Goal: Task Accomplishment & Management: Manage account settings

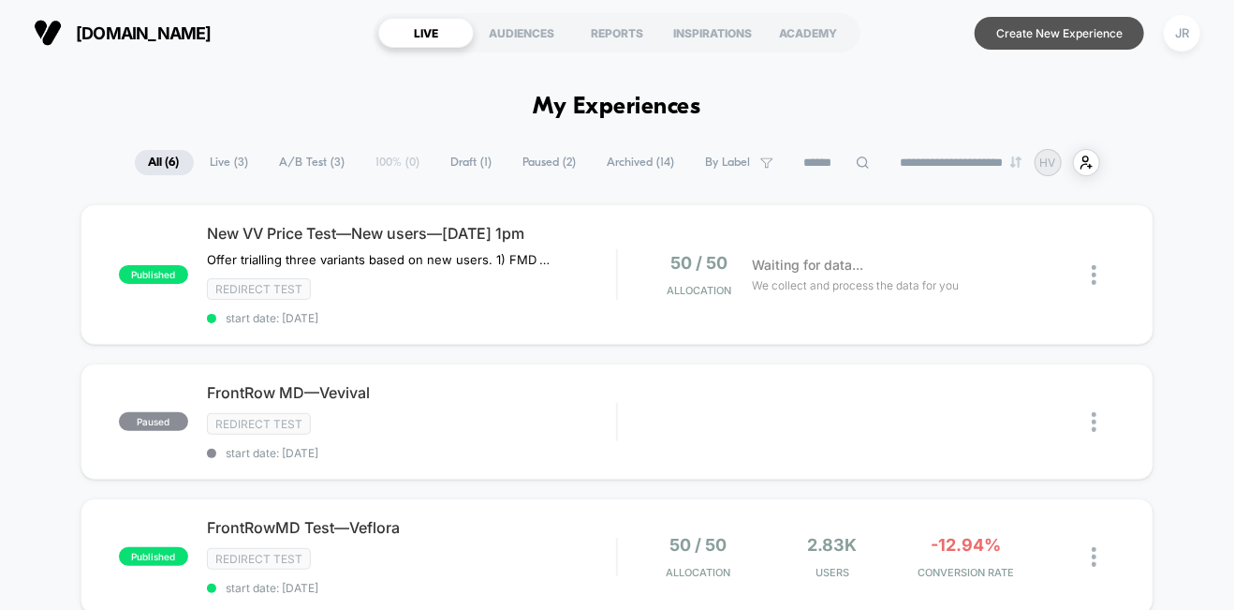
click at [1079, 36] on button "Create New Experience" at bounding box center [1060, 33] width 170 height 33
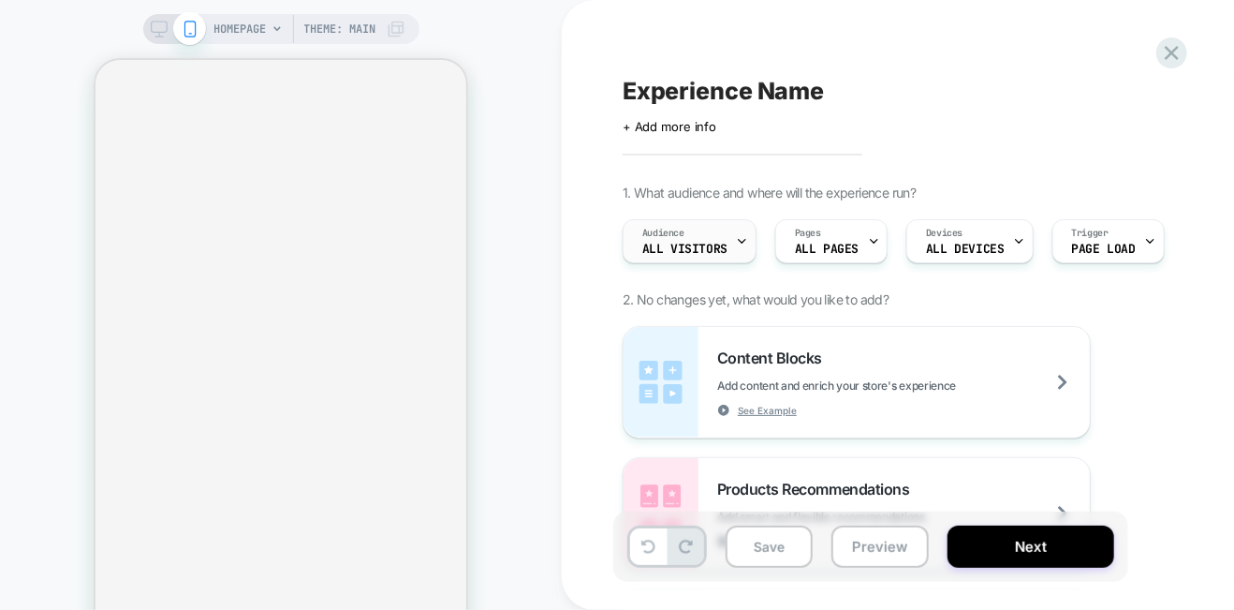
click at [711, 243] on span "All Visitors" at bounding box center [685, 249] width 85 height 13
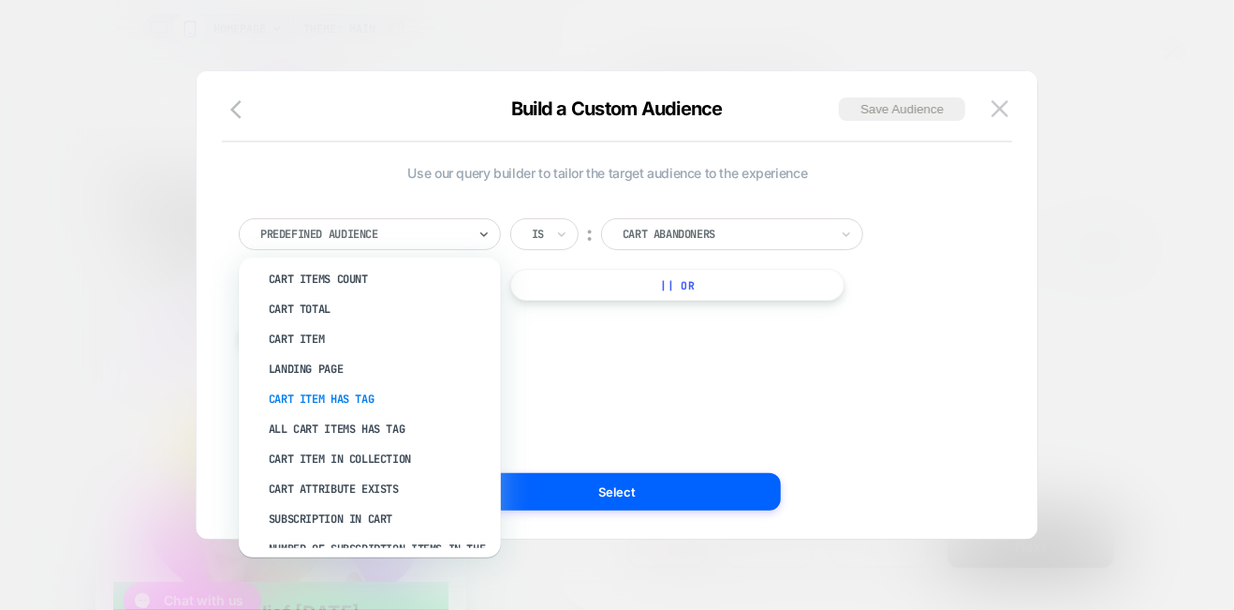
scroll to position [281, 0]
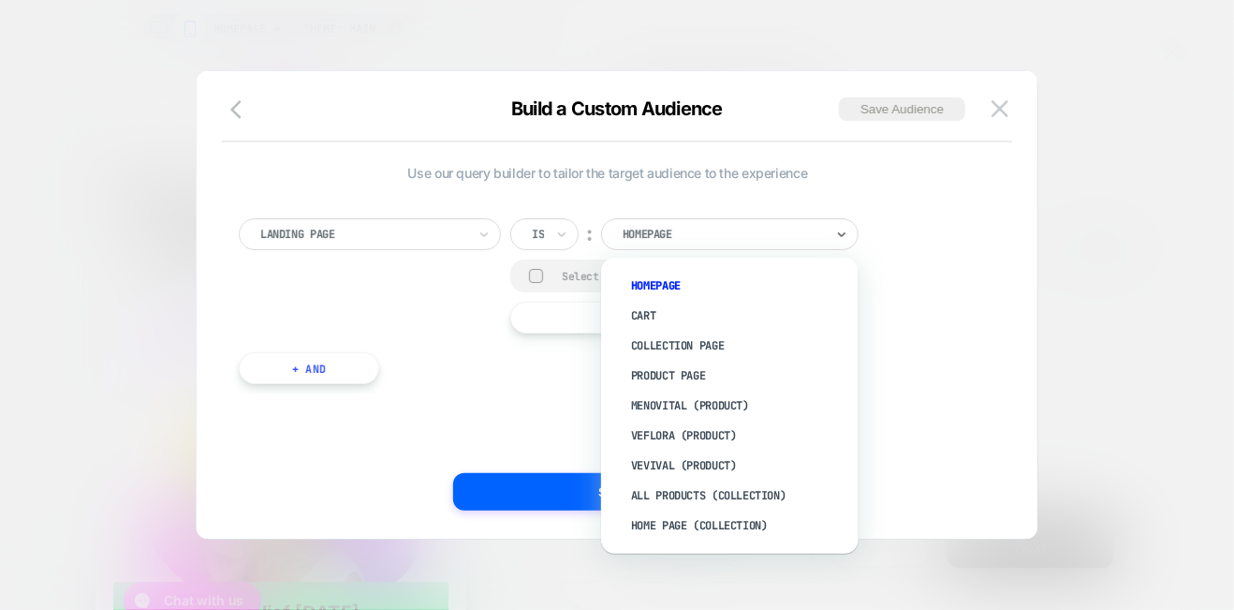
click at [0, 0] on div at bounding box center [0, 0] width 0 height 0
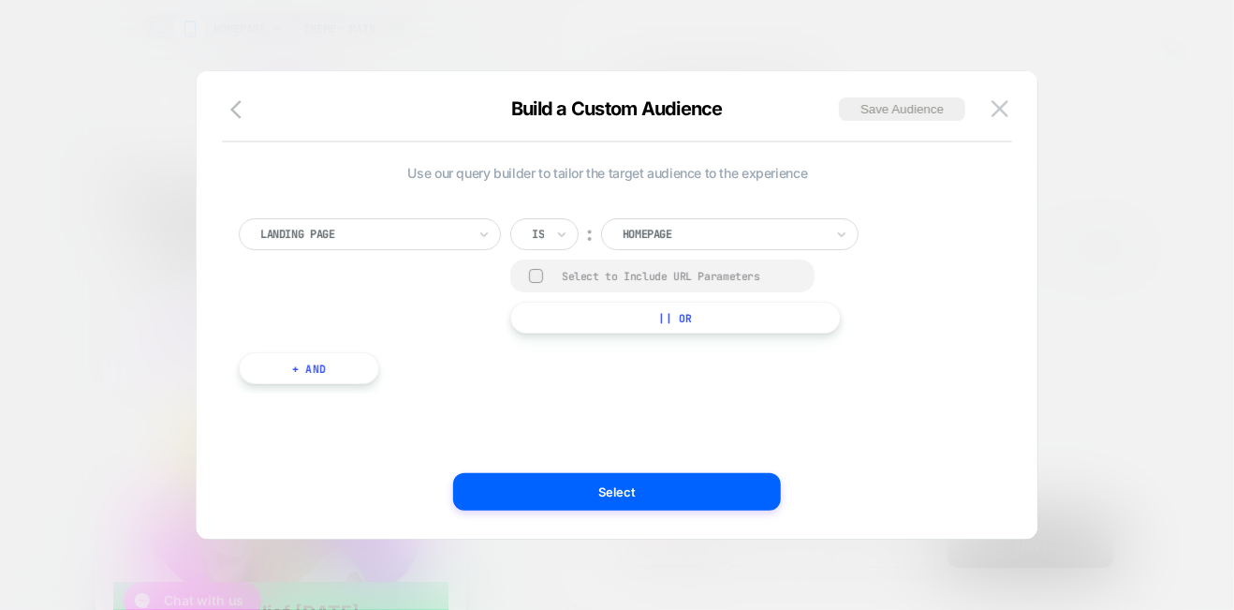
click at [674, 239] on div at bounding box center [723, 234] width 201 height 17
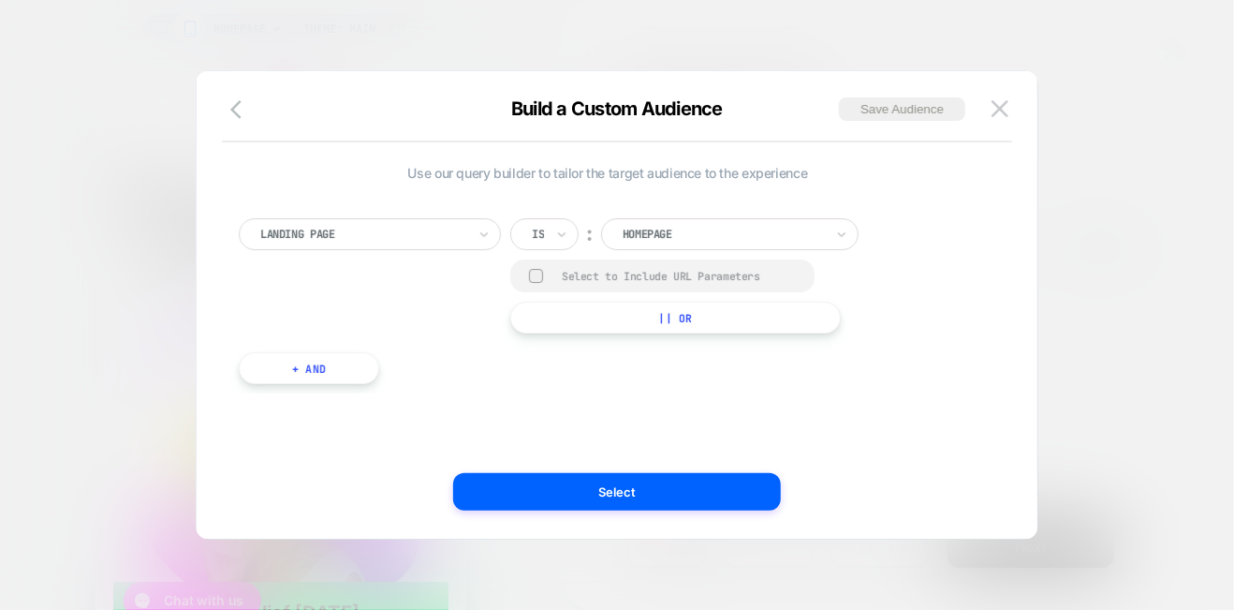
click at [0, 0] on div at bounding box center [0, 0] width 0 height 0
click at [538, 273] on rect at bounding box center [537, 276] width 16 height 15
click at [0, 0] on button "|| Or" at bounding box center [0, 0] width 0 height 0
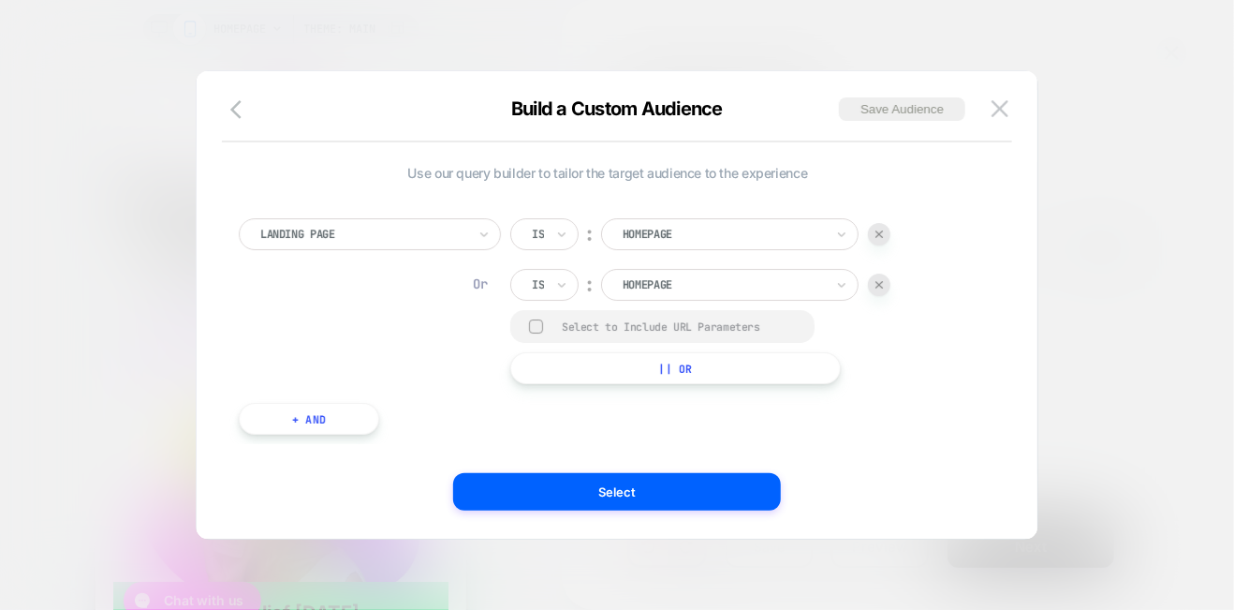
click at [880, 288] on div at bounding box center [879, 284] width 22 height 22
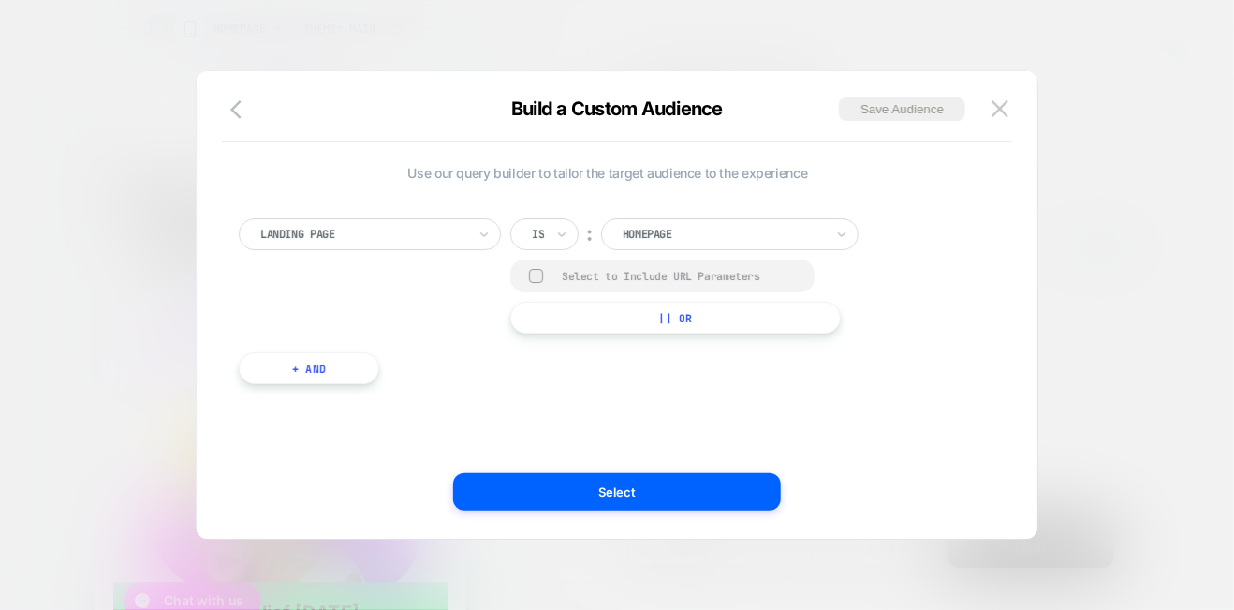
click at [337, 375] on button "+ And" at bounding box center [309, 368] width 140 height 32
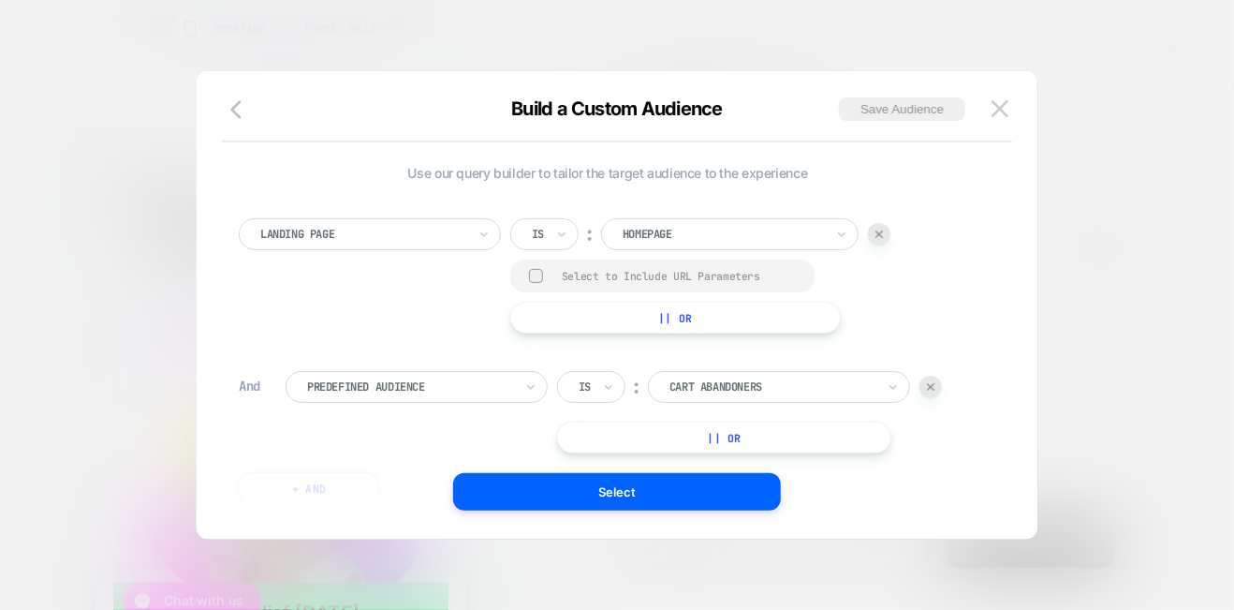
click at [477, 397] on div "Predefined Audience" at bounding box center [417, 387] width 262 height 32
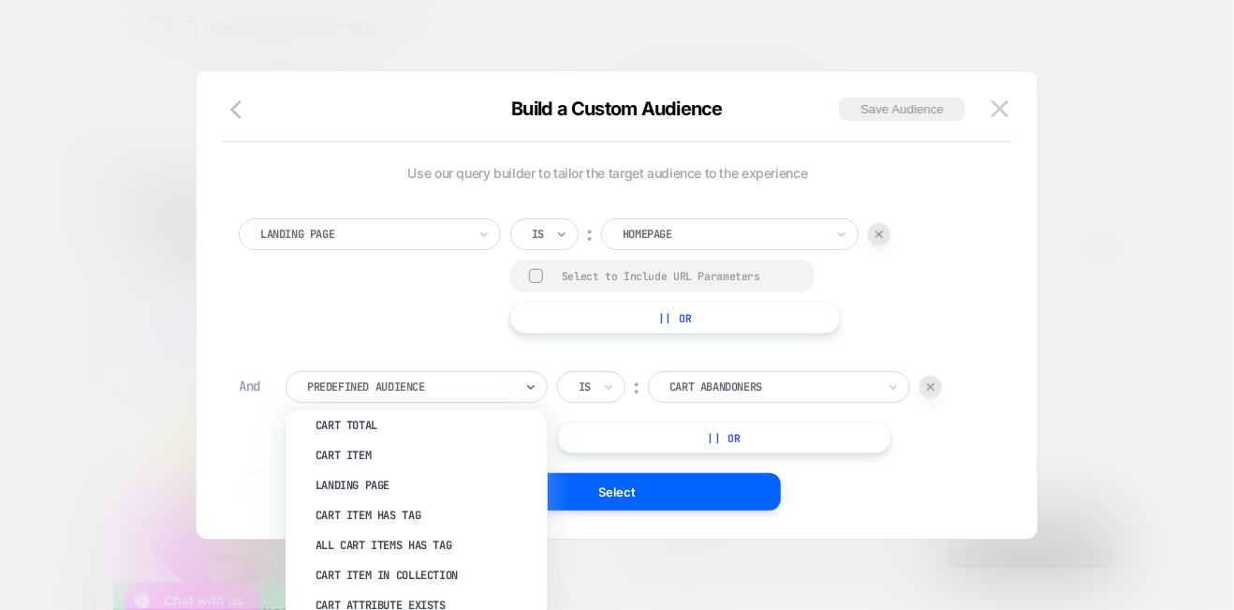
click at [0, 0] on icon at bounding box center [0, 0] width 0 height 0
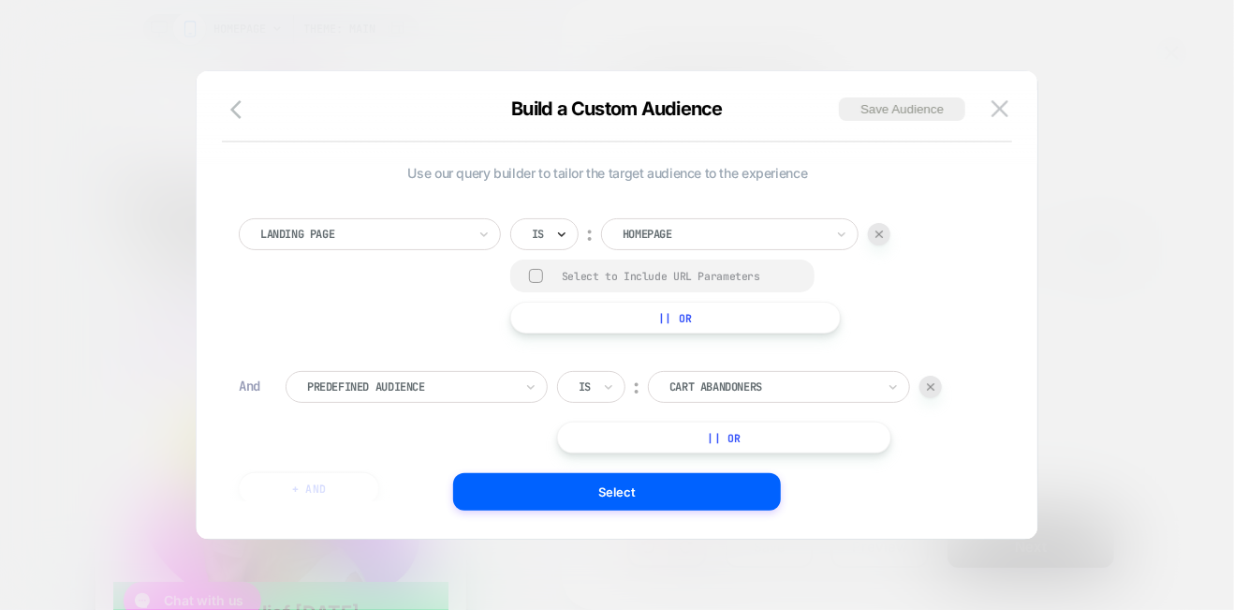
click at [0, 0] on icon at bounding box center [0, 0] width 0 height 0
click at [564, 346] on div "Contains" at bounding box center [590, 346] width 122 height 30
drag, startPoint x: 856, startPoint y: 231, endPoint x: 652, endPoint y: 239, distance: 204.3
click at [652, 239] on input "**********" at bounding box center [756, 231] width 234 height 26
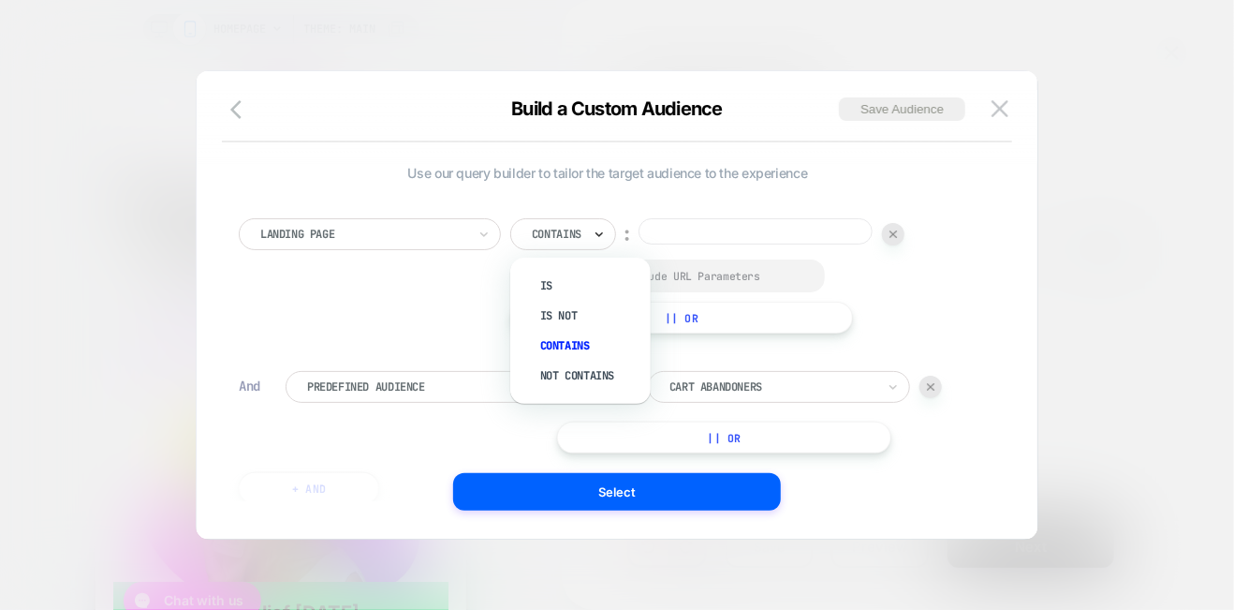
click at [0, 0] on icon at bounding box center [0, 0] width 0 height 0
click at [476, 288] on div "Landing Page Contains ︰ Select to Include URL Parameters || Or" at bounding box center [608, 275] width 738 height 115
click at [464, 319] on div "Landing Page Contains ︰ Select to Include URL Parameters || Or" at bounding box center [608, 275] width 738 height 115
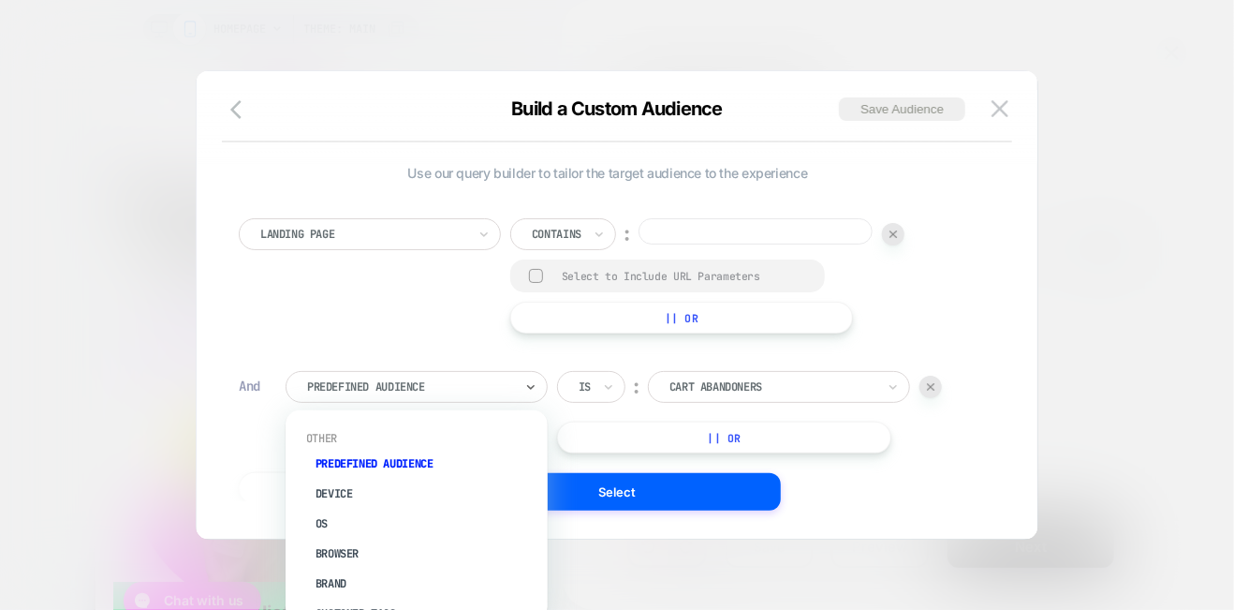
click at [416, 388] on div at bounding box center [410, 386] width 206 height 17
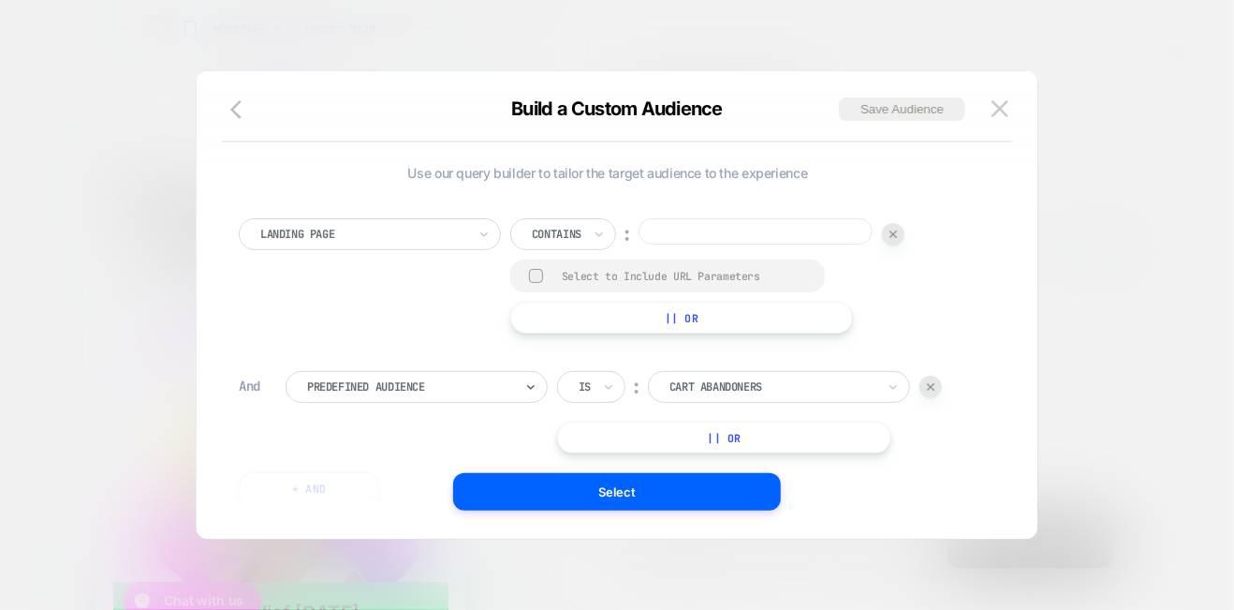
click at [708, 232] on input at bounding box center [756, 231] width 234 height 26
type input "**********"
click at [449, 387] on div at bounding box center [410, 386] width 206 height 17
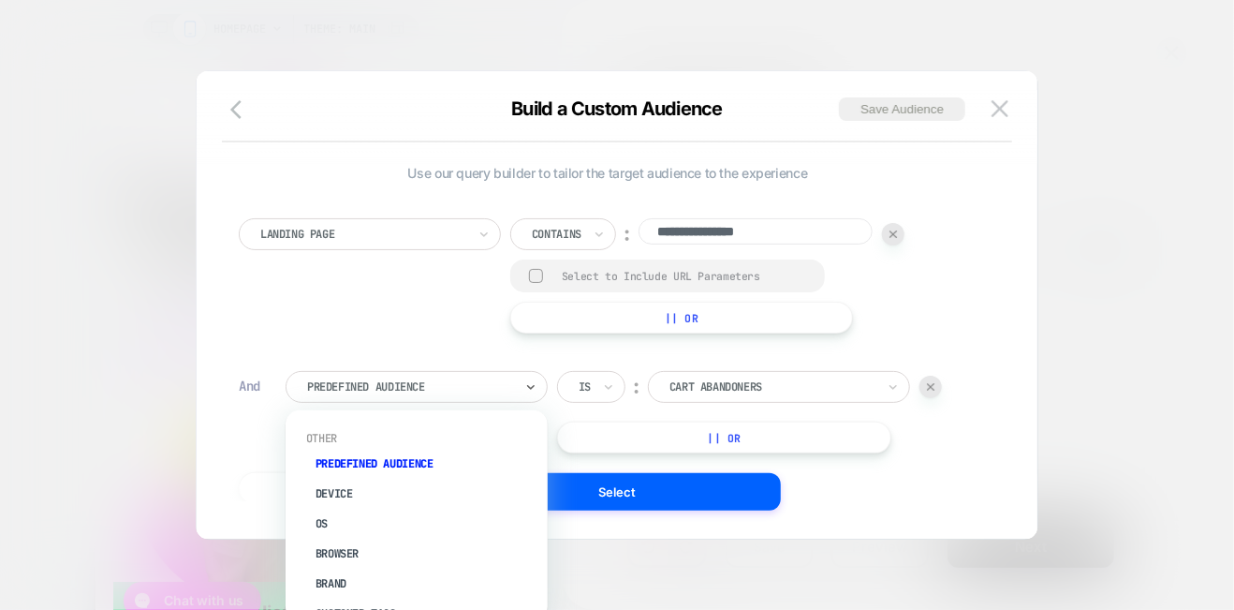
click at [465, 387] on div at bounding box center [410, 386] width 206 height 17
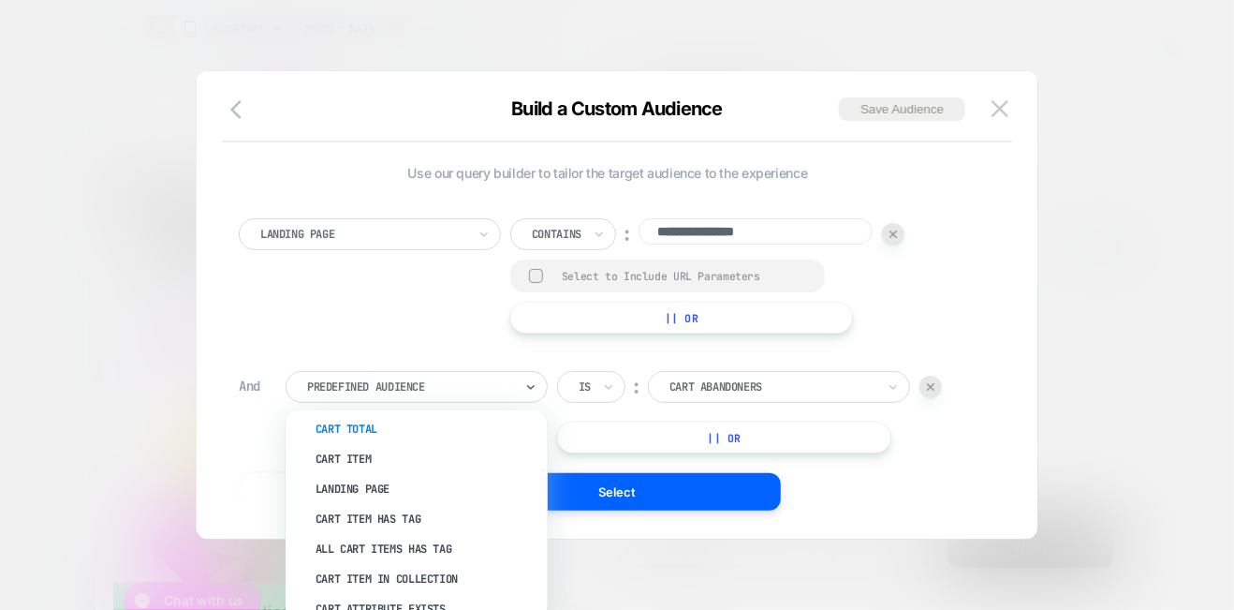
scroll to position [281, 0]
click at [368, 486] on div "Landing Page" at bounding box center [426, 485] width 244 height 30
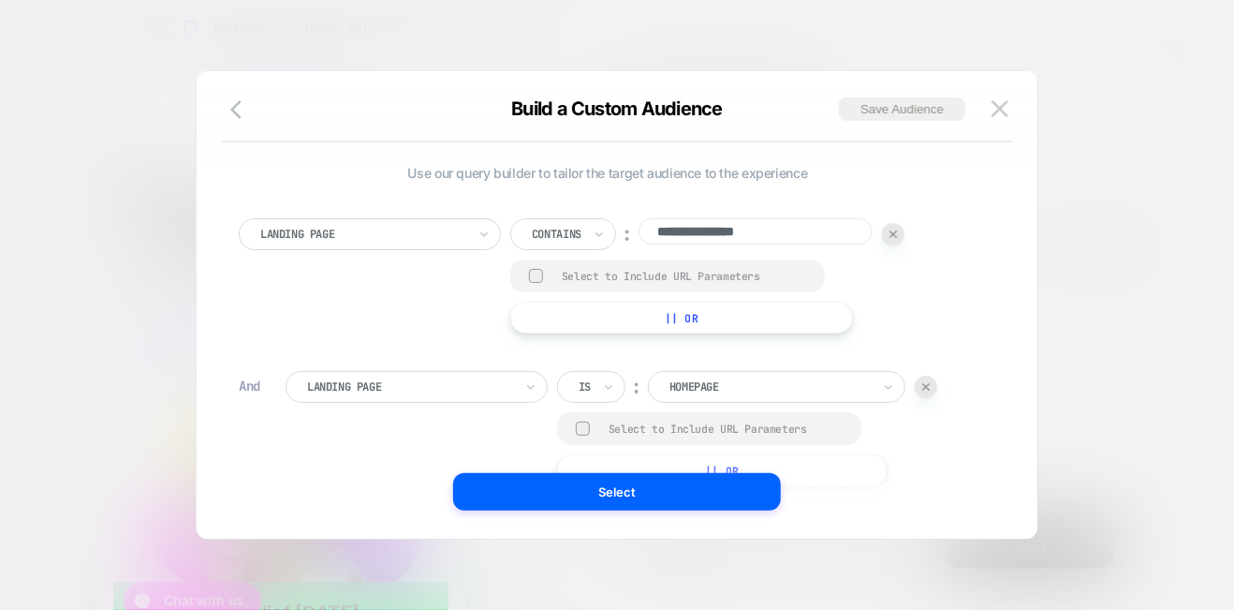
click at [813, 231] on input "**********" at bounding box center [756, 231] width 234 height 26
click at [820, 231] on input "**********" at bounding box center [756, 231] width 234 height 26
drag, startPoint x: 820, startPoint y: 231, endPoint x: 626, endPoint y: 235, distance: 193.9
click at [795, 233] on input "**********" at bounding box center [756, 231] width 234 height 26
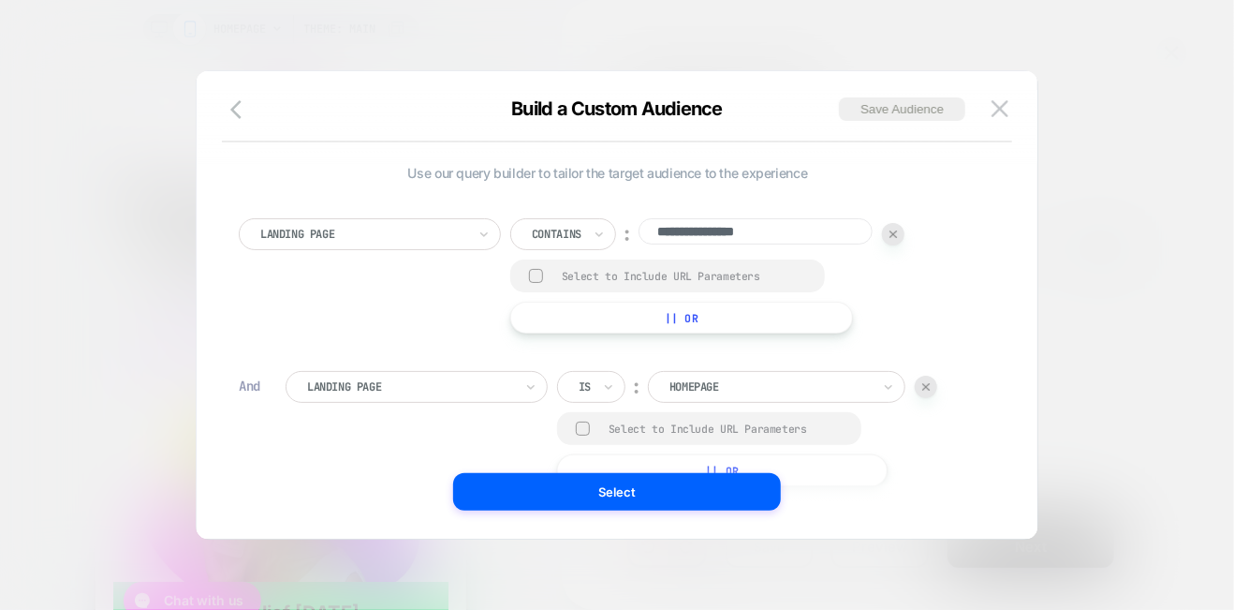
click at [760, 231] on input "**********" at bounding box center [756, 231] width 234 height 26
click at [517, 381] on div "Landing Page" at bounding box center [417, 387] width 262 height 32
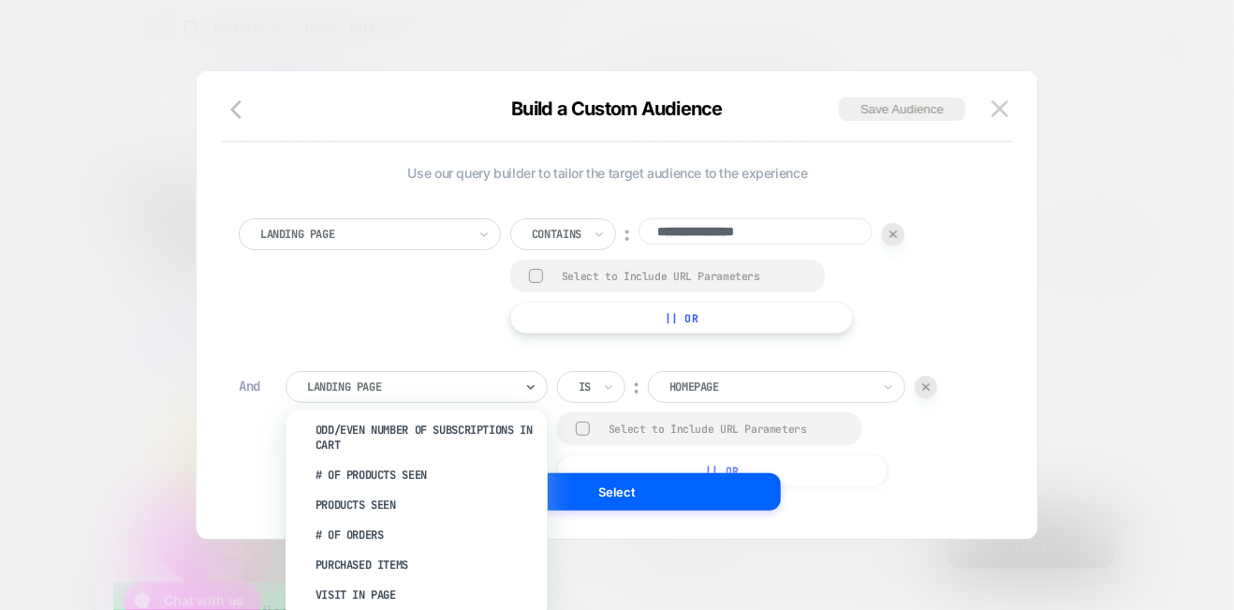
scroll to position [562, 0]
click at [435, 314] on div "**********" at bounding box center [608, 275] width 738 height 115
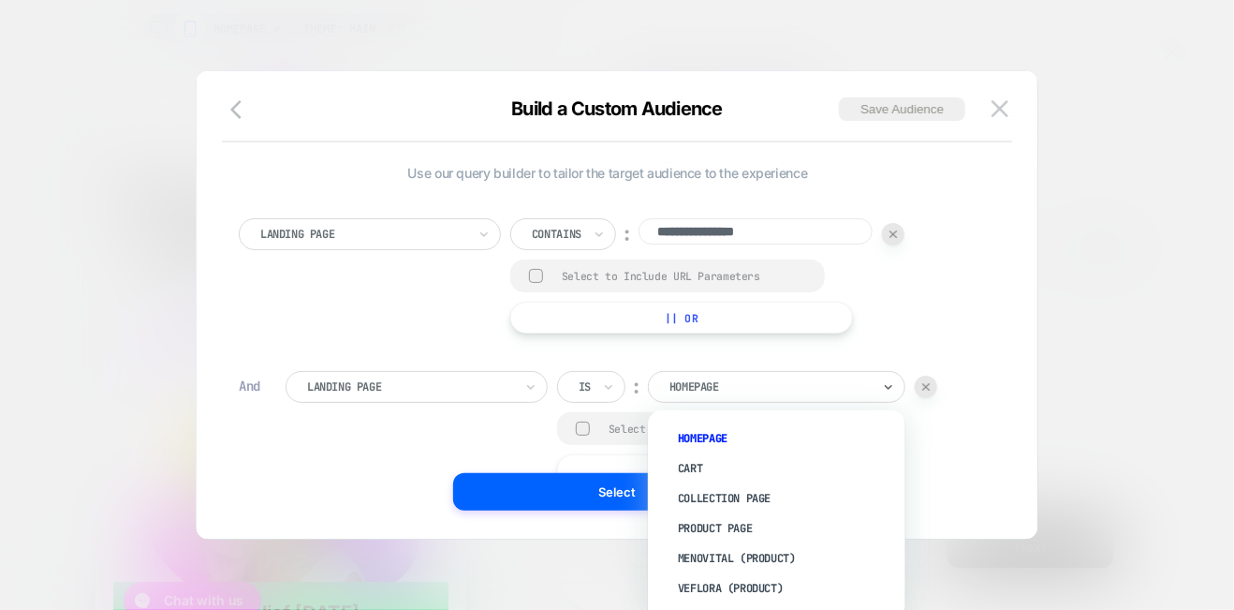
click at [732, 381] on div at bounding box center [770, 386] width 201 height 17
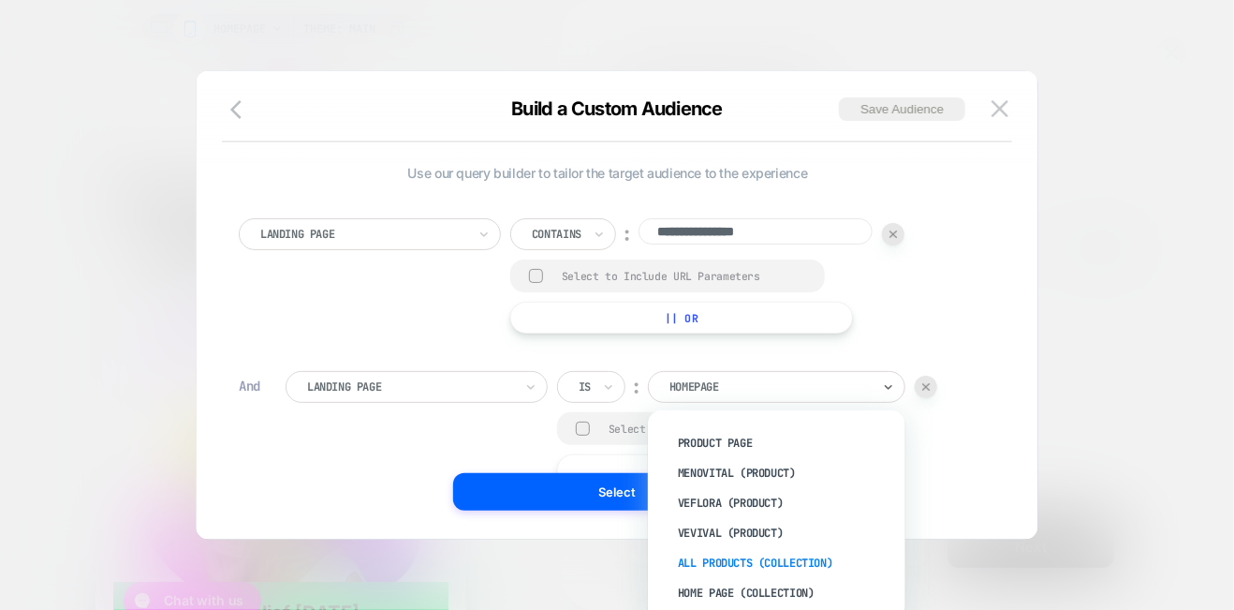
scroll to position [0, 0]
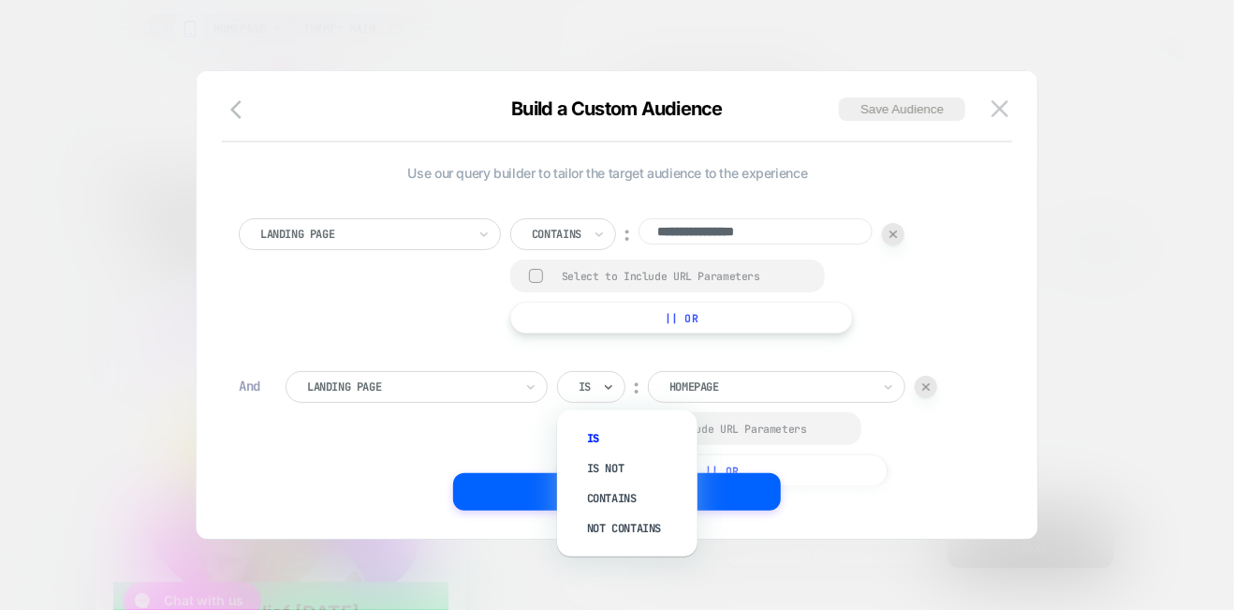
click at [601, 387] on div "Is" at bounding box center [591, 387] width 68 height 32
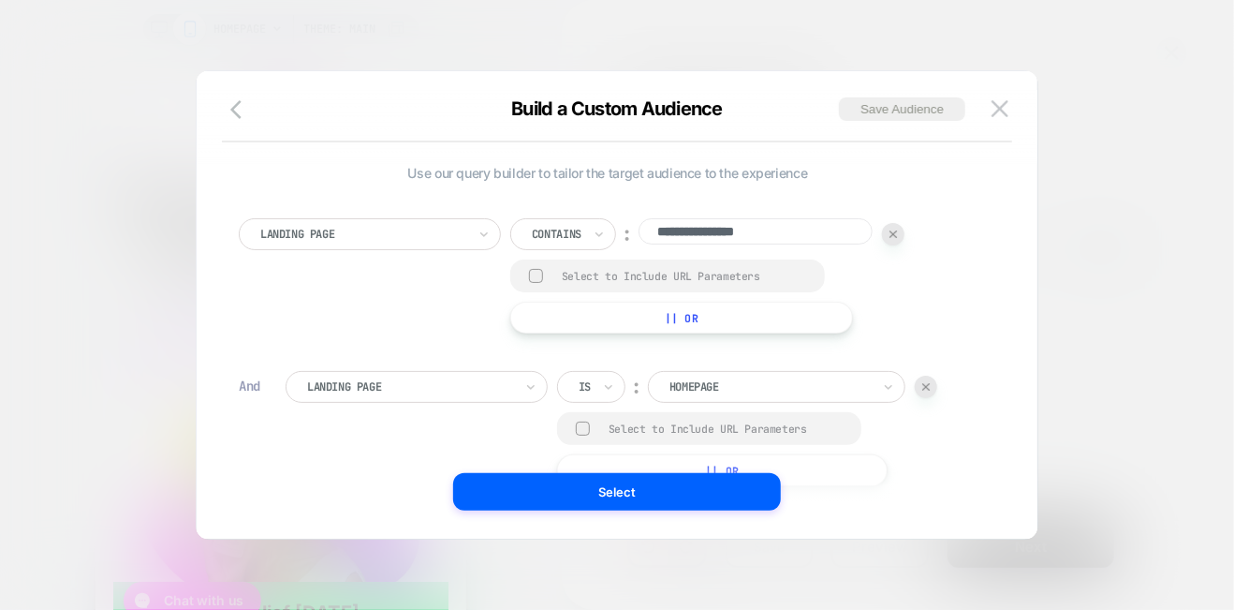
click at [850, 385] on div at bounding box center [770, 386] width 201 height 17
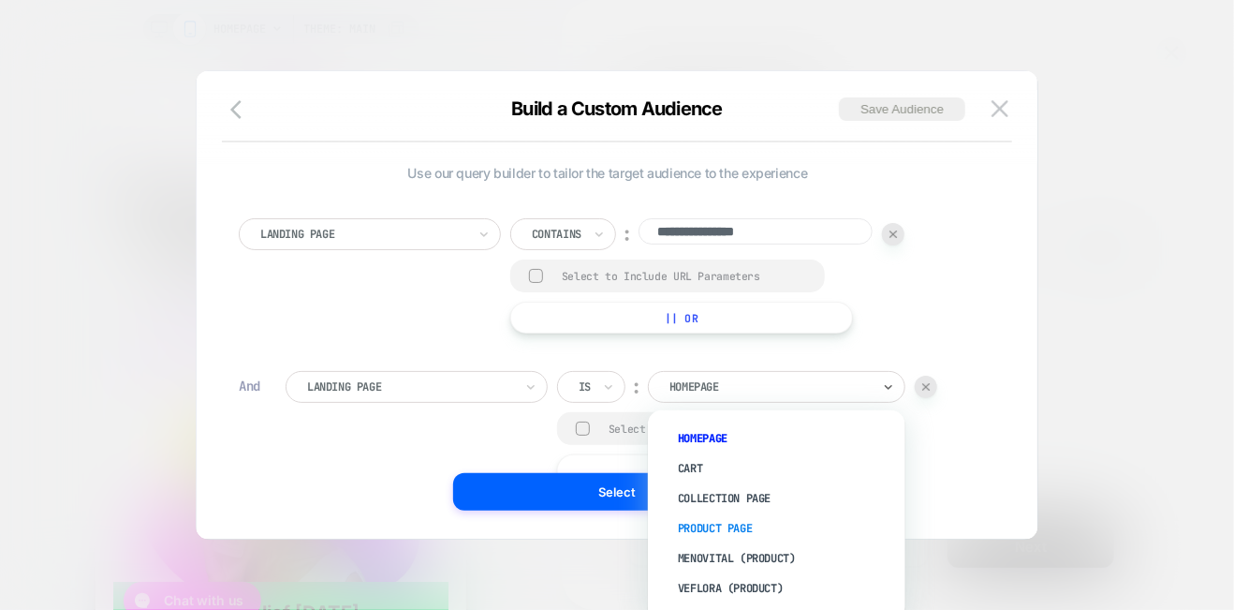
scroll to position [85, 0]
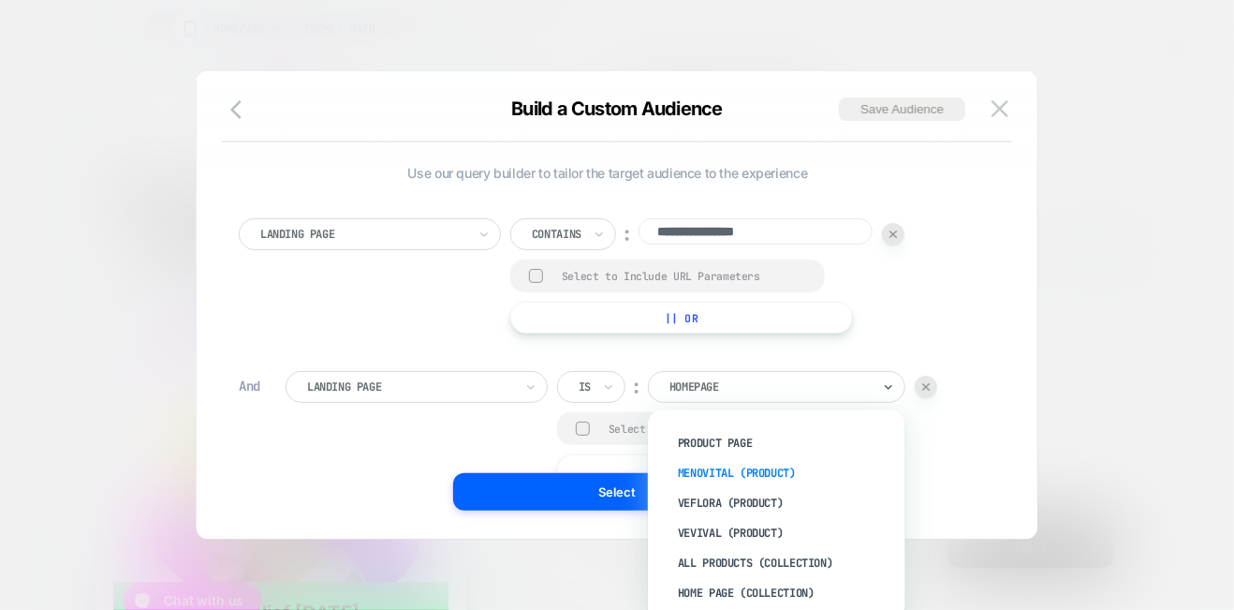
click at [769, 467] on div "menovital (Product)" at bounding box center [786, 473] width 239 height 30
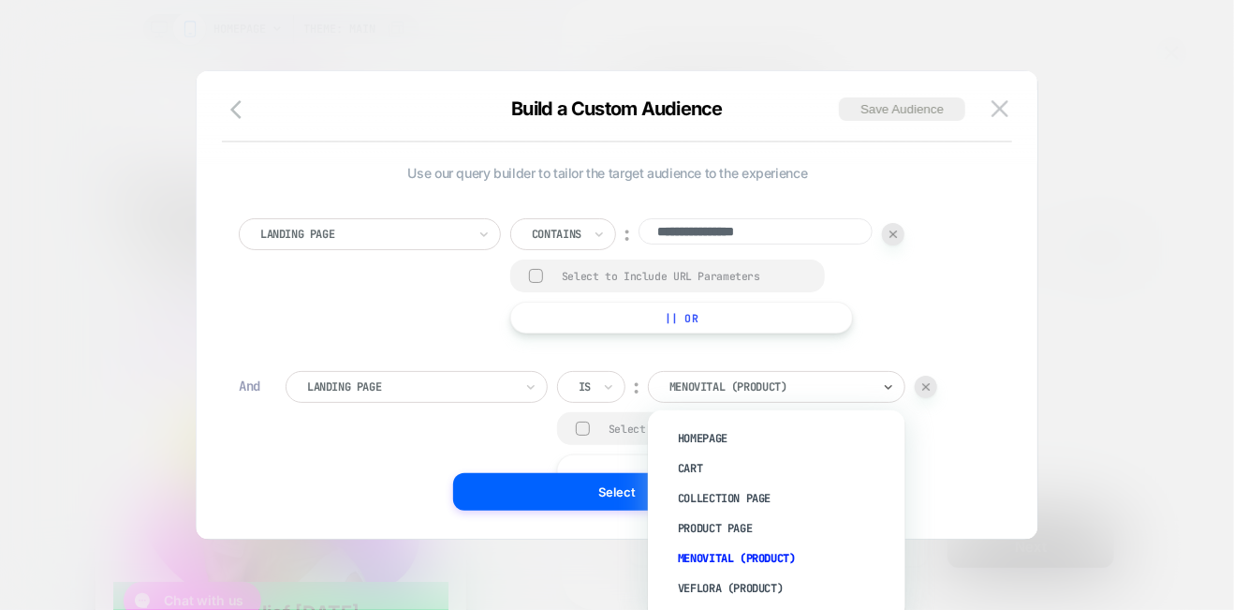
click at [829, 387] on div at bounding box center [770, 386] width 201 height 17
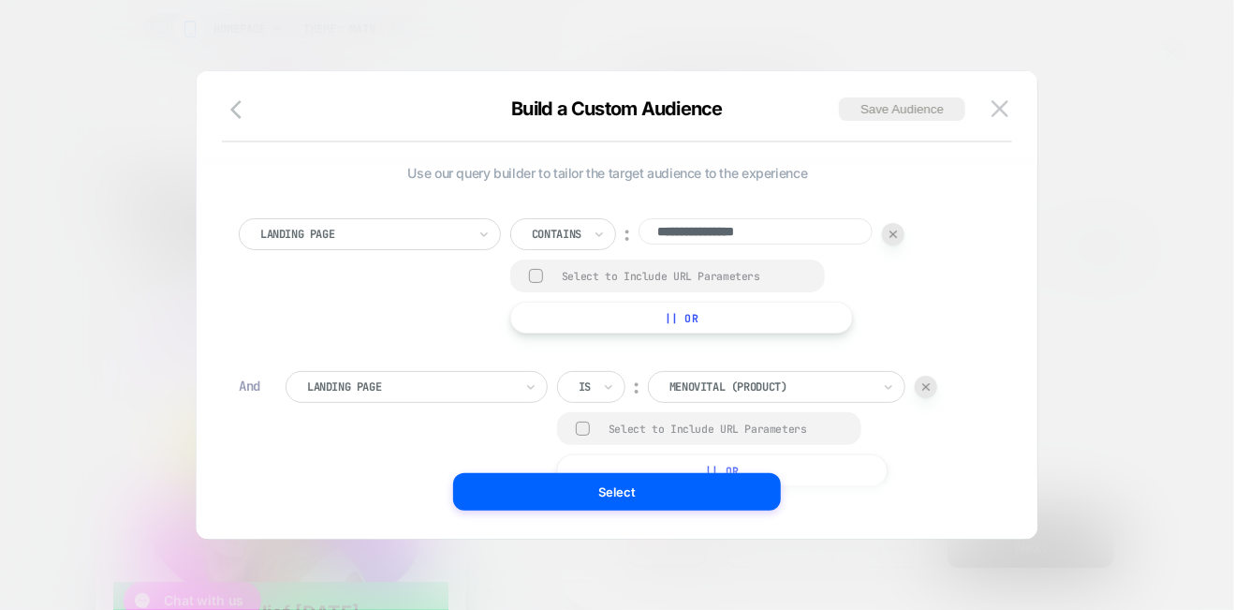
click at [899, 284] on div "**********" at bounding box center [707, 275] width 394 height 115
click at [573, 228] on div at bounding box center [557, 234] width 50 height 17
click at [893, 287] on div "**********" at bounding box center [707, 275] width 394 height 115
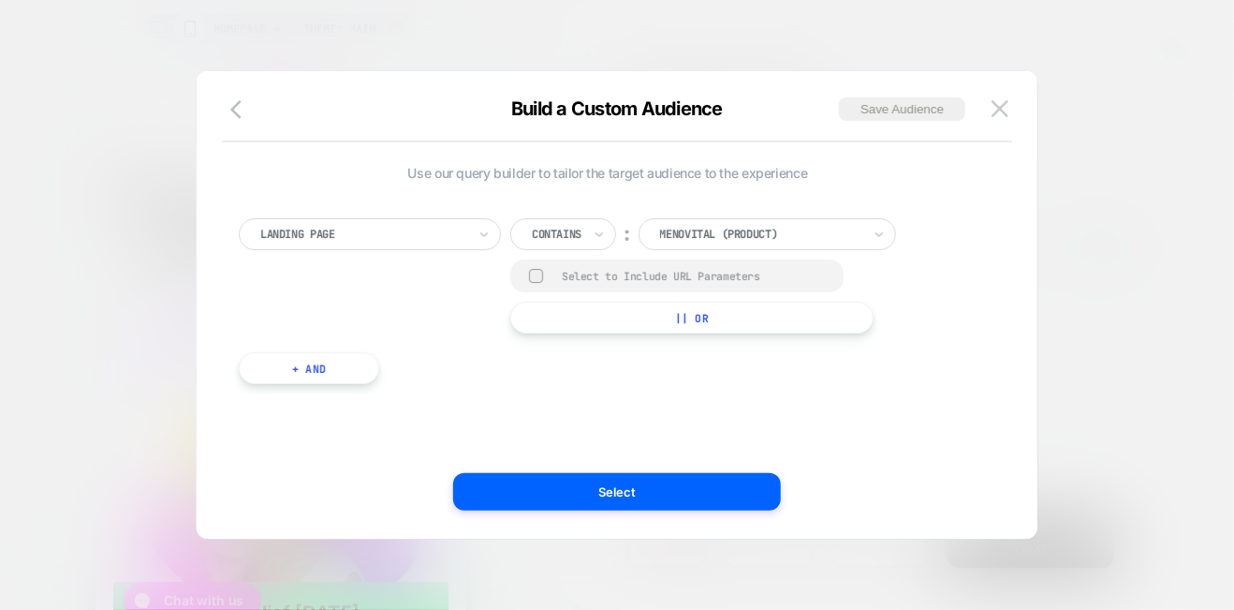
click at [0, 0] on button "|| Or" at bounding box center [0, 0] width 0 height 0
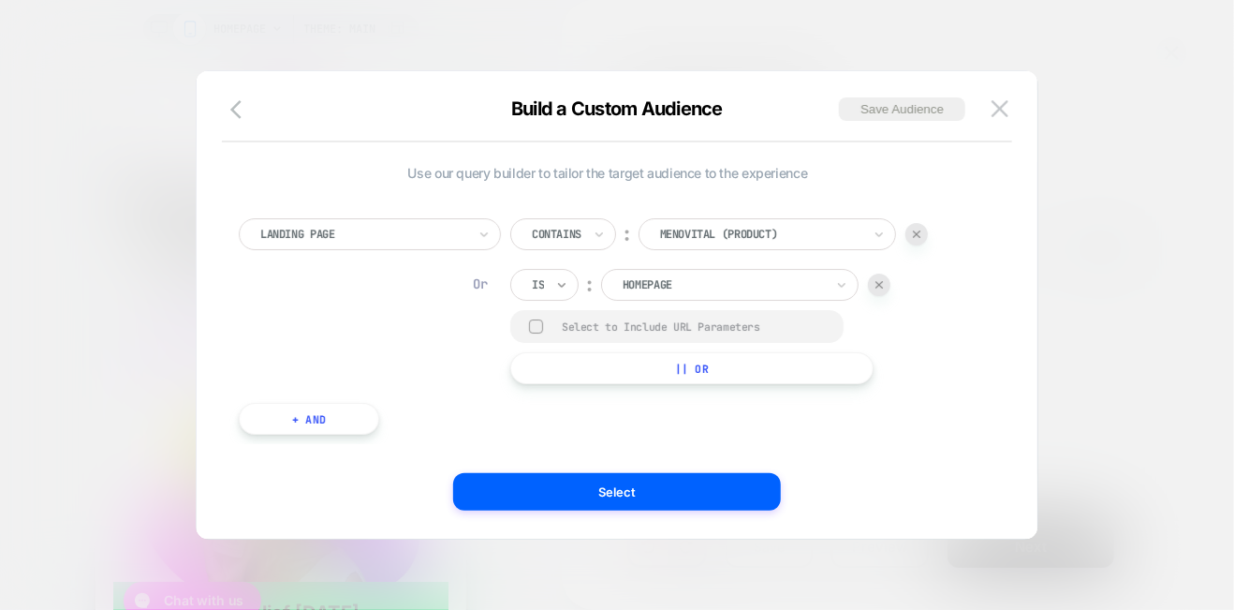
click at [560, 283] on icon at bounding box center [561, 284] width 13 height 19
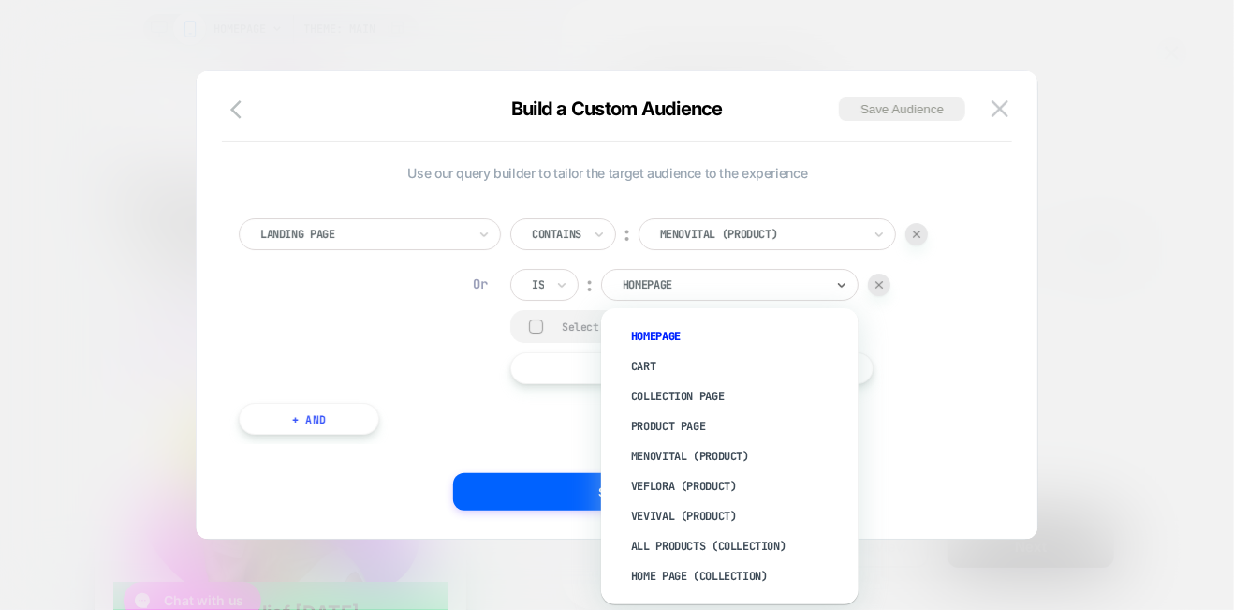
click at [705, 280] on div at bounding box center [723, 284] width 201 height 17
click at [680, 514] on div "vevival (Product)" at bounding box center [739, 516] width 239 height 30
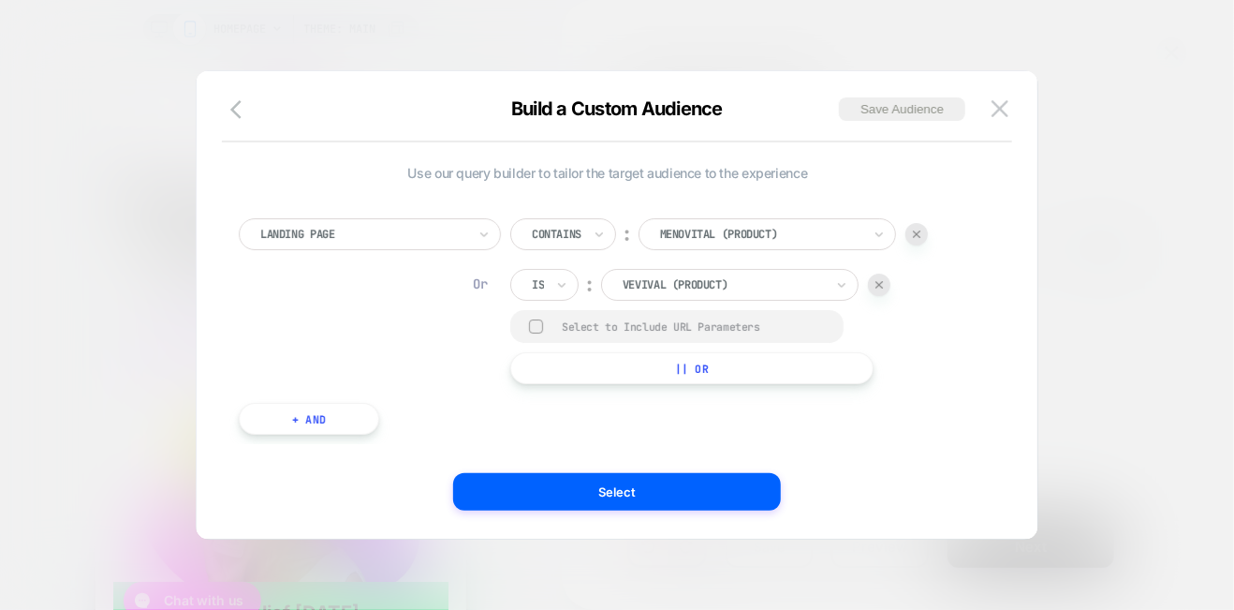
click at [884, 284] on div at bounding box center [879, 284] width 22 height 22
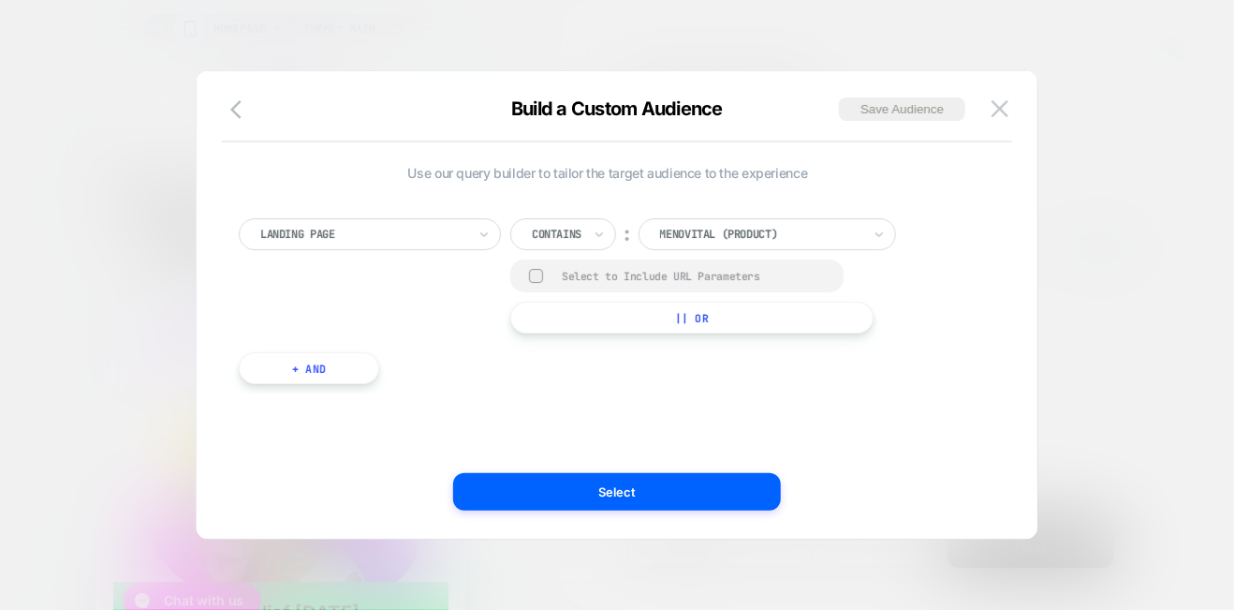
click at [371, 373] on button "+ And" at bounding box center [309, 368] width 140 height 32
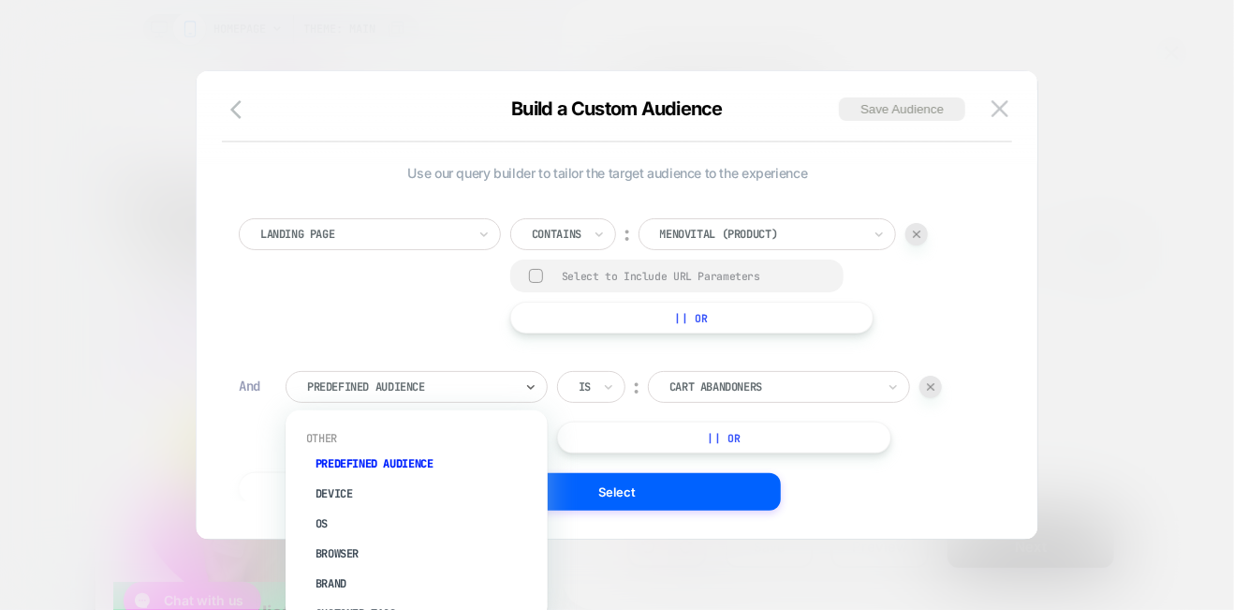
click at [409, 386] on div at bounding box center [410, 386] width 206 height 17
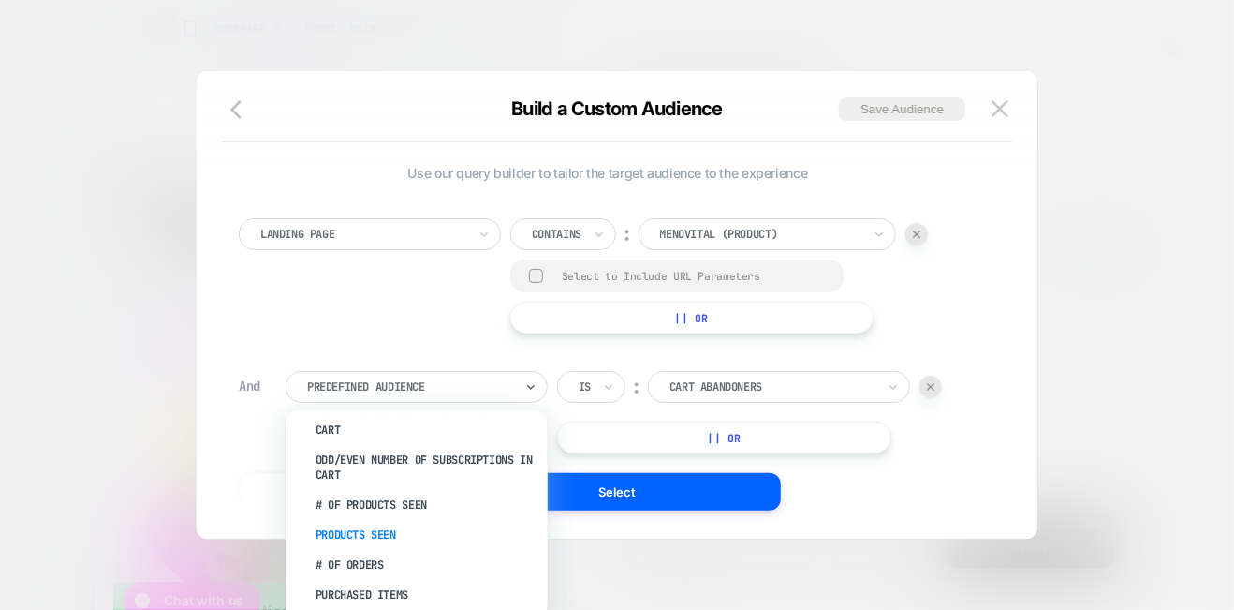
click at [390, 532] on div "Products Seen" at bounding box center [426, 535] width 244 height 30
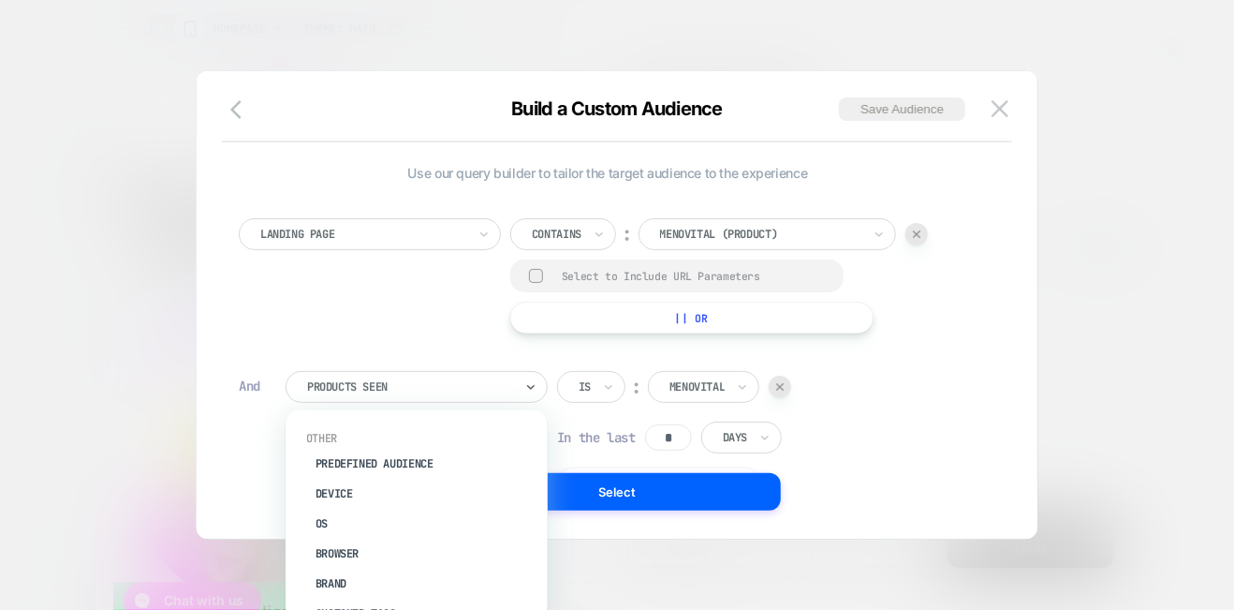
click at [485, 385] on div at bounding box center [410, 386] width 206 height 17
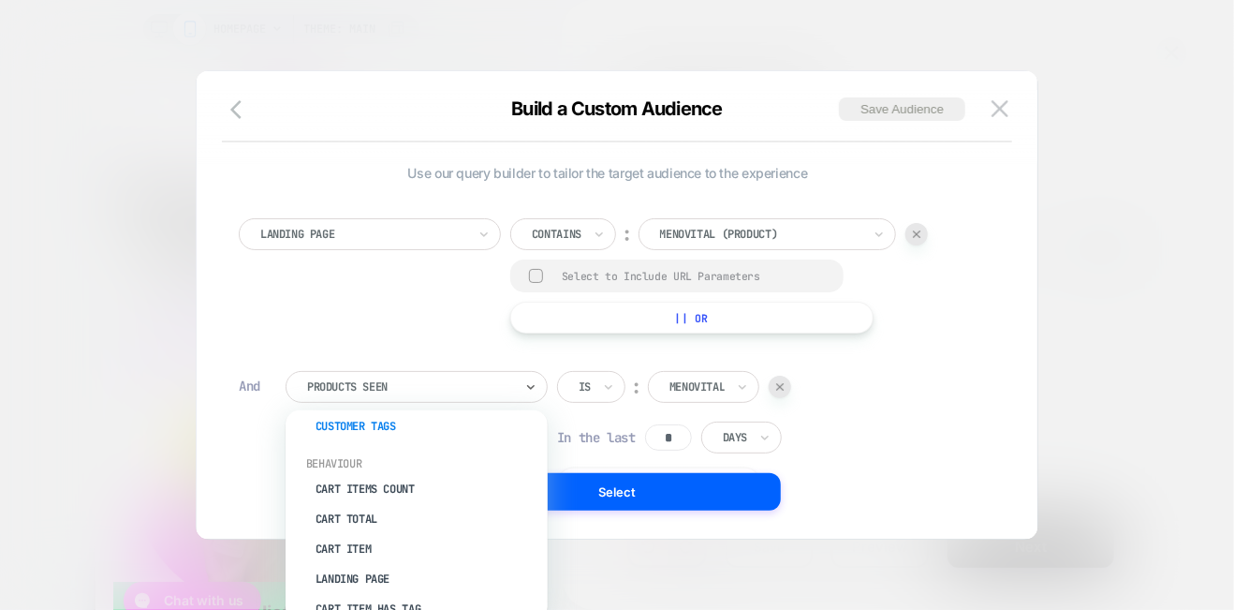
scroll to position [281, 0]
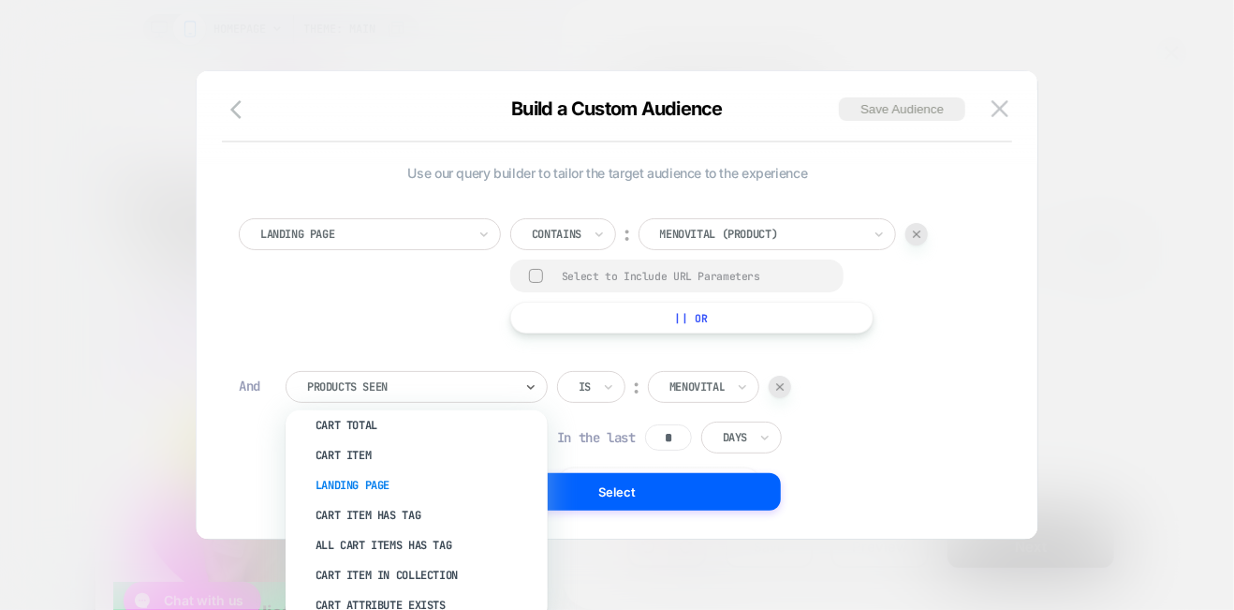
click at [371, 484] on div "Landing Page" at bounding box center [426, 485] width 244 height 30
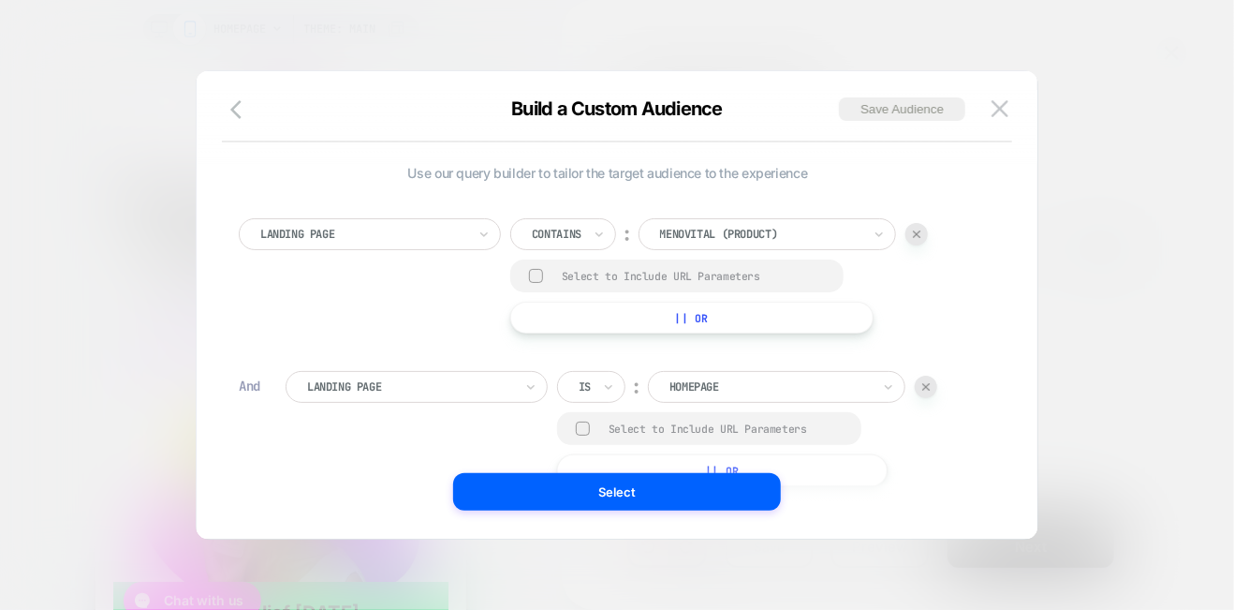
scroll to position [19, 0]
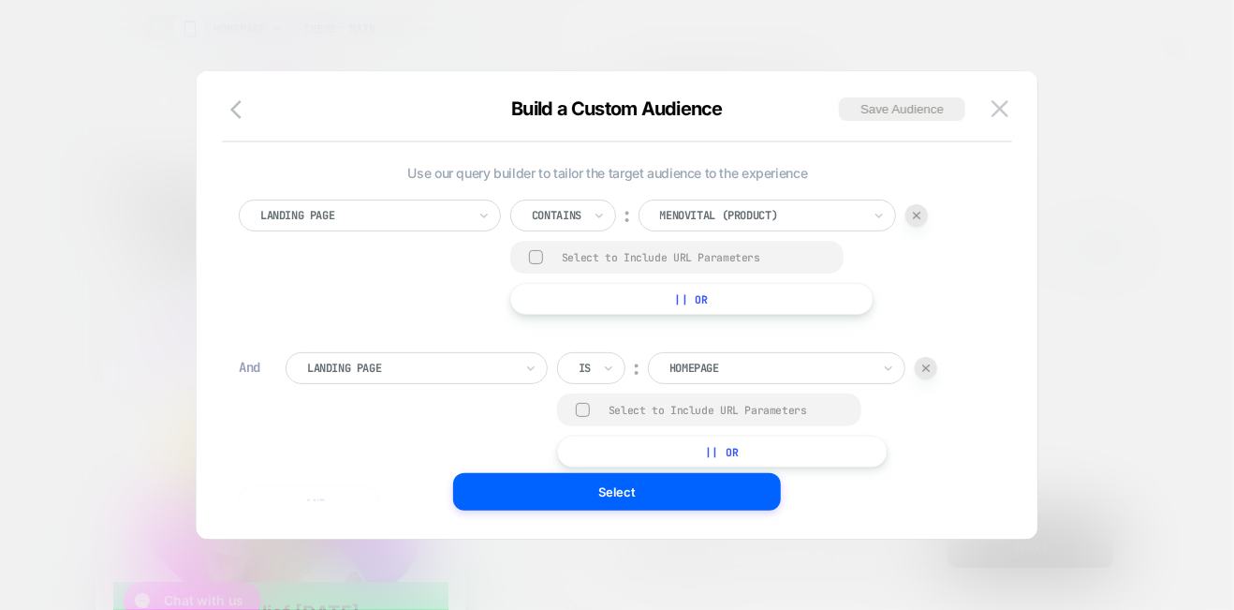
click at [777, 449] on button "|| Or" at bounding box center [722, 452] width 331 height 32
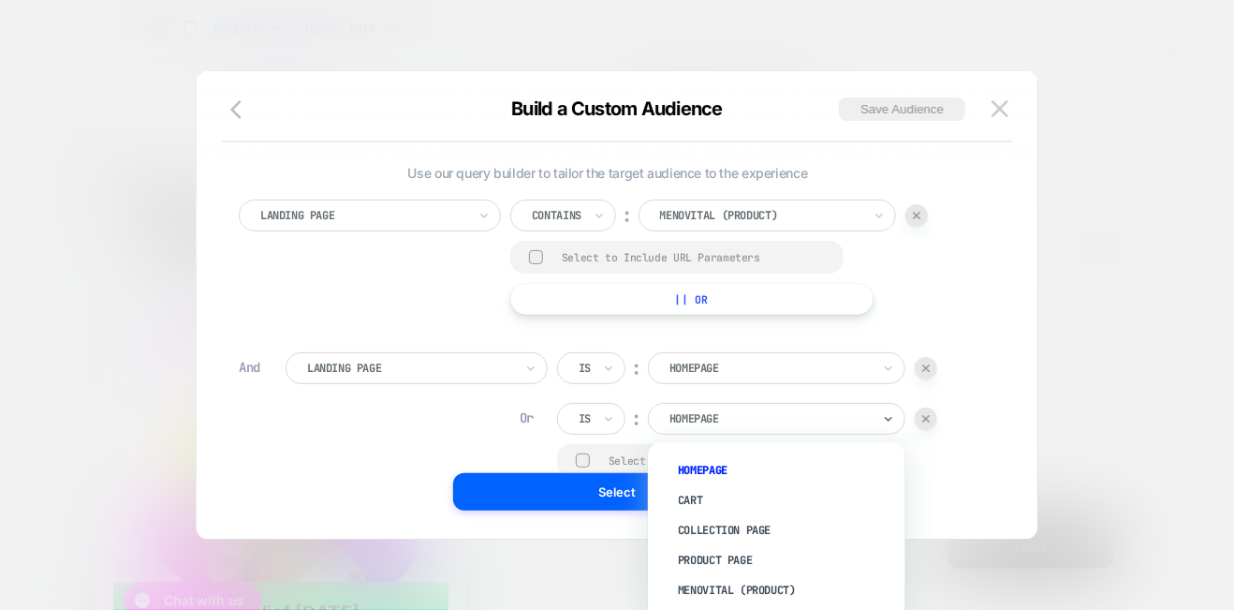
click at [760, 414] on div at bounding box center [770, 418] width 201 height 17
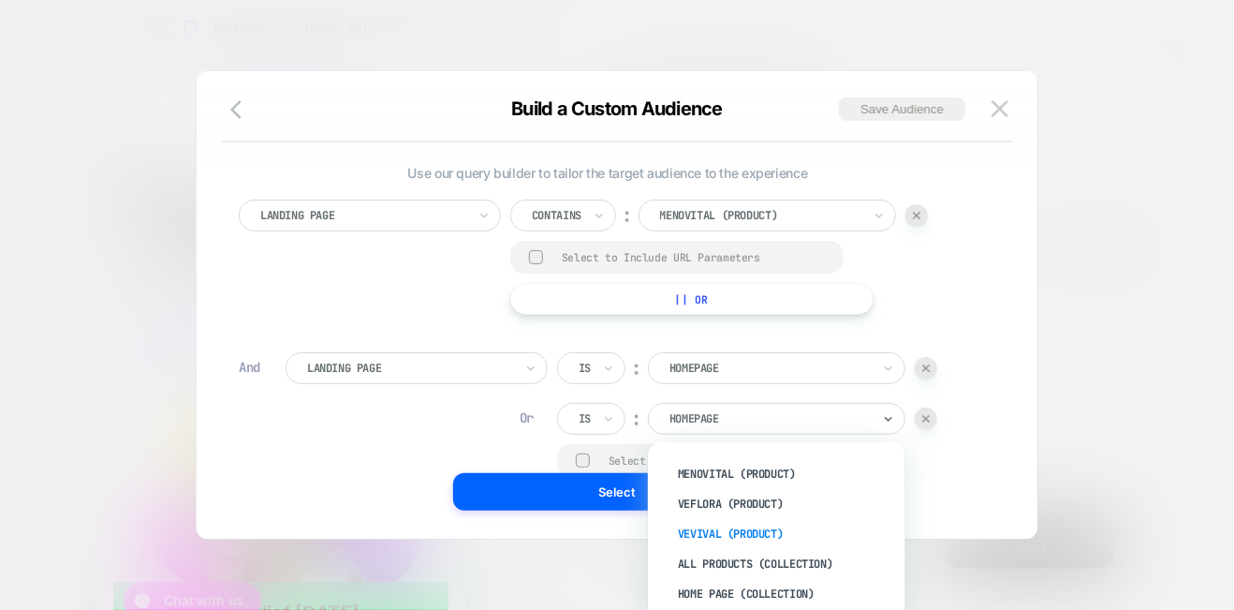
scroll to position [22, 0]
click at [696, 531] on div "Product Page" at bounding box center [786, 538] width 239 height 30
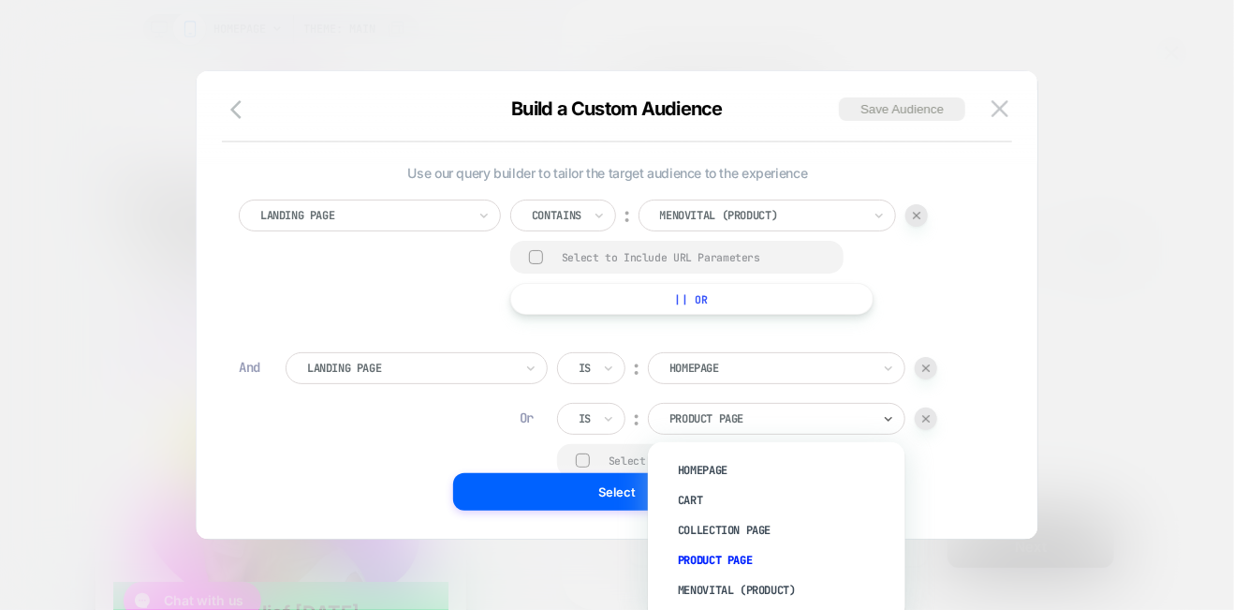
click at [698, 415] on div at bounding box center [770, 418] width 201 height 17
click at [712, 587] on div "menovital (Product)" at bounding box center [786, 590] width 239 height 30
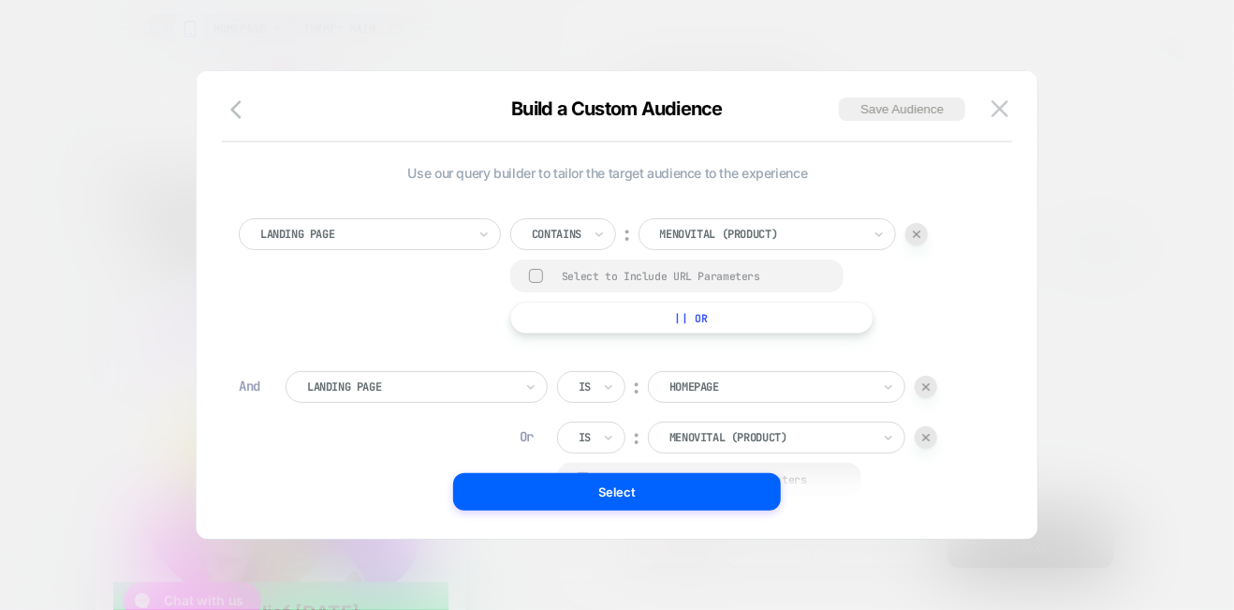
scroll to position [19, 0]
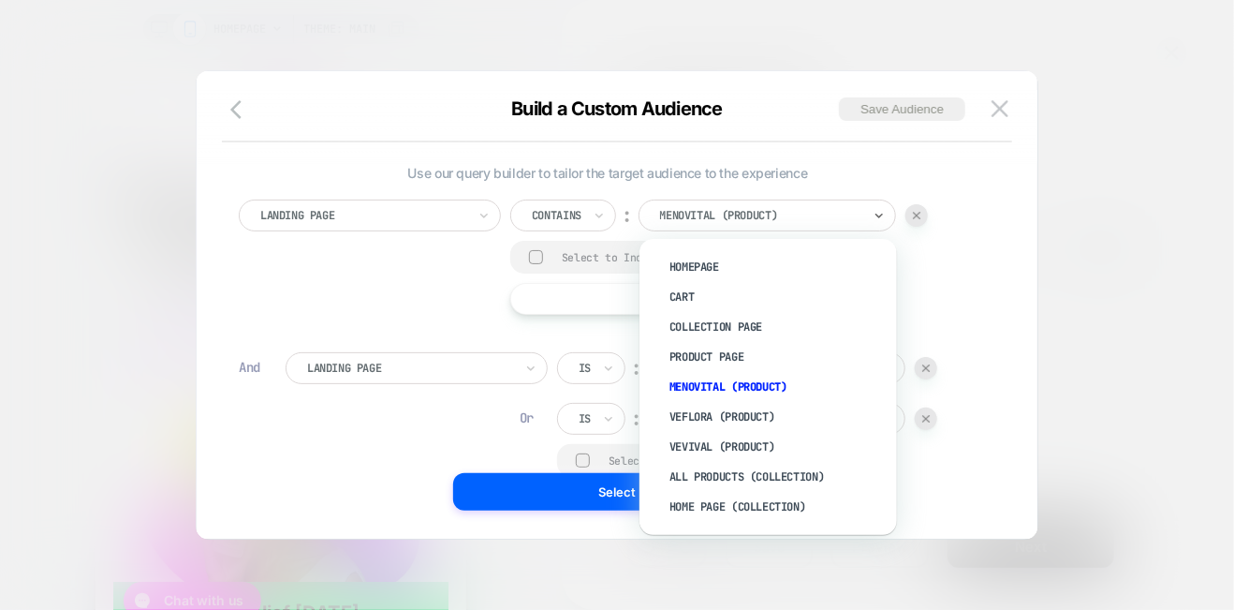
click at [690, 210] on div at bounding box center [760, 215] width 201 height 17
click at [685, 253] on div "Homepage" at bounding box center [777, 267] width 239 height 30
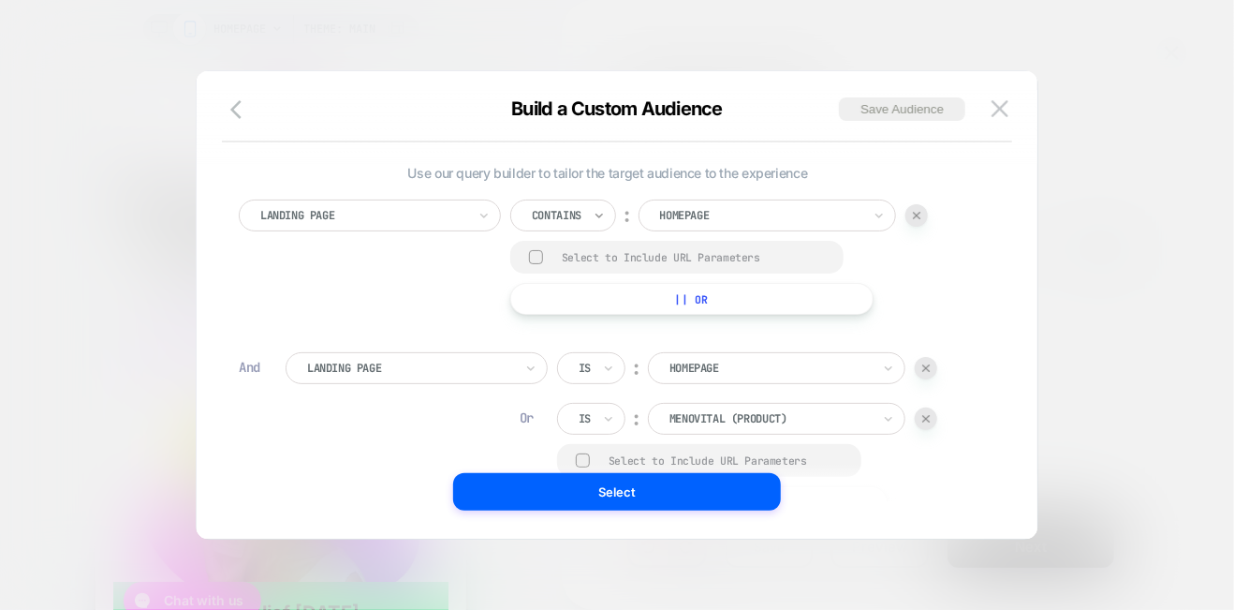
click at [0, 0] on icon at bounding box center [0, 0] width 0 height 0
click at [560, 260] on div "Is" at bounding box center [590, 267] width 122 height 30
click at [597, 366] on div "Is" at bounding box center [591, 368] width 68 height 32
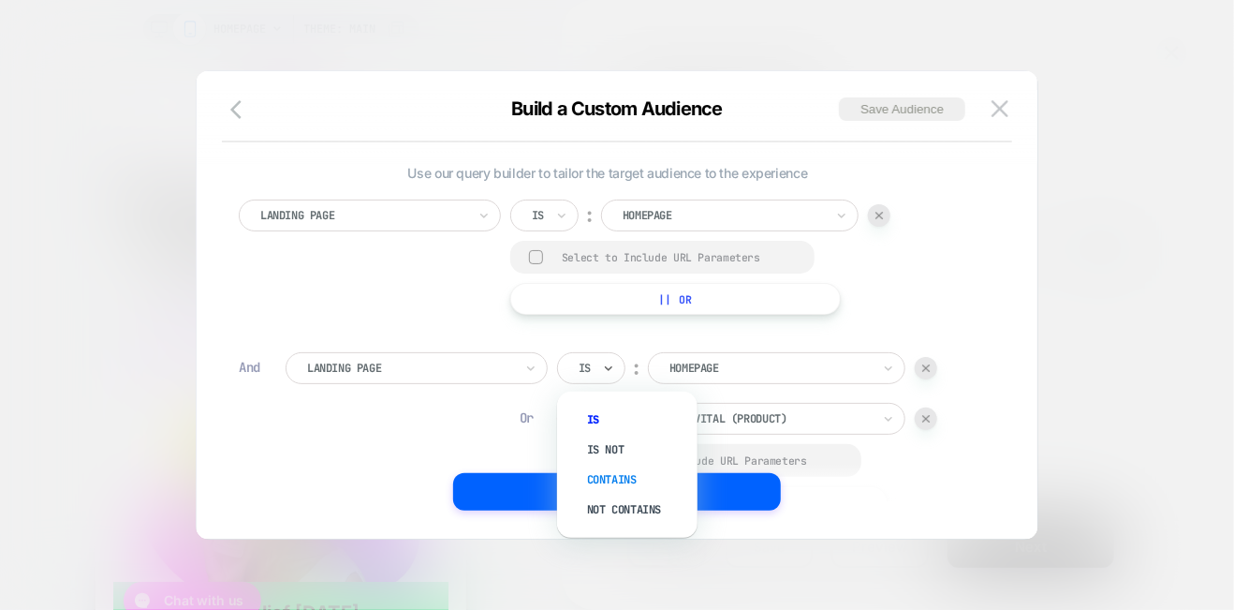
click at [603, 475] on div "Contains" at bounding box center [637, 480] width 122 height 30
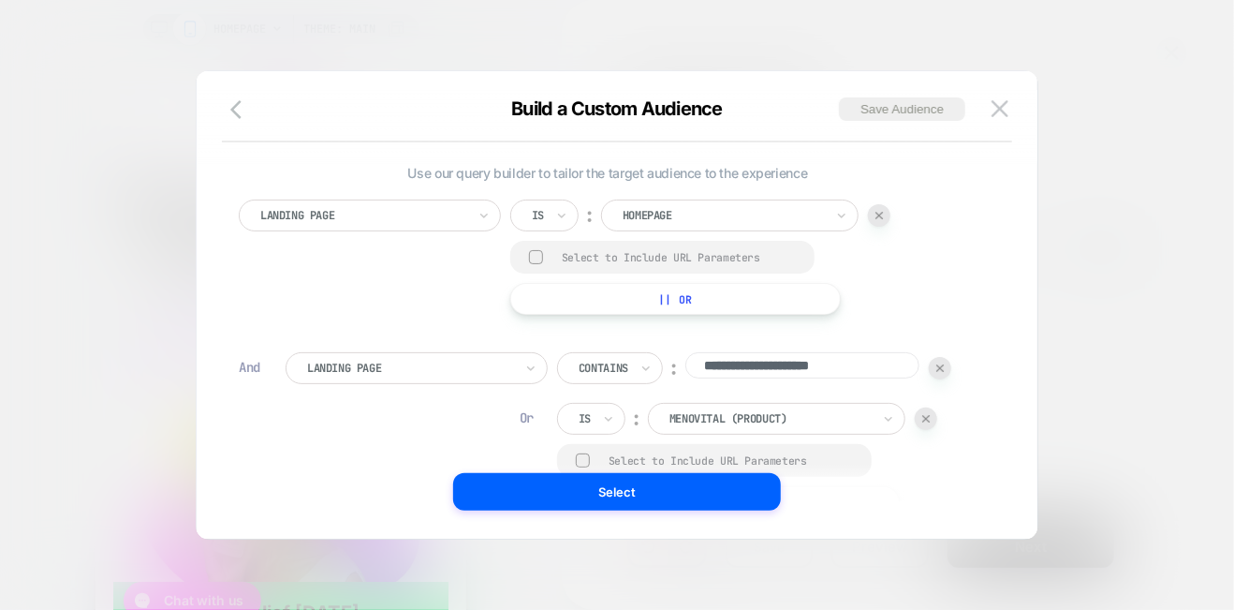
drag, startPoint x: 882, startPoint y: 366, endPoint x: 689, endPoint y: 364, distance: 193.0
click at [689, 364] on input "**********" at bounding box center [803, 365] width 234 height 26
click at [469, 408] on div "**********" at bounding box center [631, 435] width 691 height 166
click at [611, 415] on icon at bounding box center [608, 418] width 13 height 19
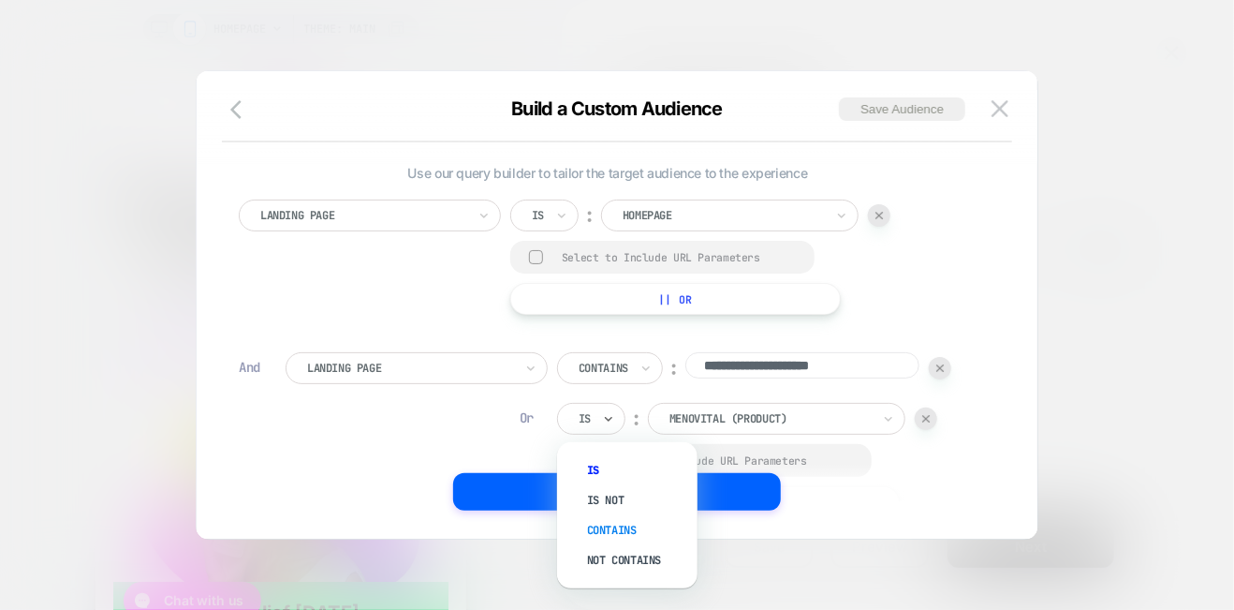
click at [622, 521] on div "Contains" at bounding box center [637, 530] width 122 height 30
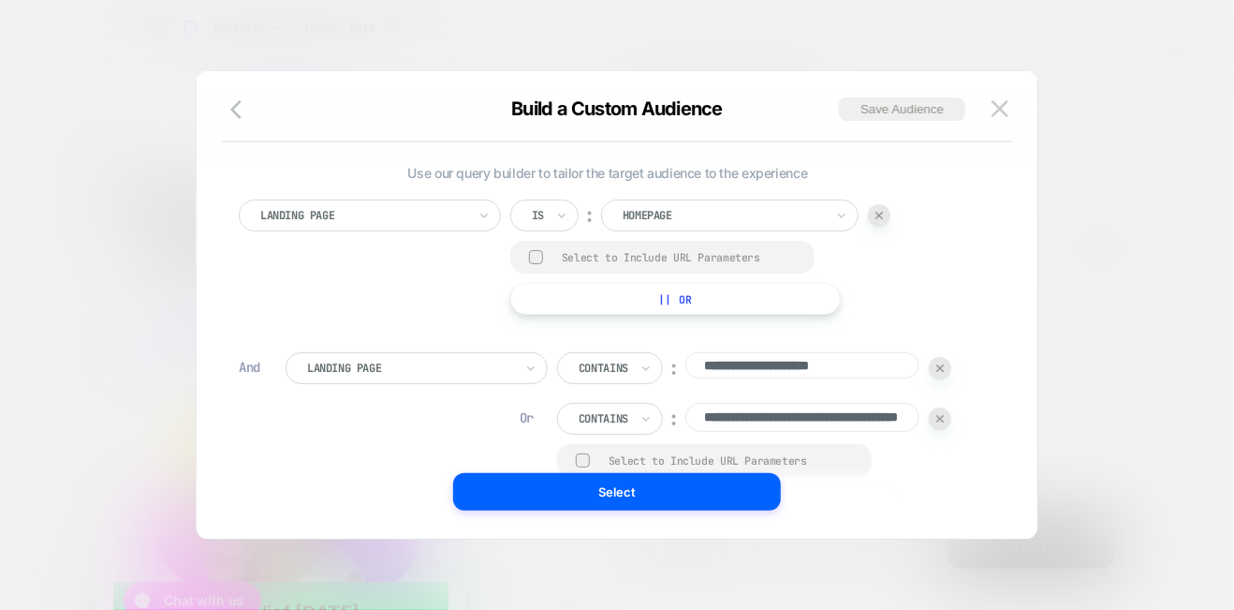
scroll to position [0, 0]
click at [724, 209] on div at bounding box center [723, 215] width 201 height 17
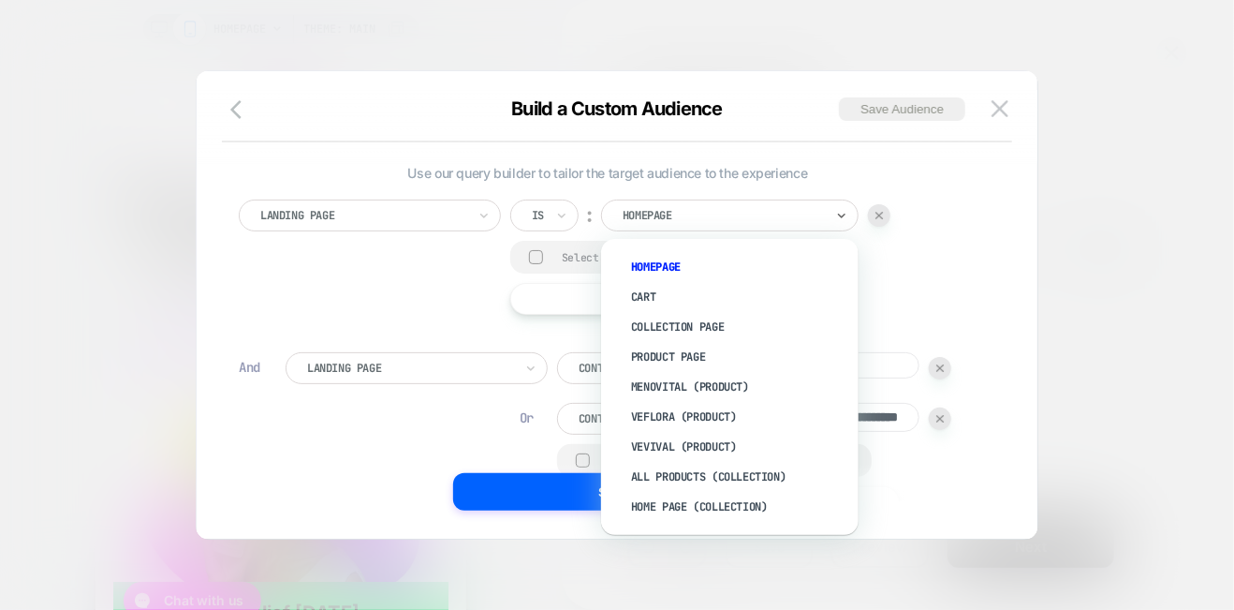
click at [918, 276] on div "Landing Page Is ︰ option Homepage focused, 1 of 9. 9 results available. Use Up …" at bounding box center [608, 257] width 738 height 115
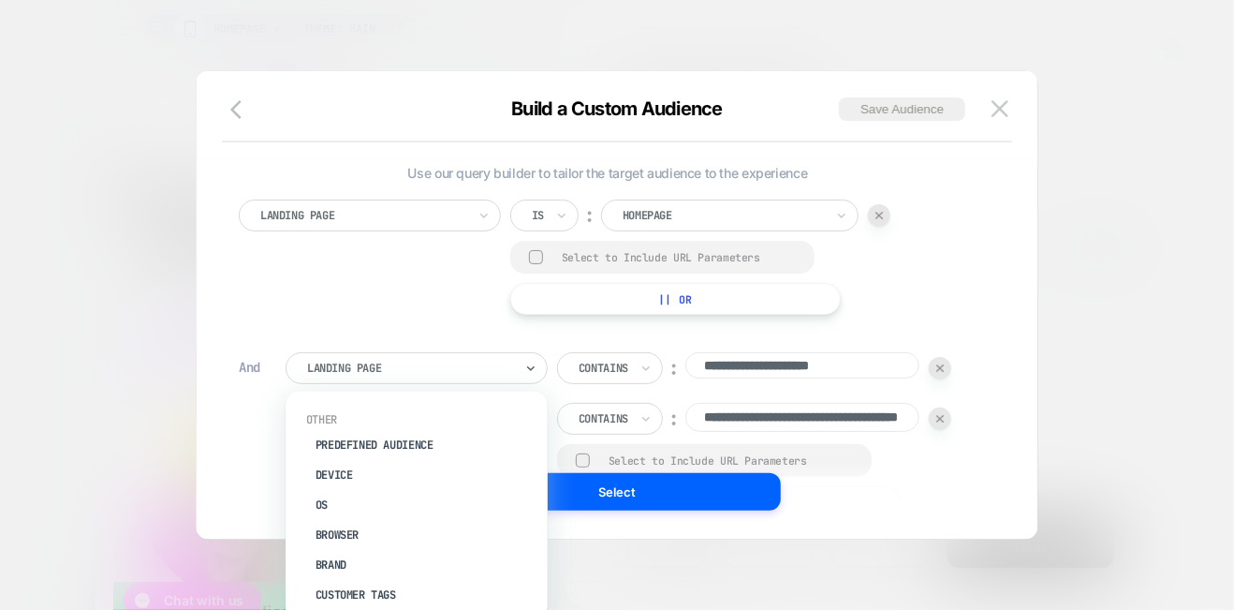
click at [522, 366] on div "Landing Page" at bounding box center [417, 368] width 262 height 32
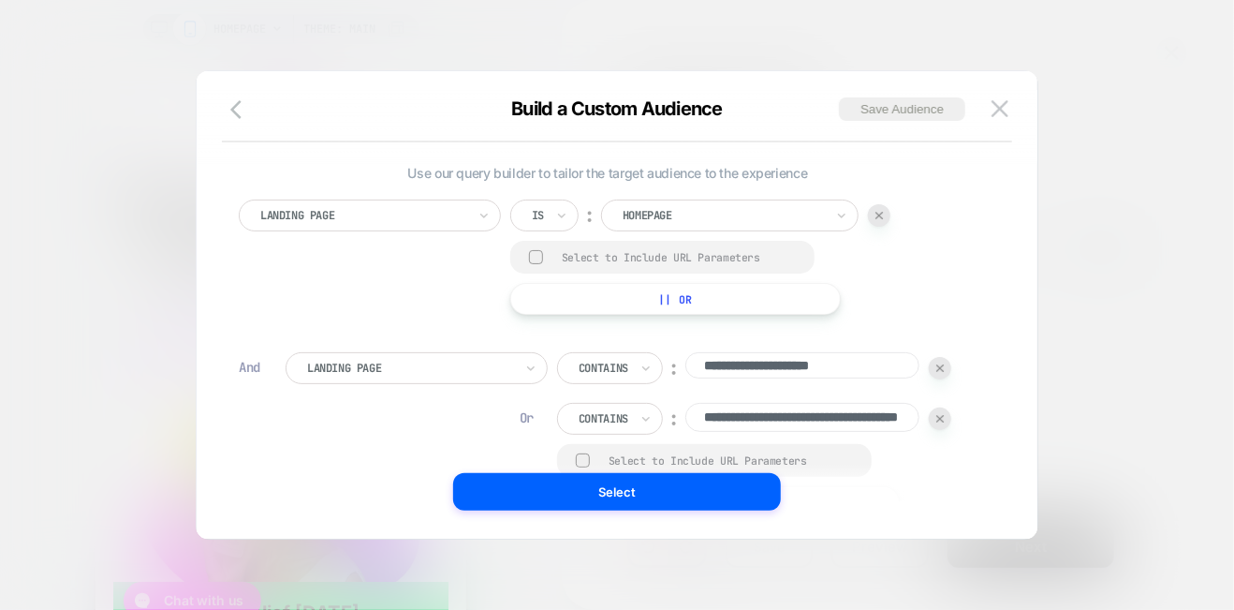
click at [443, 285] on div "Landing Page Is ︰ Homepage Select to Include URL Parameters || Or" at bounding box center [608, 257] width 738 height 115
click at [0, 0] on button "|| Or" at bounding box center [0, 0] width 0 height 0
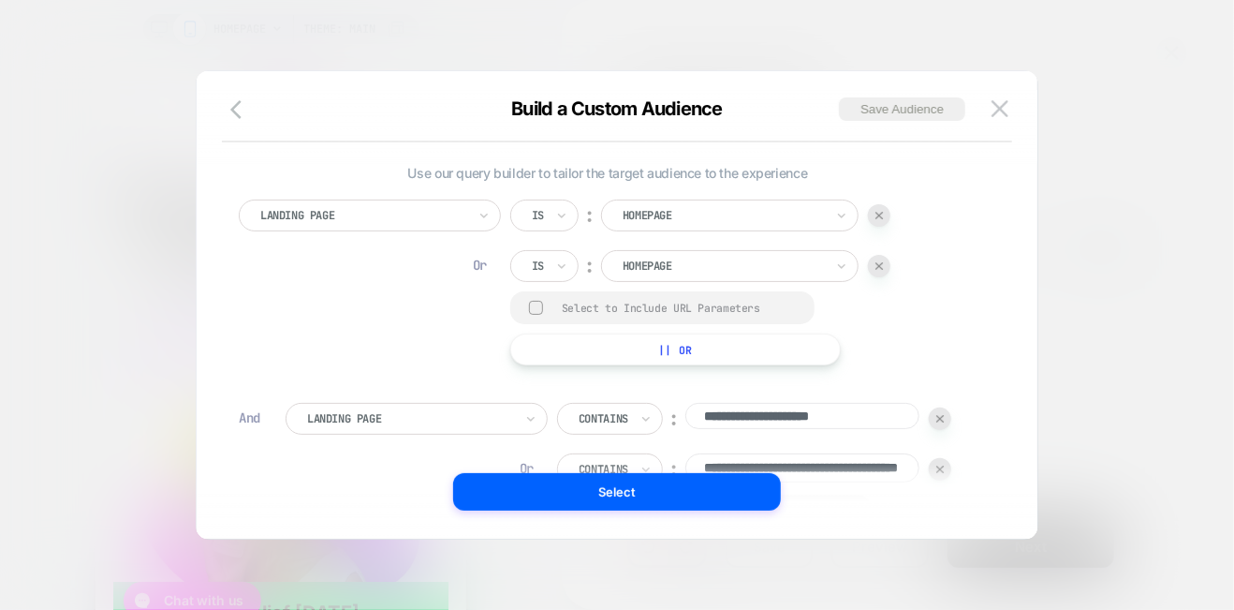
click at [884, 259] on div at bounding box center [879, 266] width 22 height 22
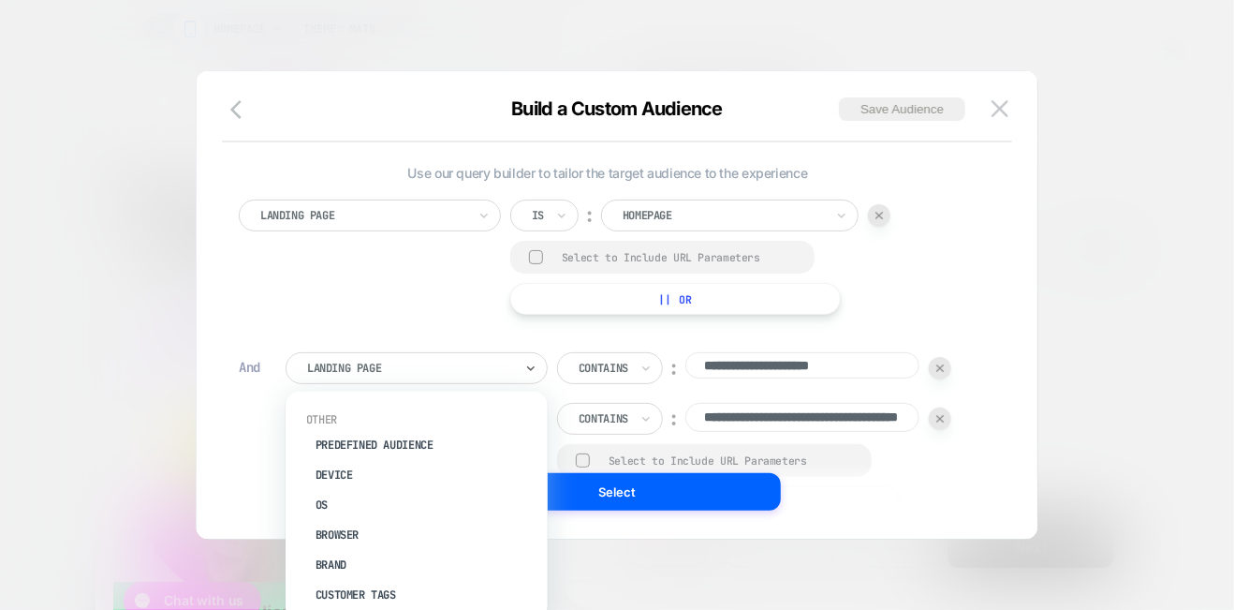
click at [521, 364] on div "Landing Page" at bounding box center [417, 368] width 262 height 32
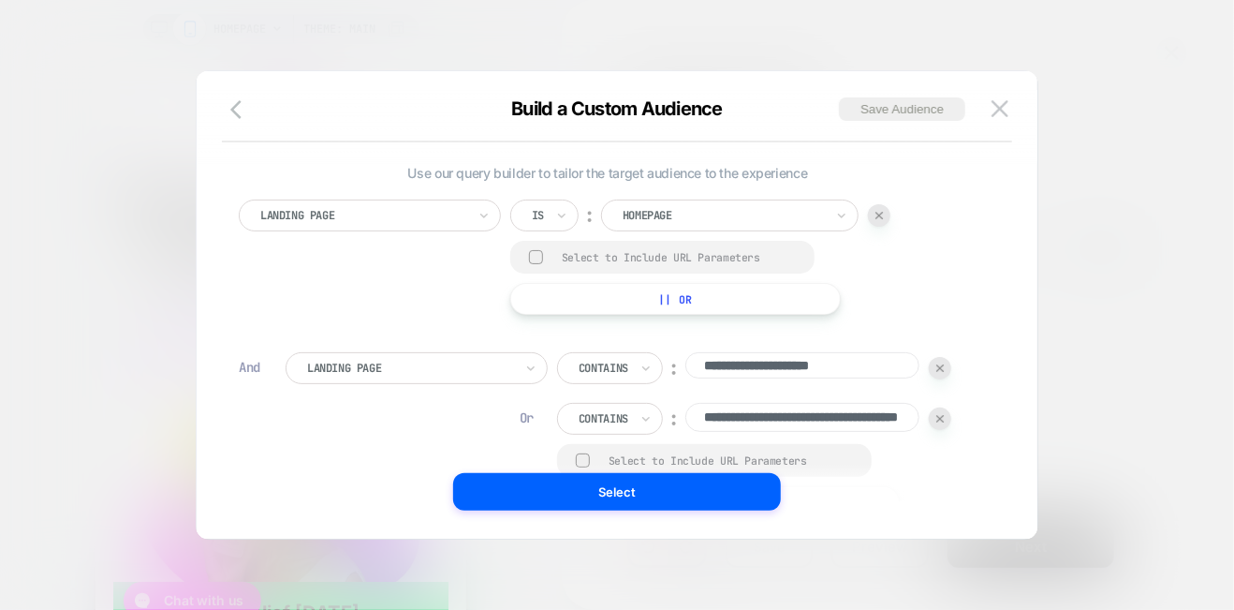
click at [373, 305] on div "Landing Page Is ︰ Homepage Select to Include URL Parameters || Or" at bounding box center [608, 257] width 738 height 115
click at [941, 417] on img at bounding box center [940, 418] width 7 height 7
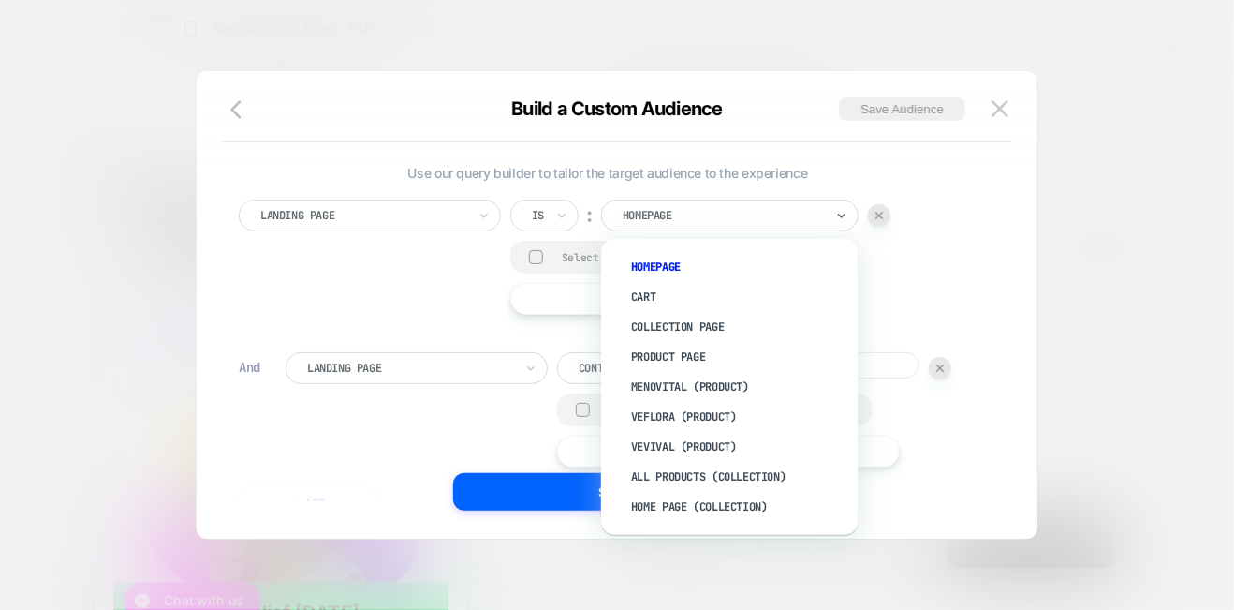
click at [739, 215] on div at bounding box center [723, 215] width 201 height 17
click at [685, 377] on div "menovital (Product)" at bounding box center [739, 387] width 239 height 30
click at [768, 209] on div at bounding box center [723, 215] width 201 height 17
click at [700, 347] on div "Product Page" at bounding box center [739, 357] width 239 height 30
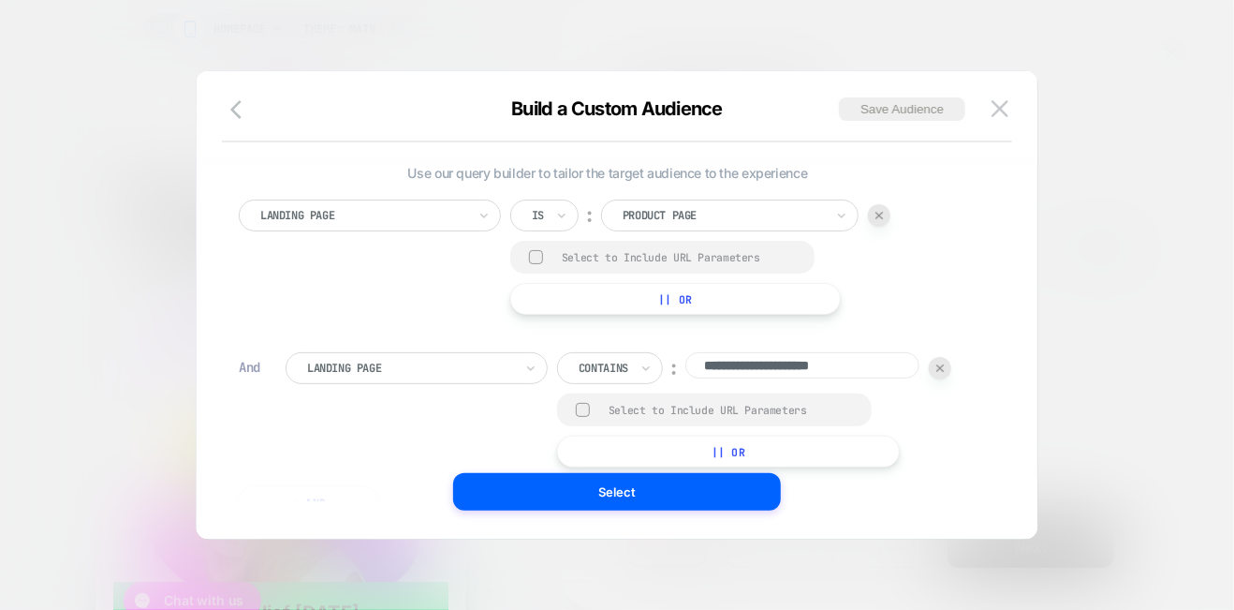
click at [686, 213] on div at bounding box center [723, 215] width 201 height 17
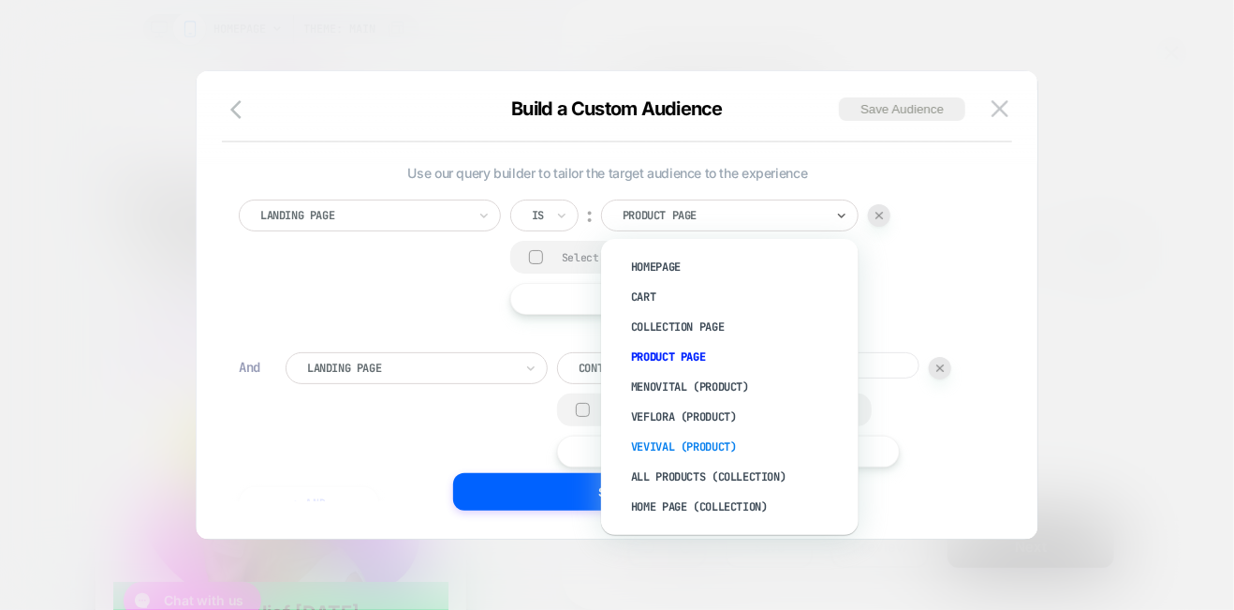
click at [682, 441] on div "vevival (Product)" at bounding box center [739, 447] width 239 height 30
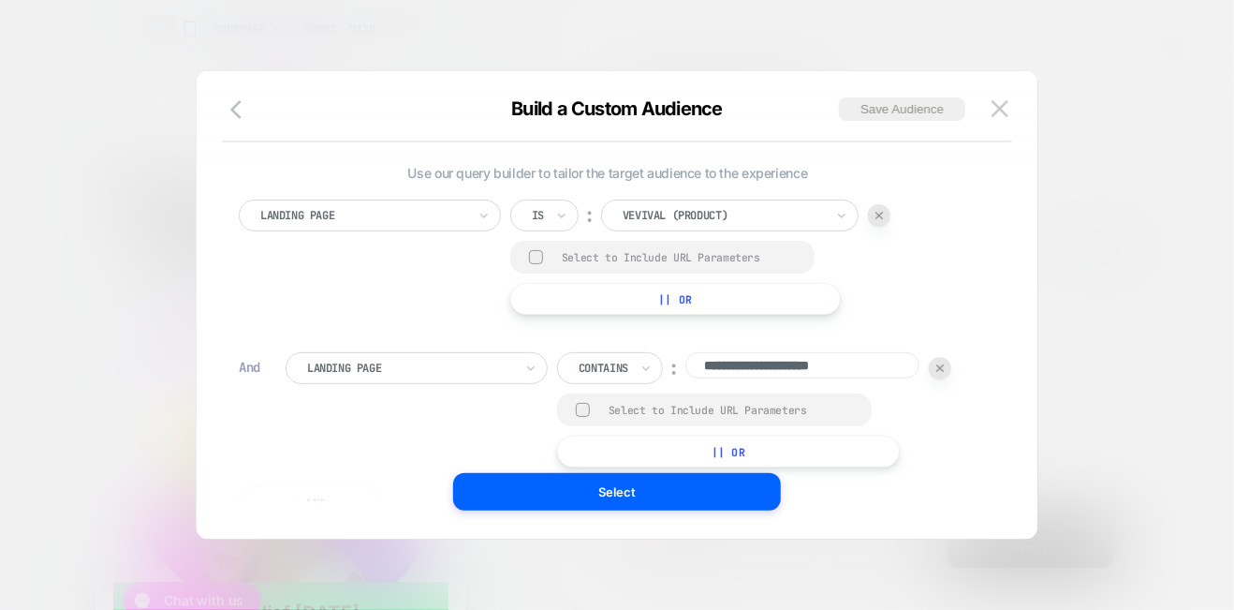
click at [562, 321] on div "Contains" at bounding box center [590, 327] width 122 height 30
click at [580, 207] on div at bounding box center [557, 215] width 50 height 17
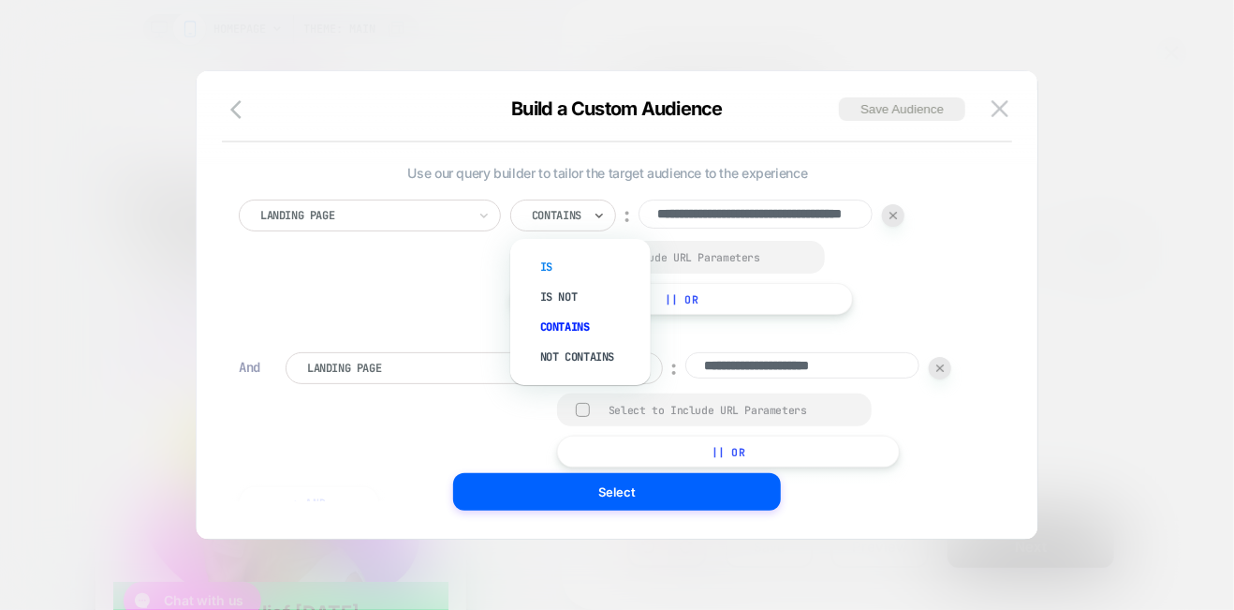
click at [565, 259] on div "Is" at bounding box center [590, 267] width 122 height 30
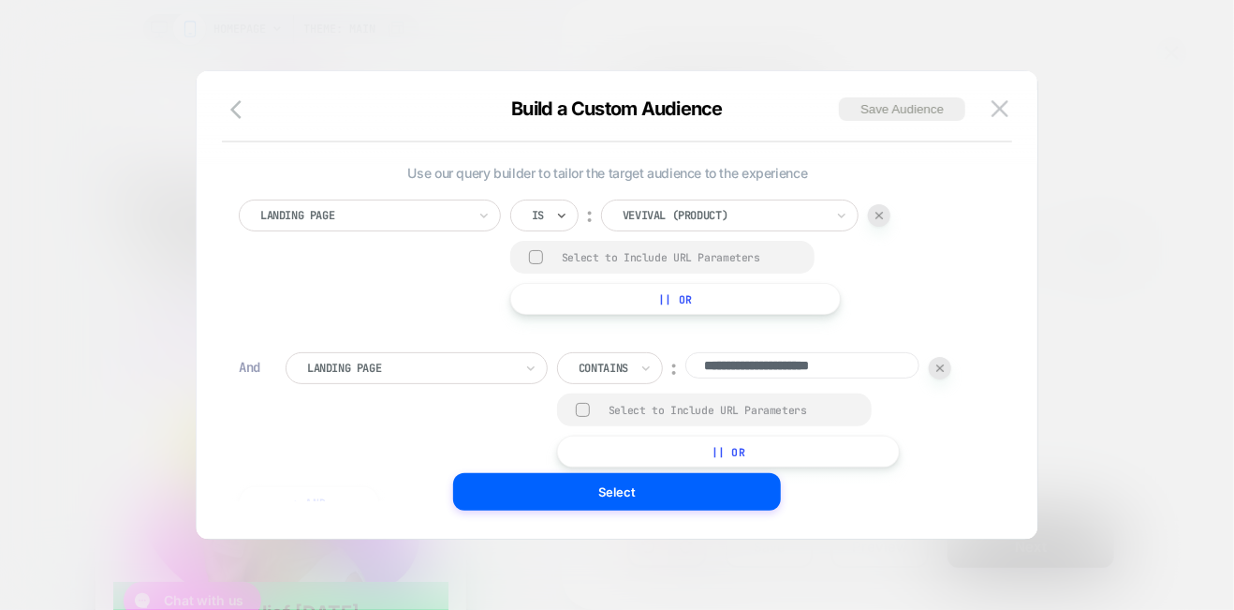
click at [757, 214] on div at bounding box center [723, 215] width 201 height 17
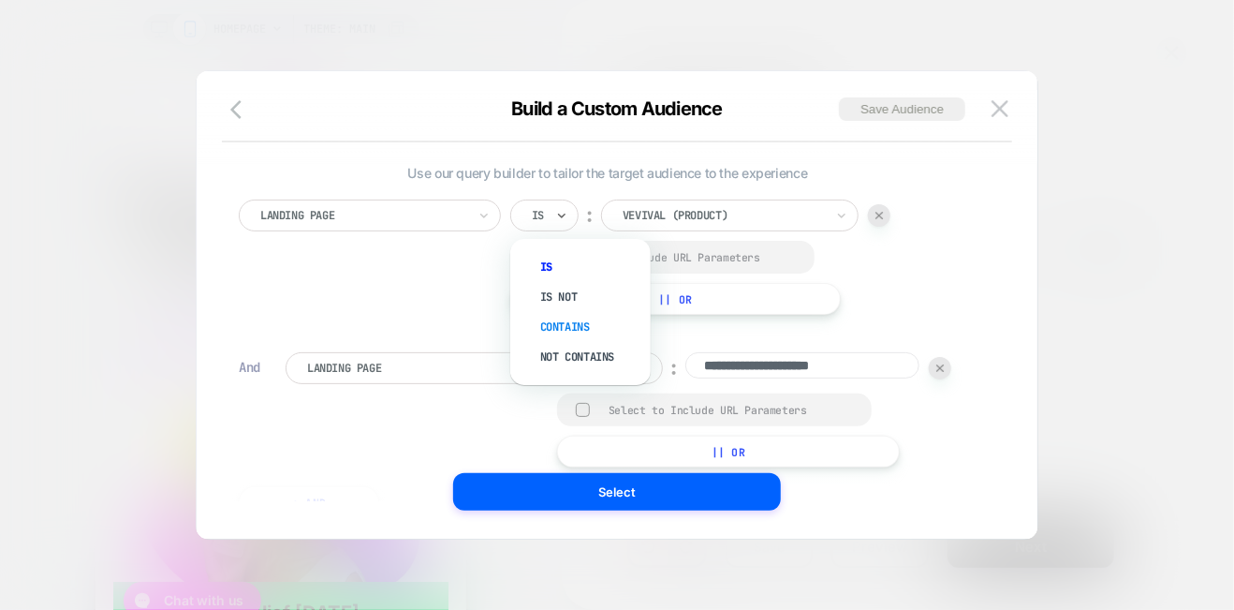
click at [571, 327] on div "Contains" at bounding box center [590, 327] width 122 height 30
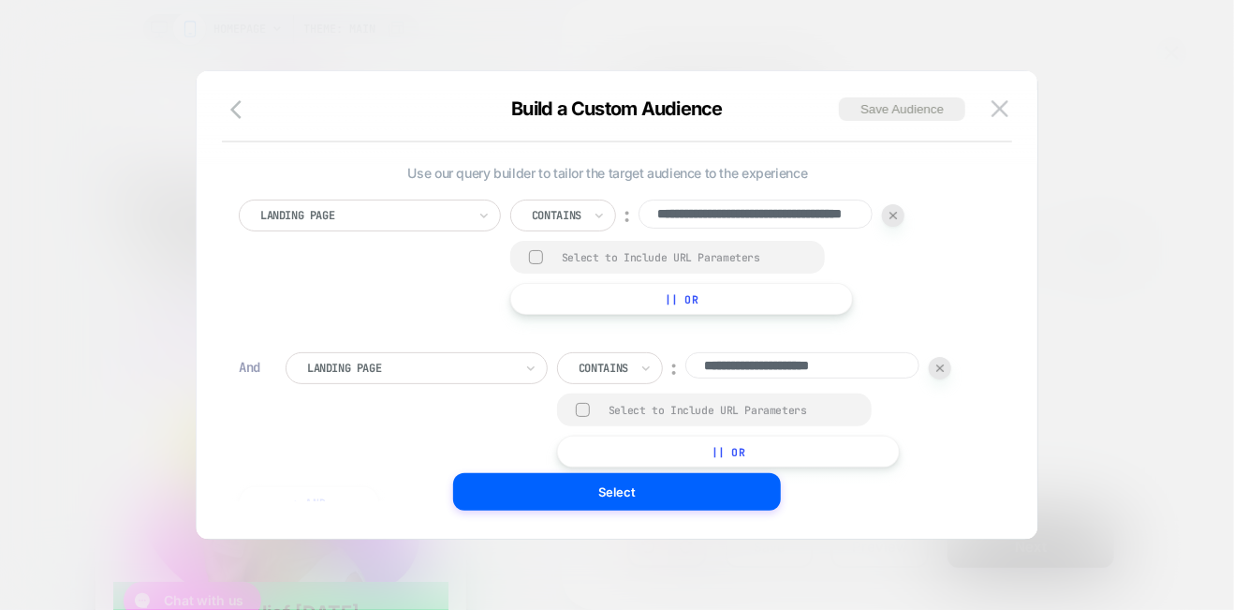
click at [333, 369] on div at bounding box center [410, 368] width 206 height 17
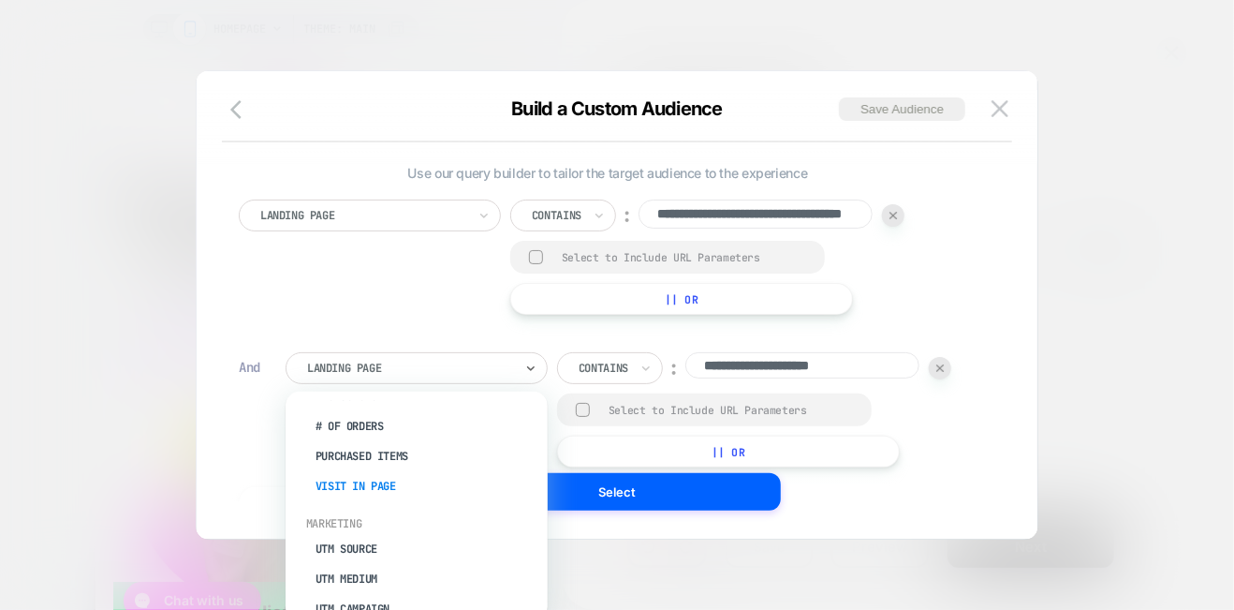
scroll to position [656, 0]
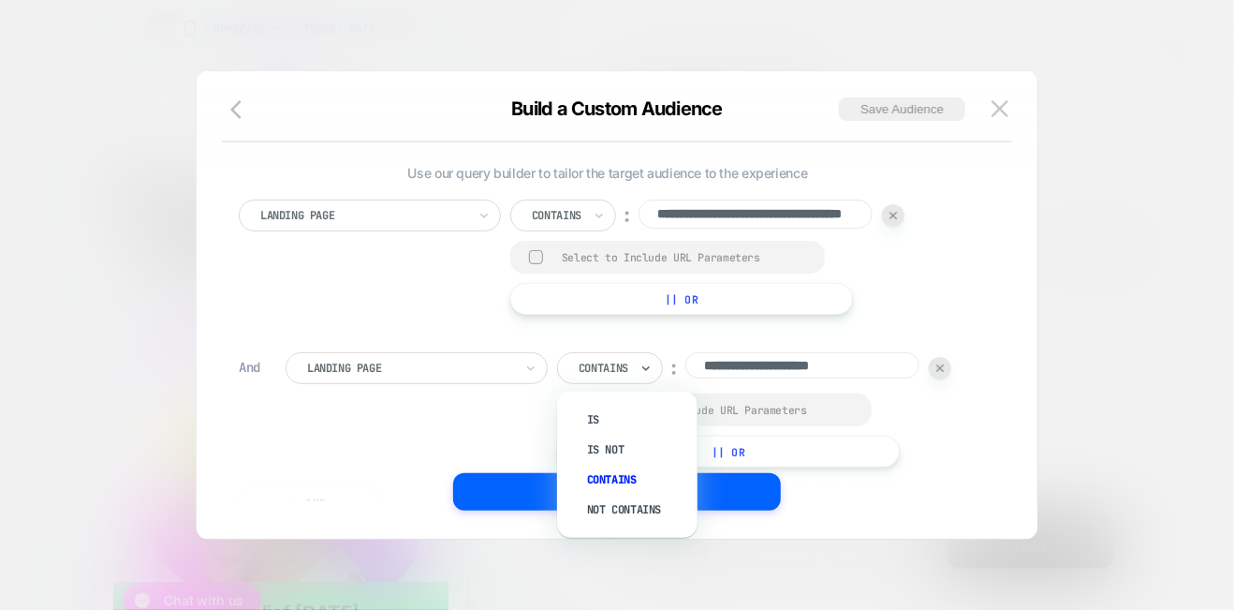
click at [617, 367] on div at bounding box center [604, 368] width 50 height 17
click at [607, 411] on div "Is" at bounding box center [637, 420] width 122 height 30
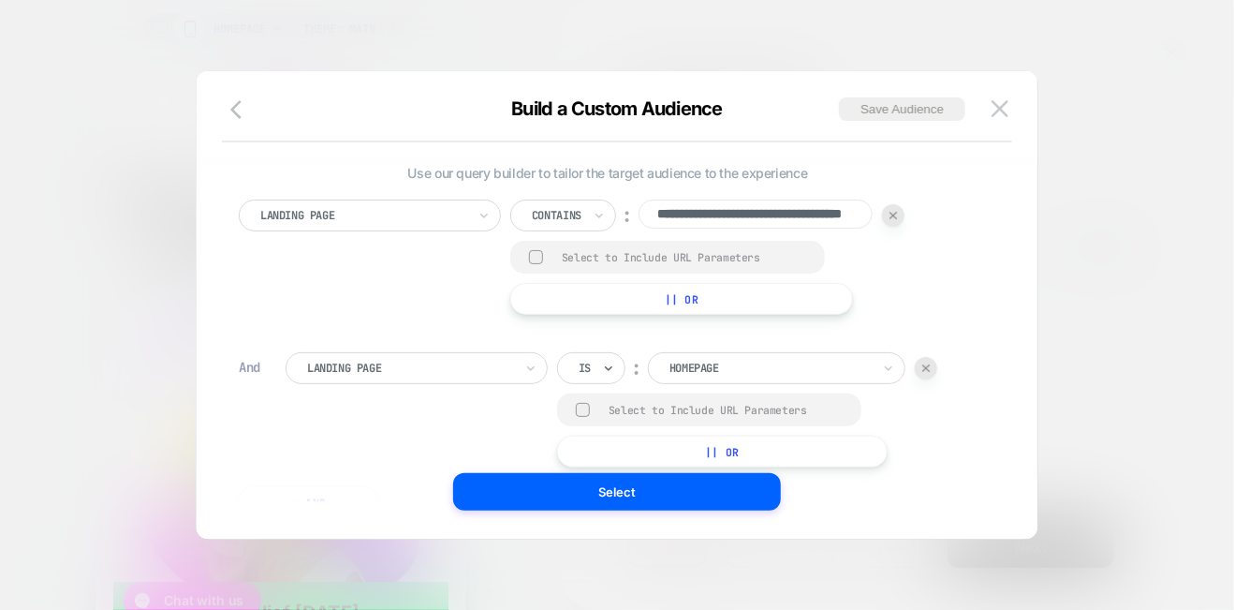
click at [582, 214] on div at bounding box center [557, 215] width 50 height 17
click at [559, 264] on div "Is" at bounding box center [590, 267] width 122 height 30
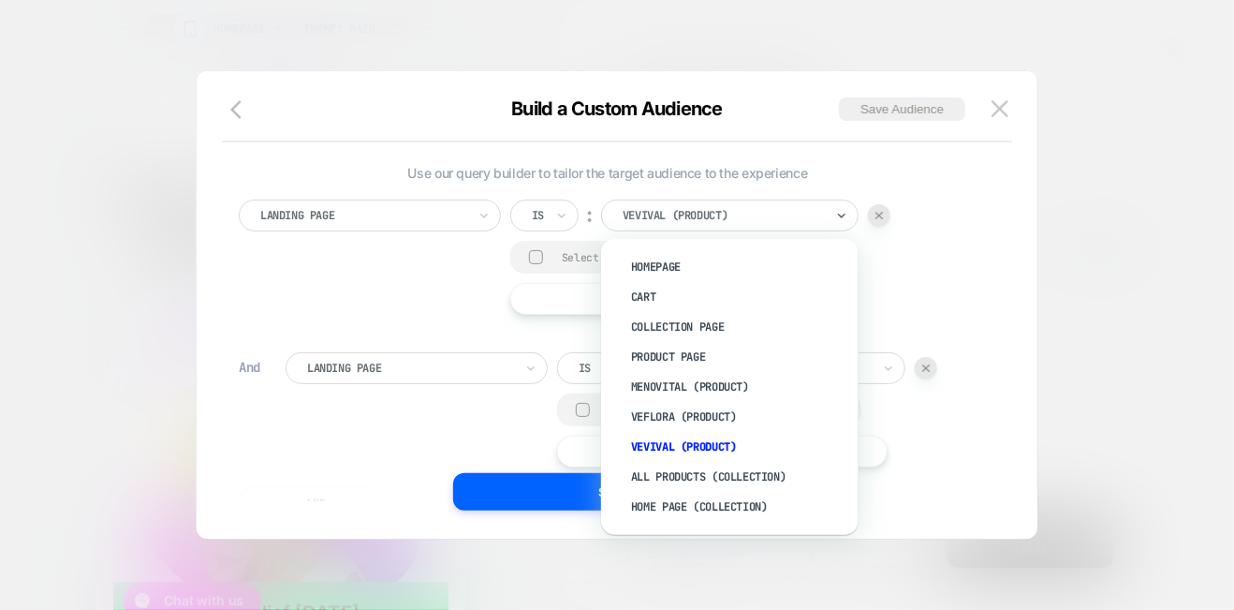
click at [758, 216] on div at bounding box center [723, 215] width 201 height 17
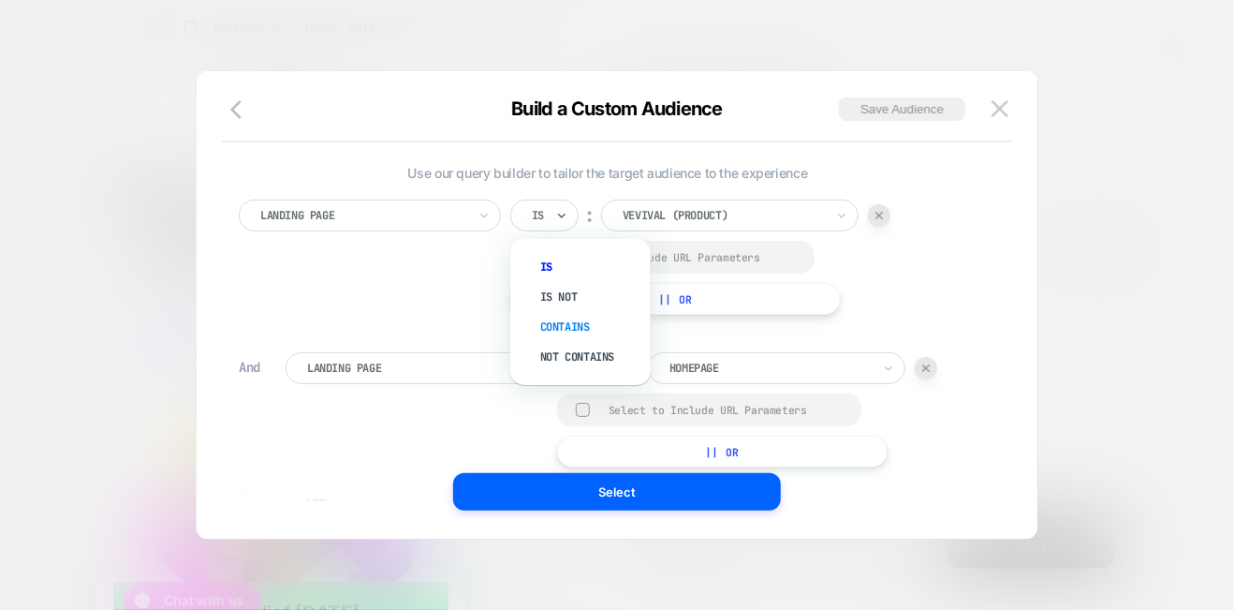
click at [562, 322] on div "Contains" at bounding box center [590, 327] width 122 height 30
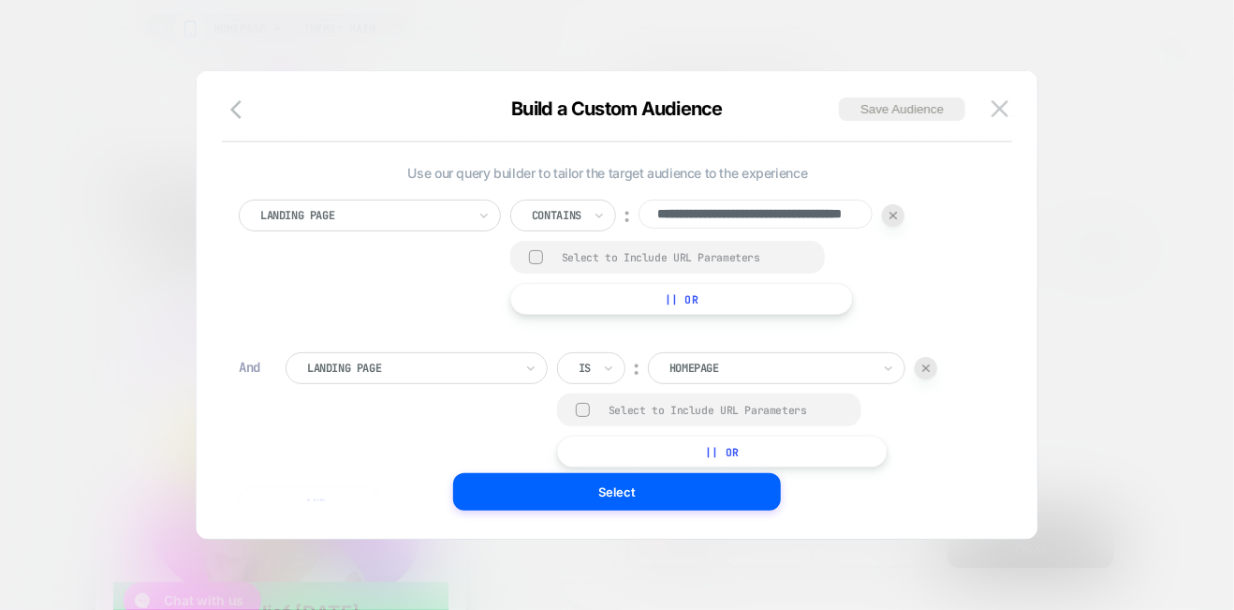
scroll to position [0, 0]
click at [461, 366] on div at bounding box center [410, 368] width 206 height 17
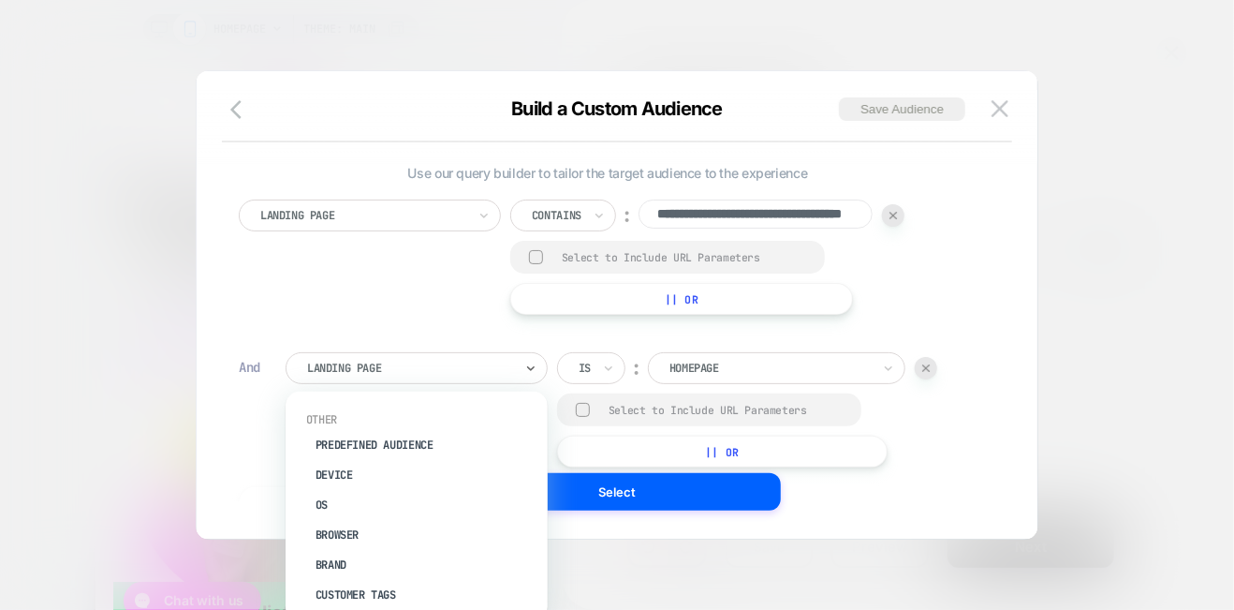
click at [927, 365] on img at bounding box center [926, 367] width 7 height 7
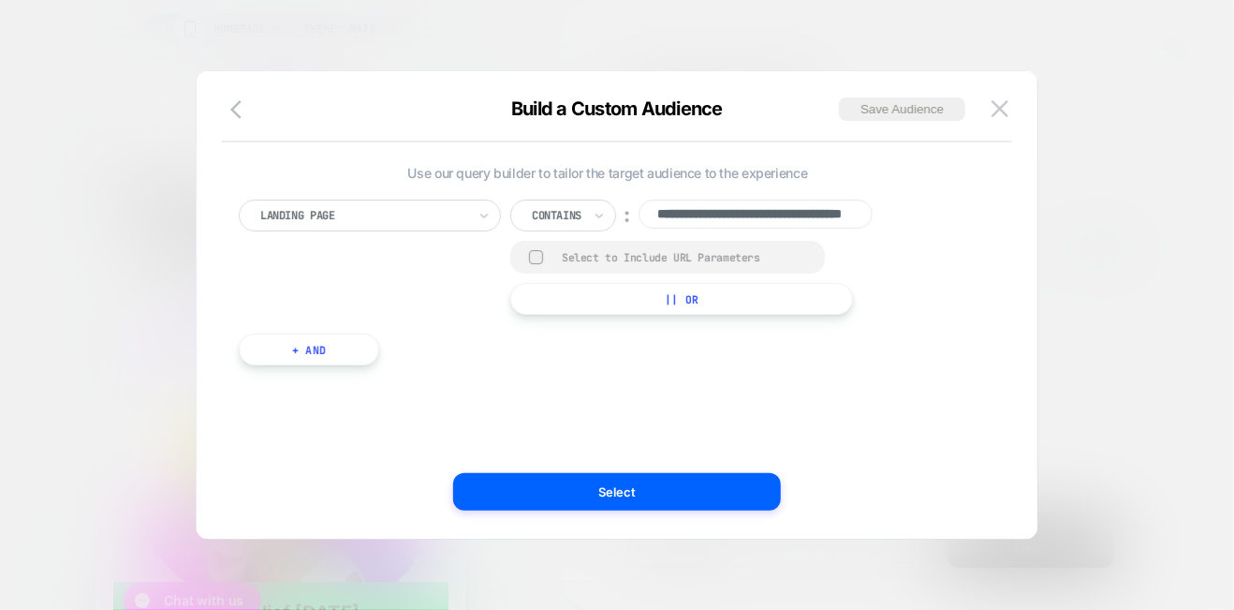
click at [348, 351] on button "+ And" at bounding box center [309, 349] width 140 height 32
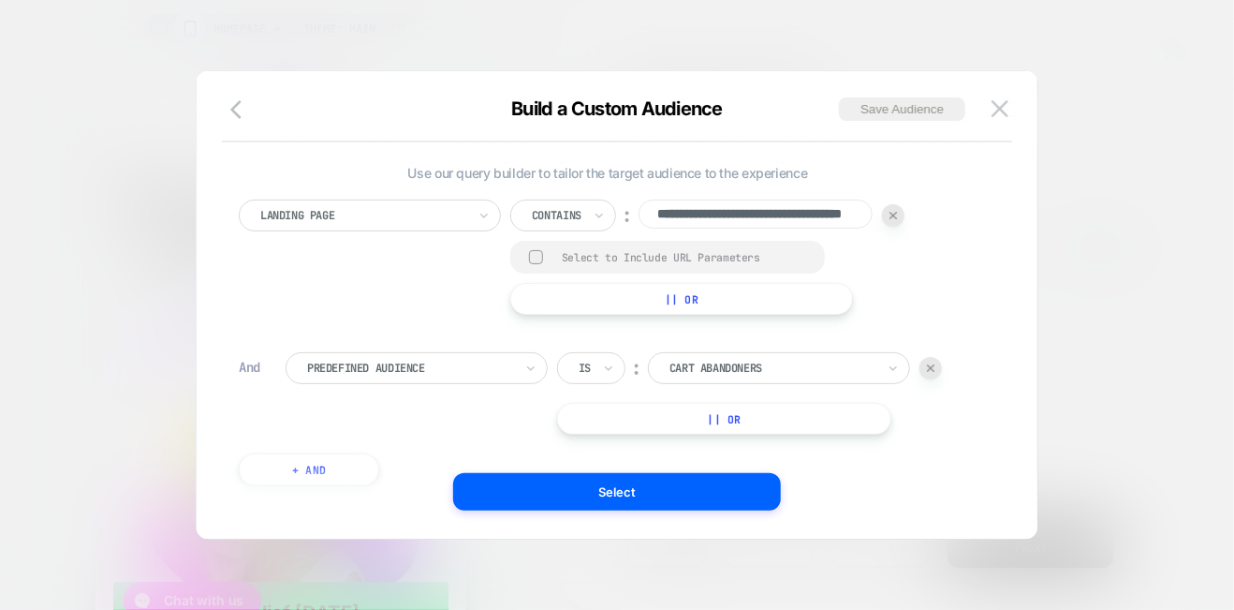
click at [436, 362] on div at bounding box center [410, 368] width 206 height 17
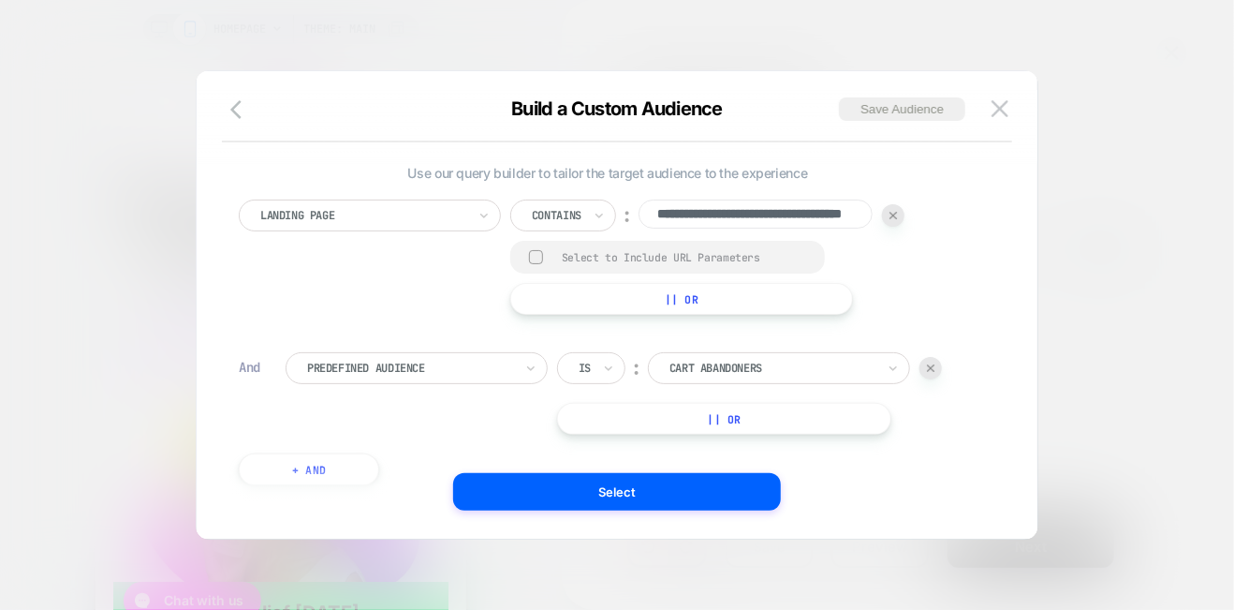
click at [487, 366] on div at bounding box center [410, 368] width 206 height 17
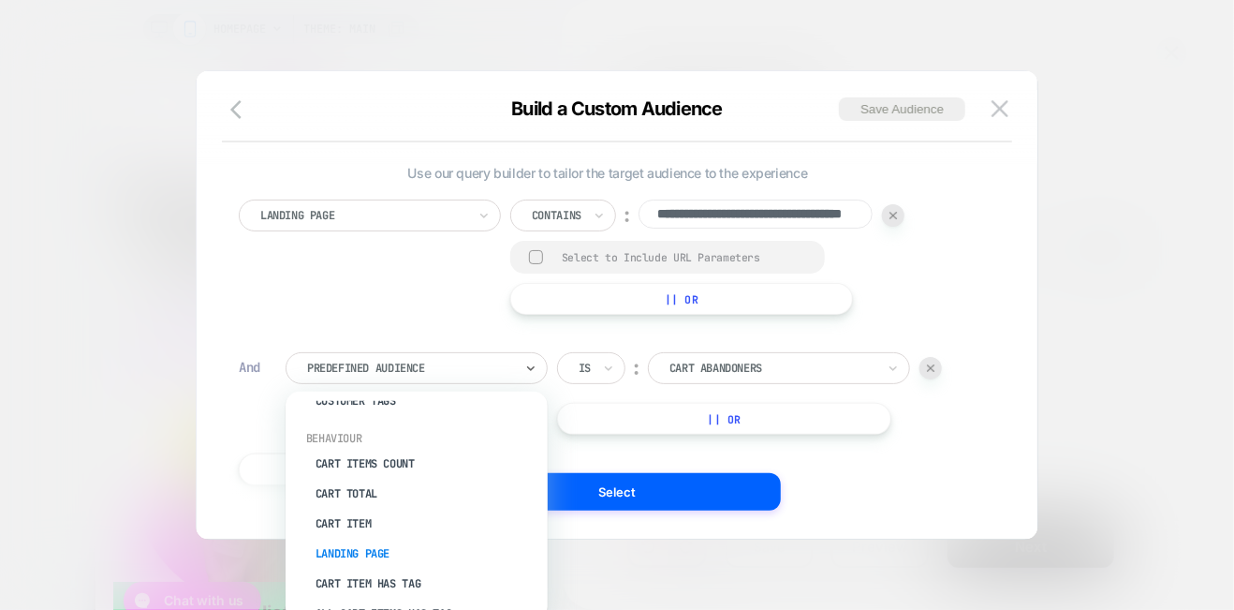
scroll to position [187, 0]
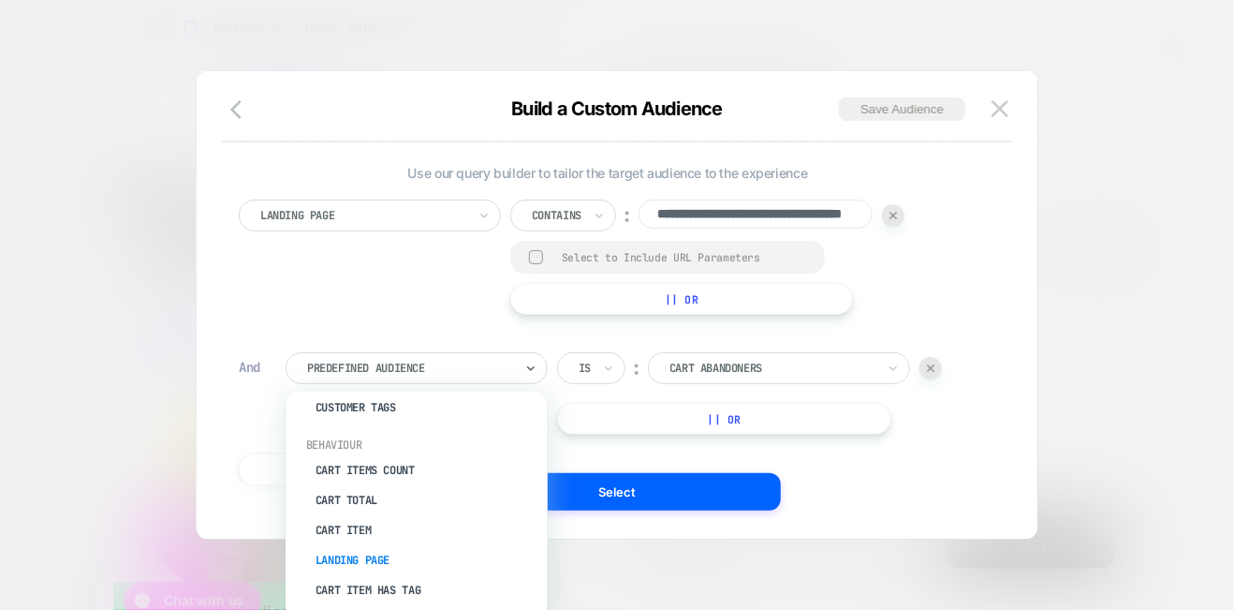
click at [352, 550] on div "Landing Page" at bounding box center [426, 560] width 244 height 30
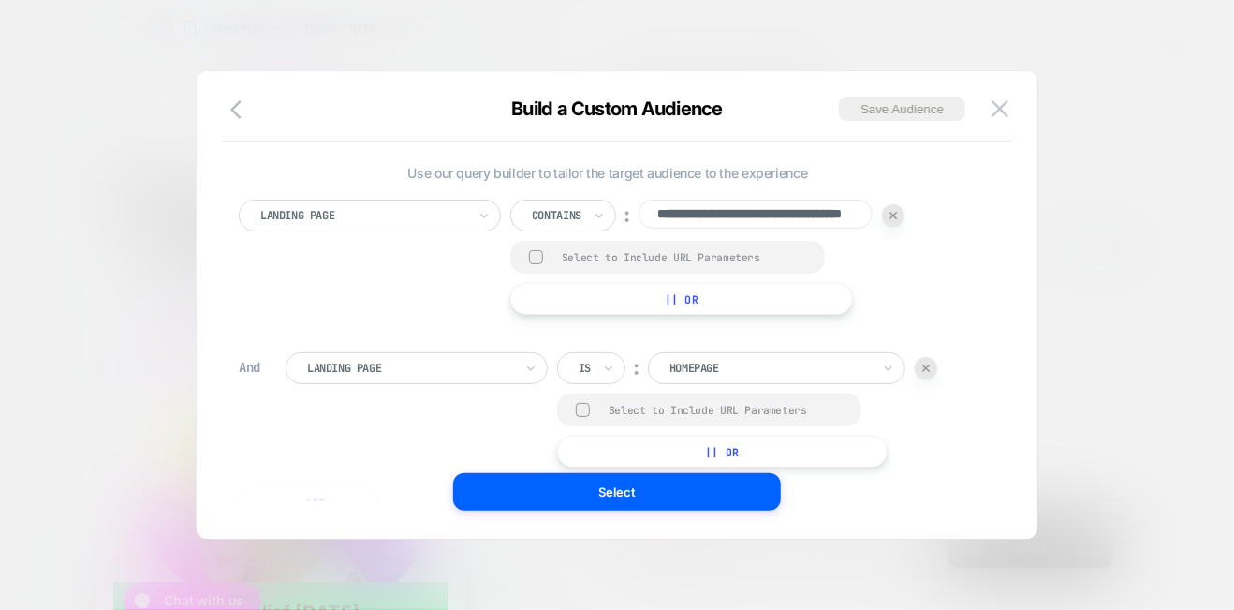
click at [569, 259] on div "Is" at bounding box center [590, 267] width 122 height 30
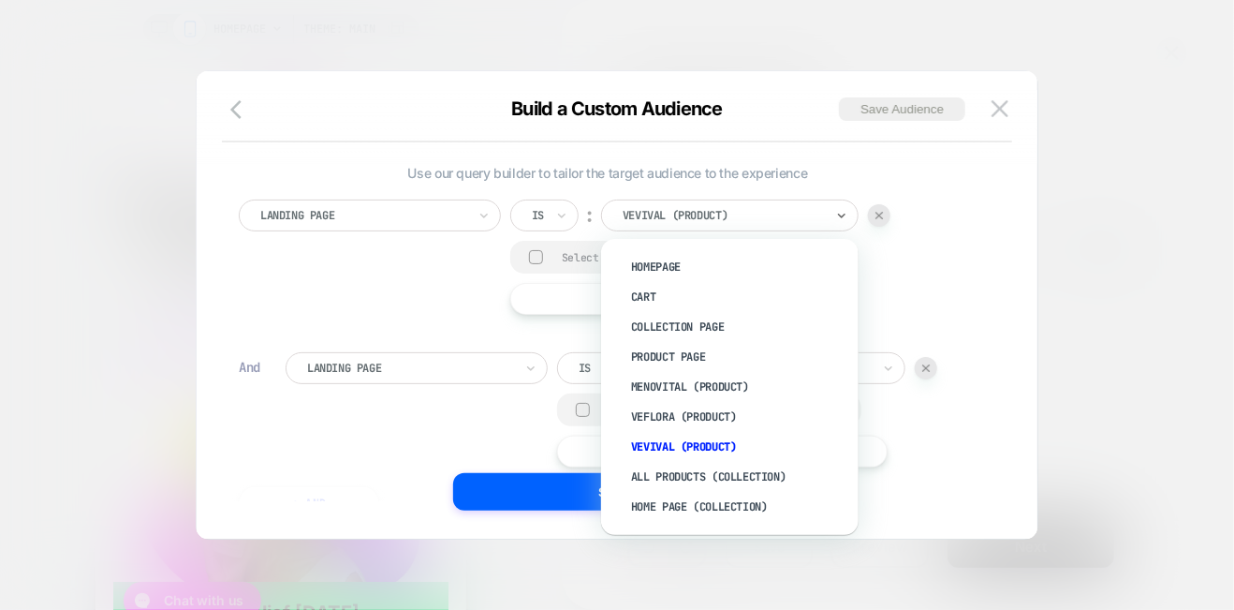
click at [776, 212] on div at bounding box center [723, 215] width 201 height 17
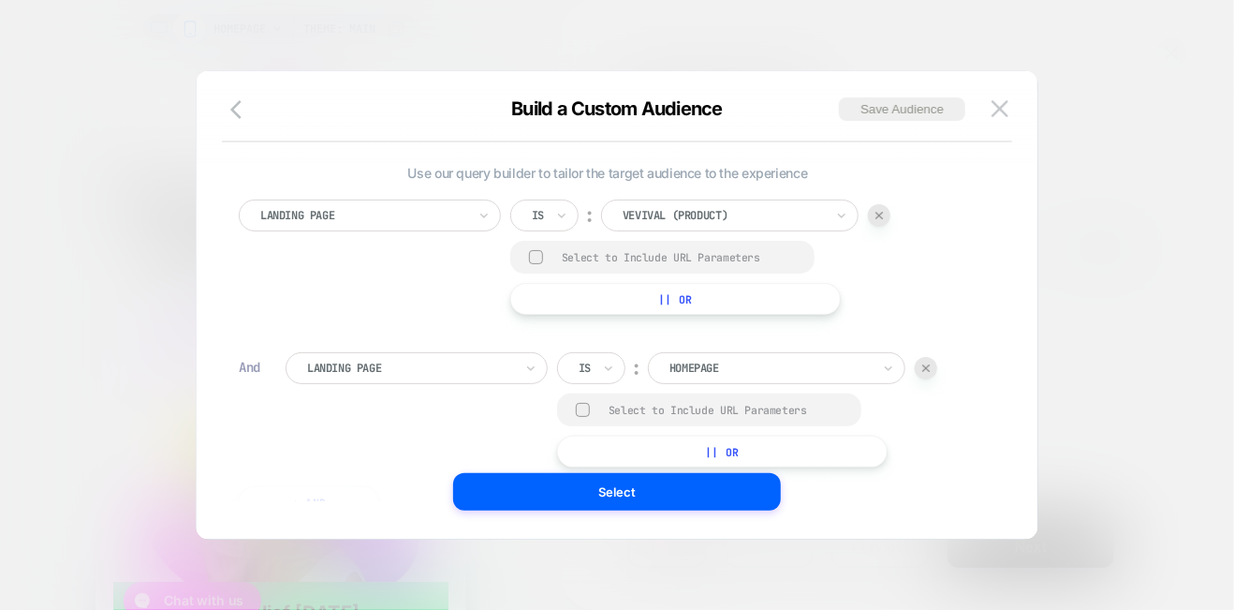
click at [431, 287] on div "Landing Page Is ︰ vevival (Product) Select to Include URL Parameters || Or" at bounding box center [608, 257] width 738 height 115
click at [702, 217] on div at bounding box center [723, 215] width 201 height 17
click at [431, 301] on div "Landing Page Is ︰ vevival (Product) Select to Include URL Parameters || Or" at bounding box center [608, 257] width 738 height 115
drag, startPoint x: 555, startPoint y: 321, endPoint x: 569, endPoint y: 299, distance: 26.0
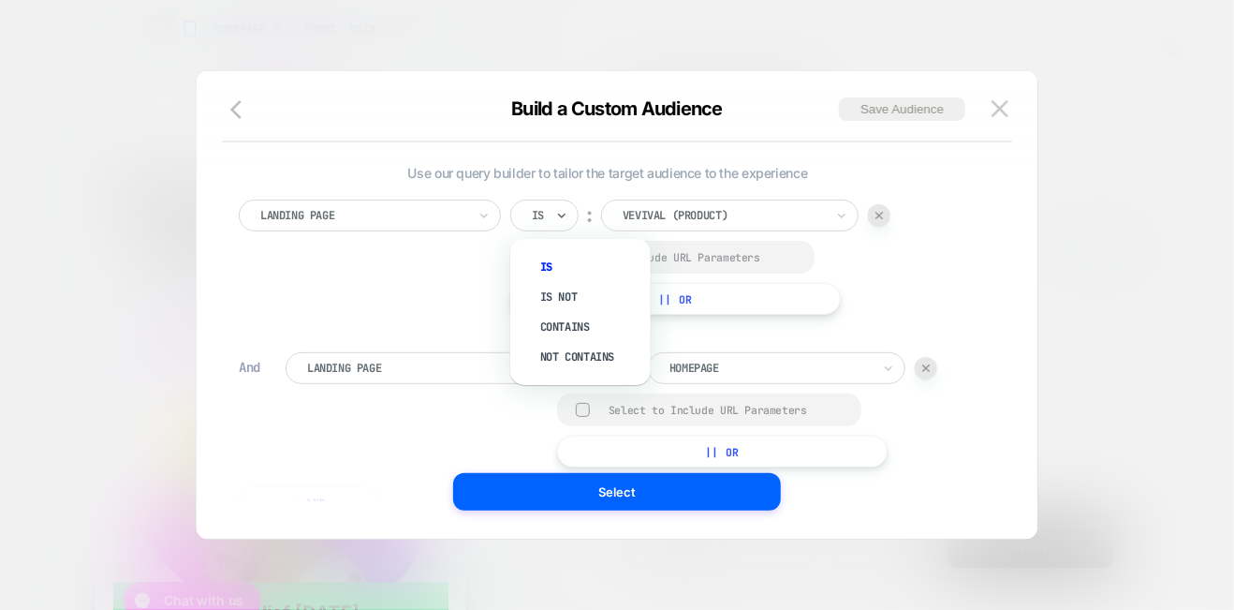
click at [554, 321] on div "Contains" at bounding box center [590, 327] width 122 height 30
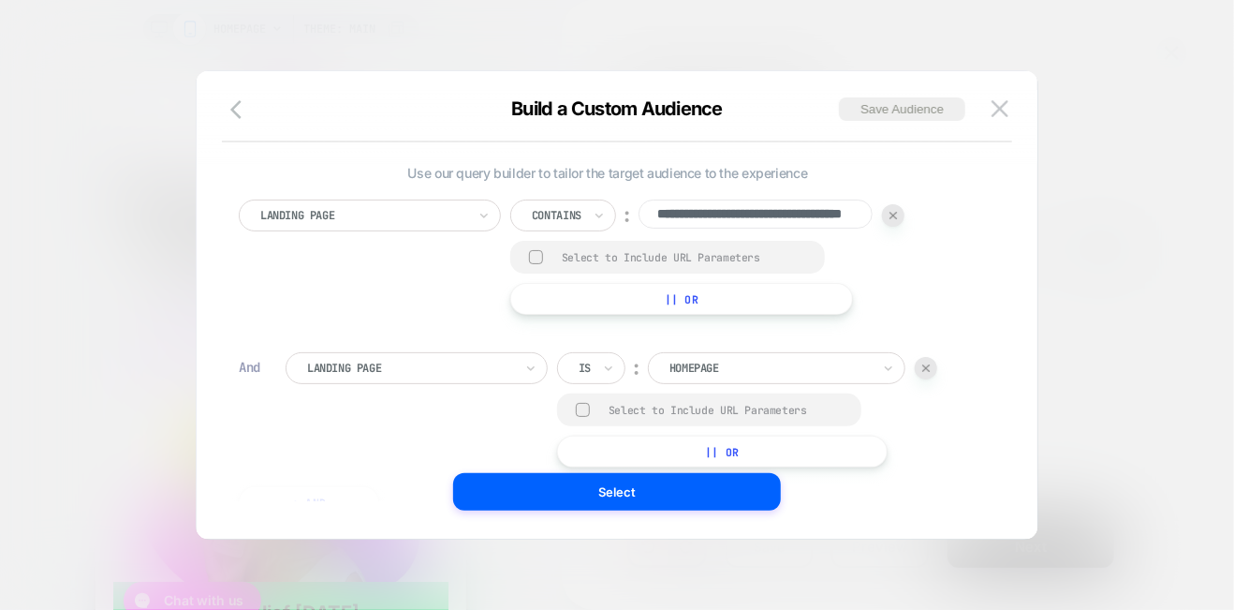
scroll to position [0, 0]
click at [455, 371] on div at bounding box center [410, 368] width 206 height 17
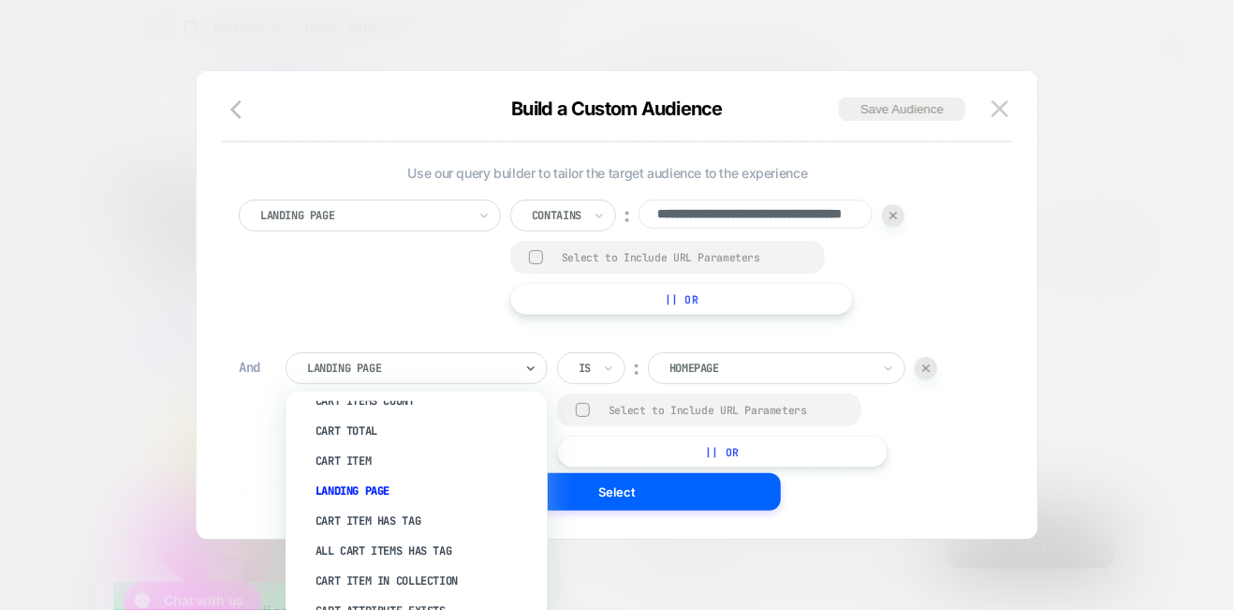
scroll to position [281, 0]
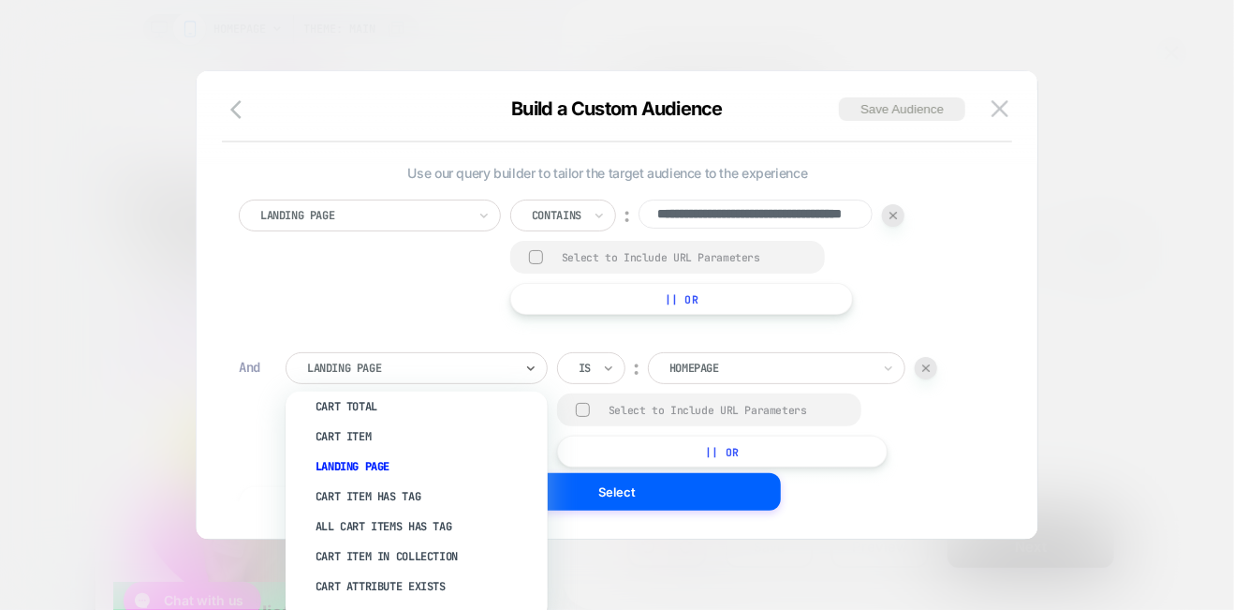
click at [610, 365] on icon at bounding box center [608, 368] width 13 height 19
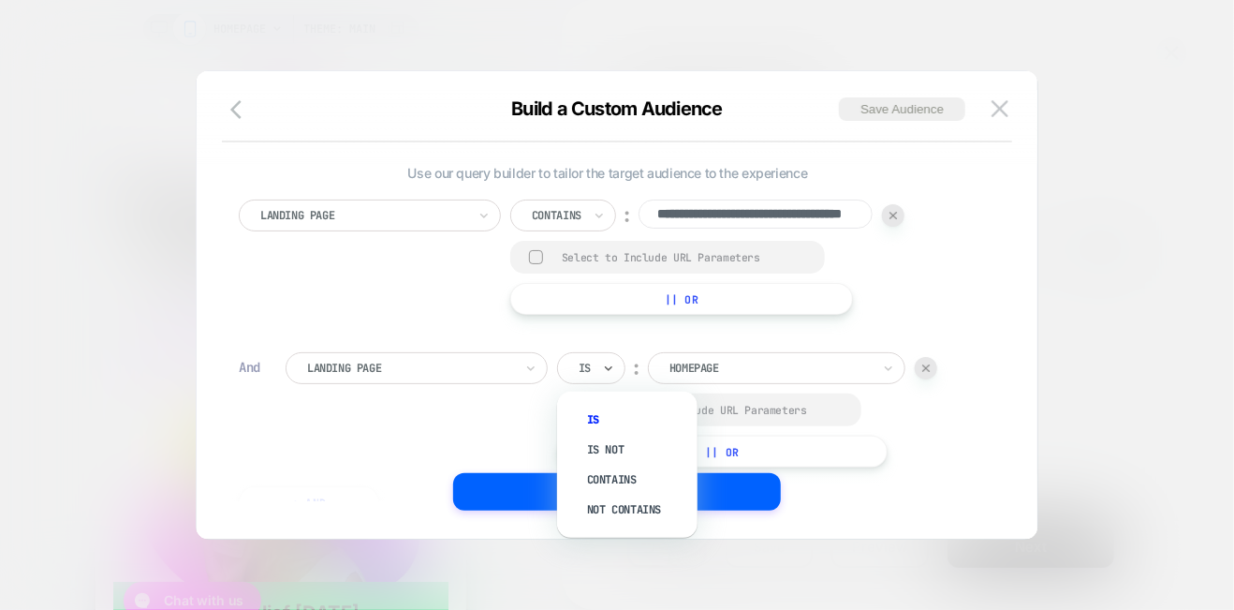
click at [405, 288] on div "**********" at bounding box center [608, 257] width 738 height 115
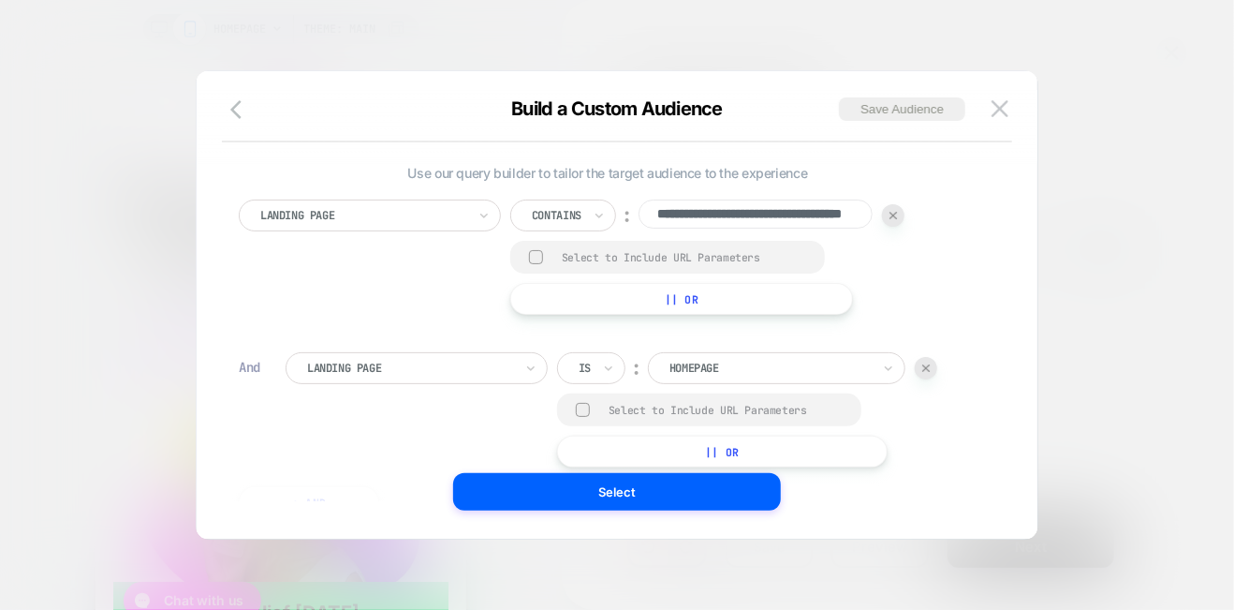
click at [930, 364] on div at bounding box center [926, 368] width 22 height 22
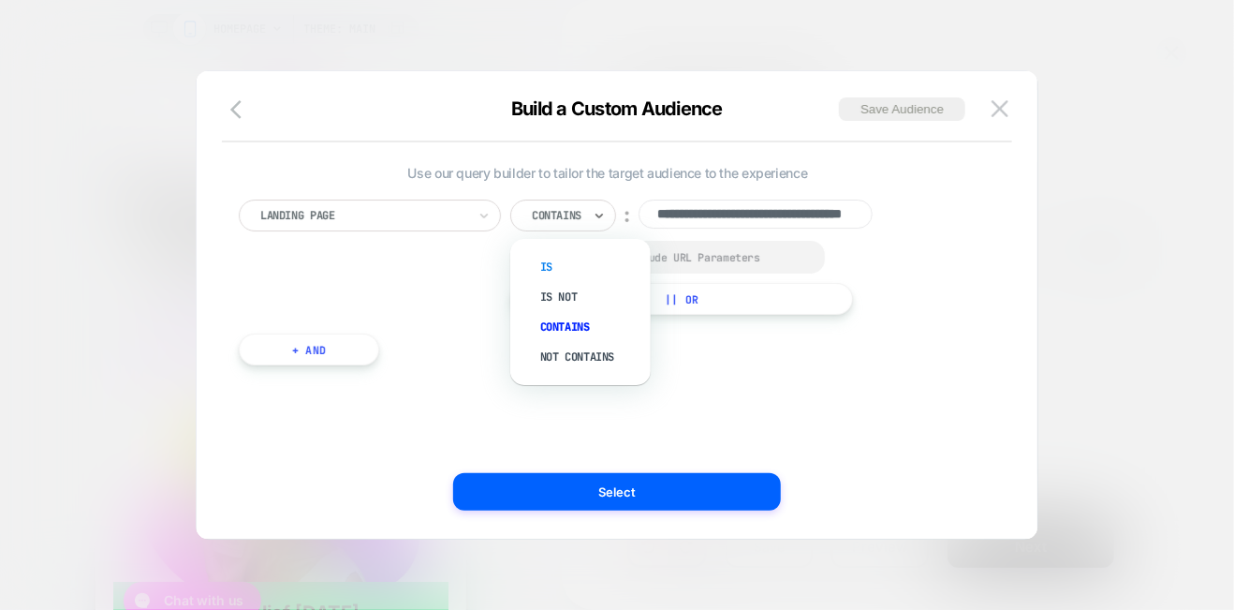
click at [559, 265] on div "Is" at bounding box center [590, 267] width 122 height 30
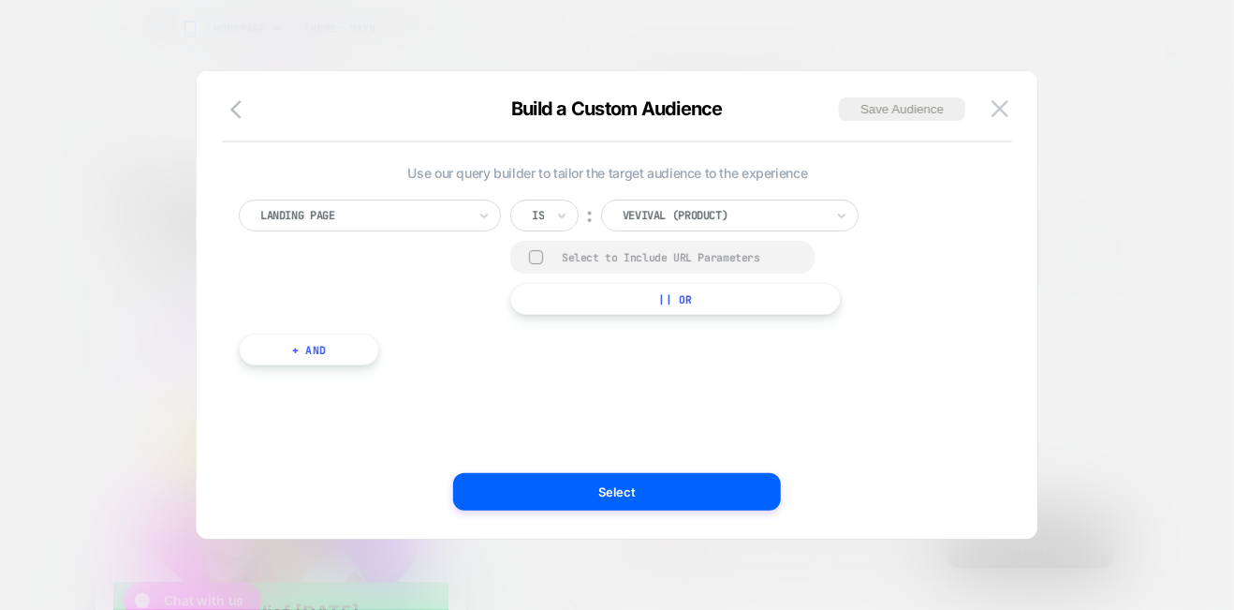
click at [0, 0] on button "|| Or" at bounding box center [0, 0] width 0 height 0
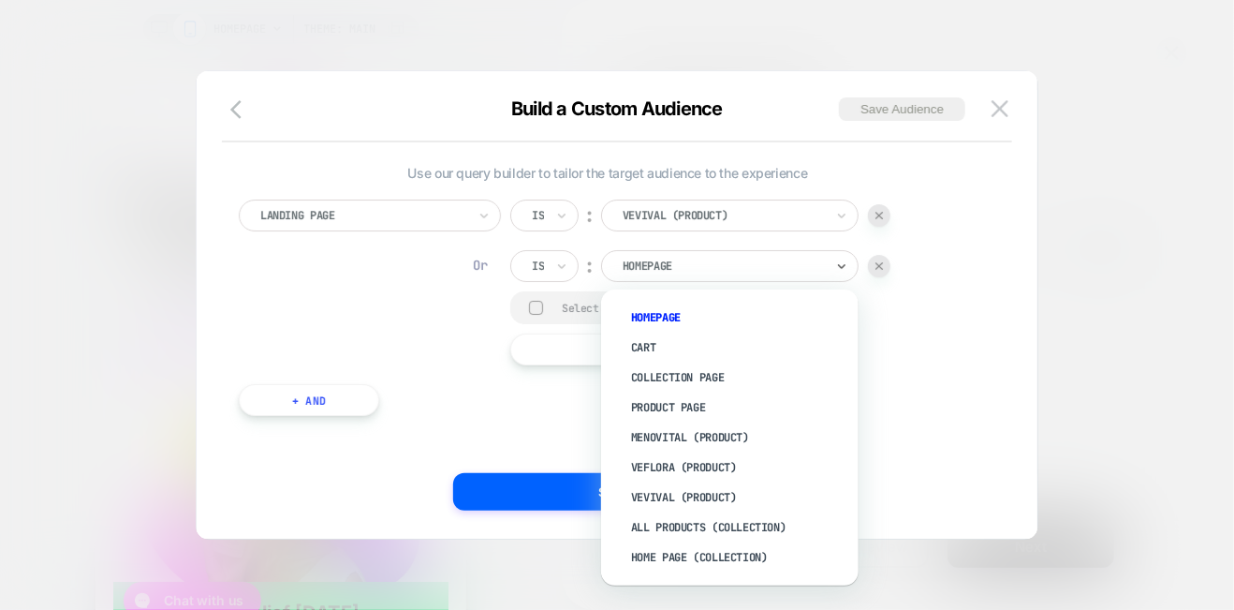
click at [666, 262] on div at bounding box center [723, 266] width 201 height 17
click at [654, 344] on div "Cart" at bounding box center [739, 348] width 239 height 30
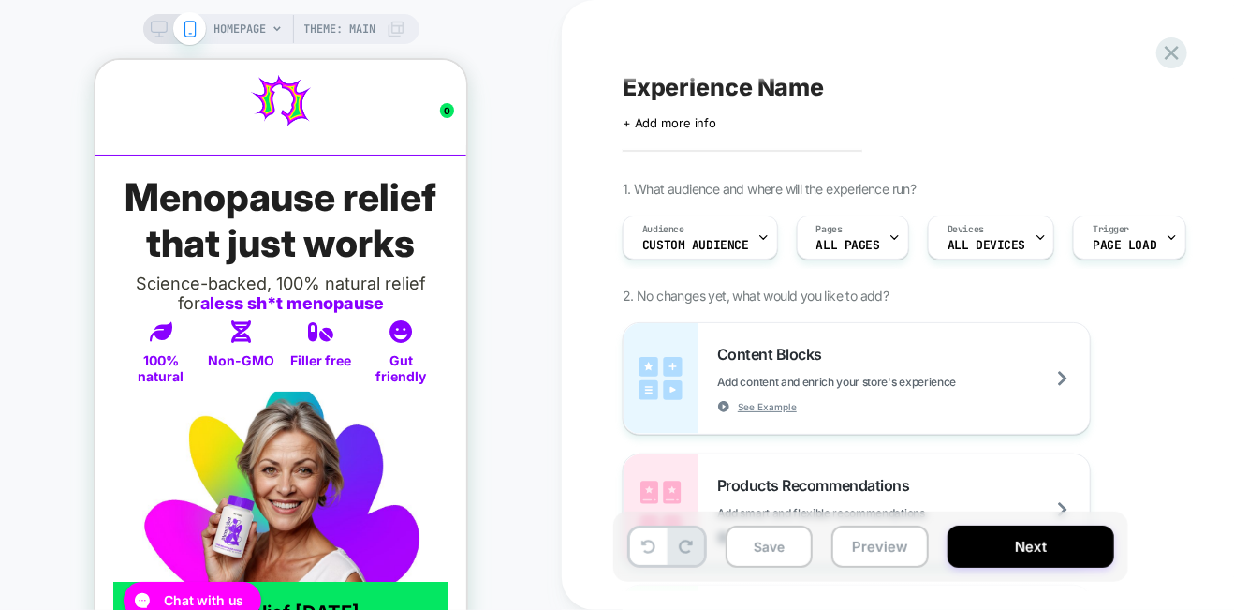
scroll to position [0, 0]
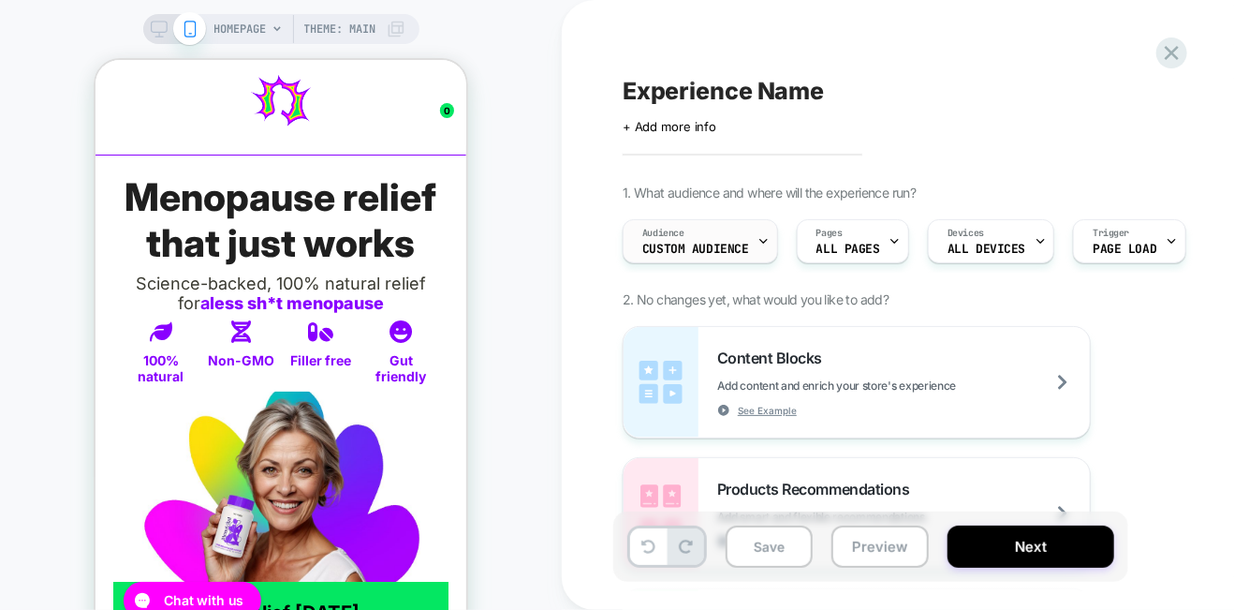
click at [652, 243] on span "Custom Audience" at bounding box center [696, 249] width 107 height 13
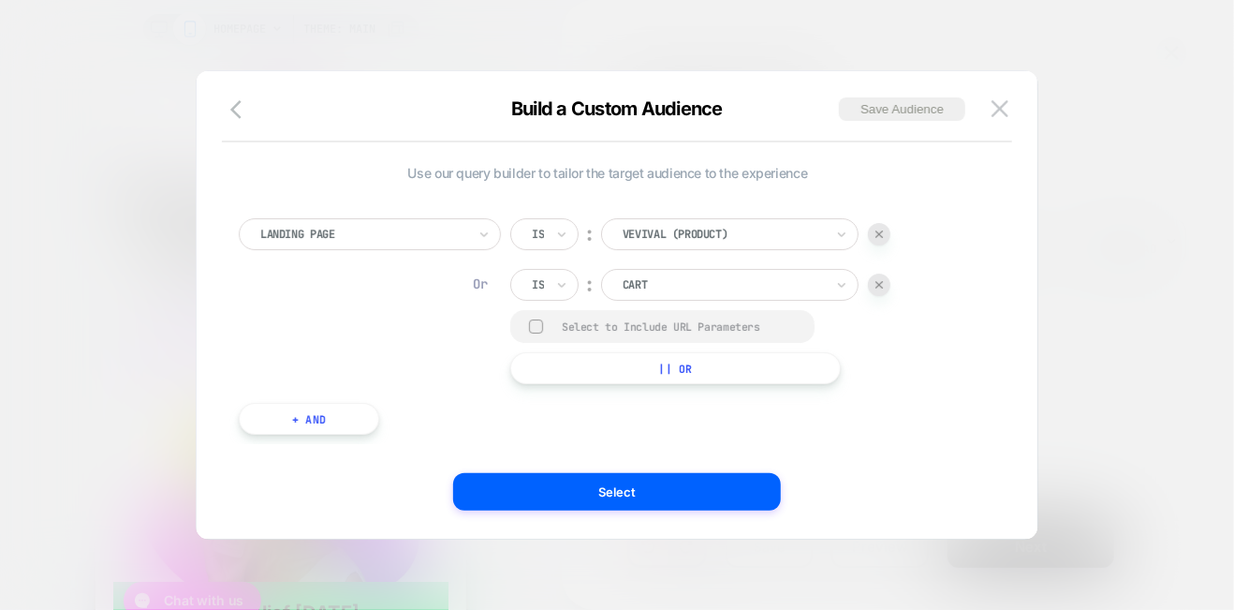
click at [877, 278] on div at bounding box center [879, 284] width 22 height 22
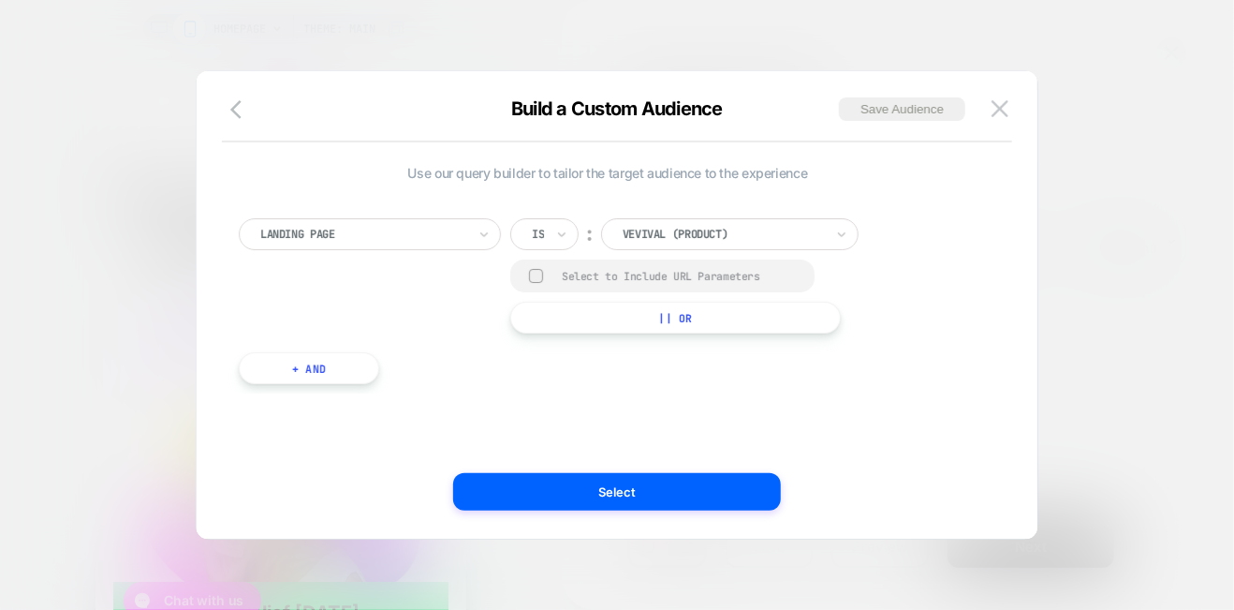
click at [334, 365] on button "+ And" at bounding box center [309, 368] width 140 height 32
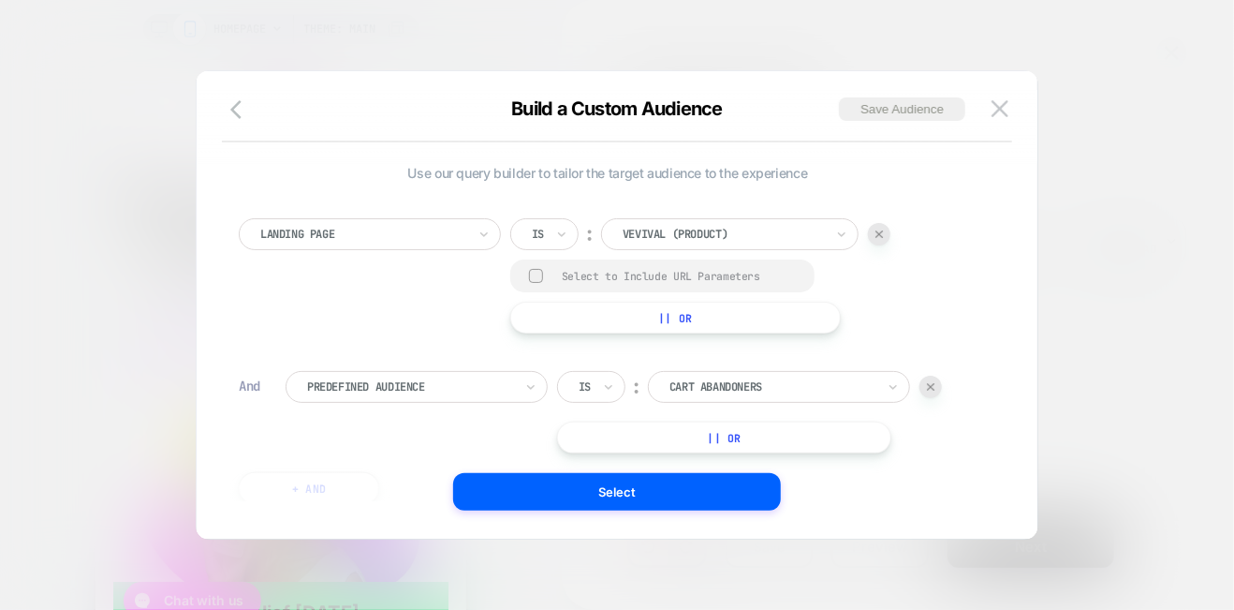
click at [403, 383] on div at bounding box center [410, 386] width 206 height 17
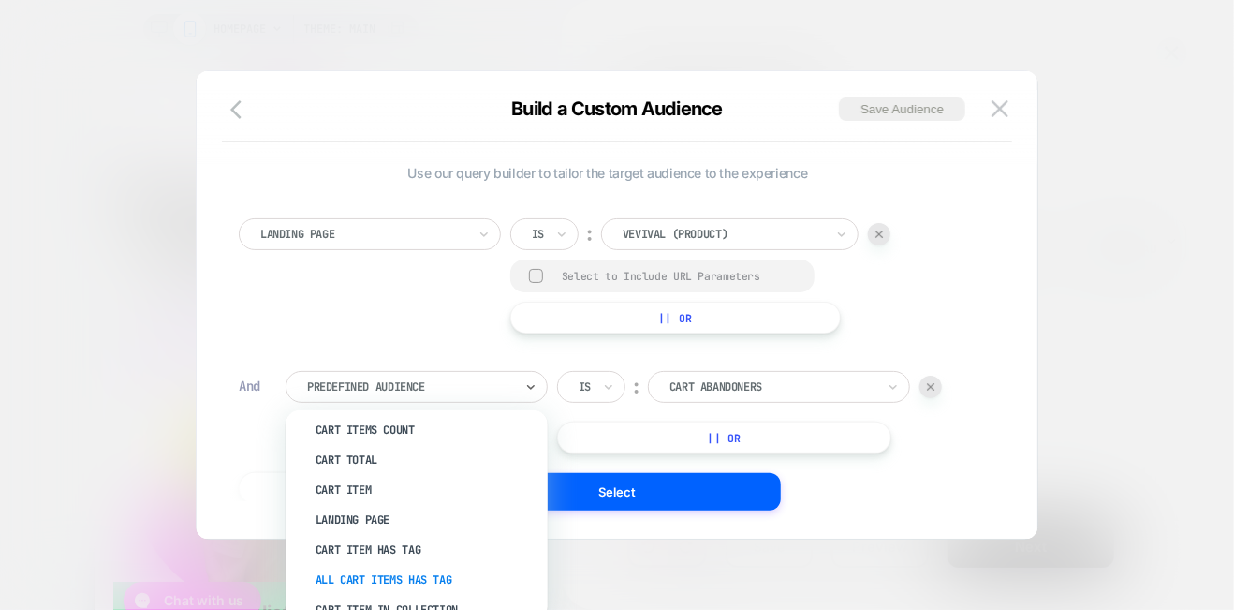
scroll to position [250, 0]
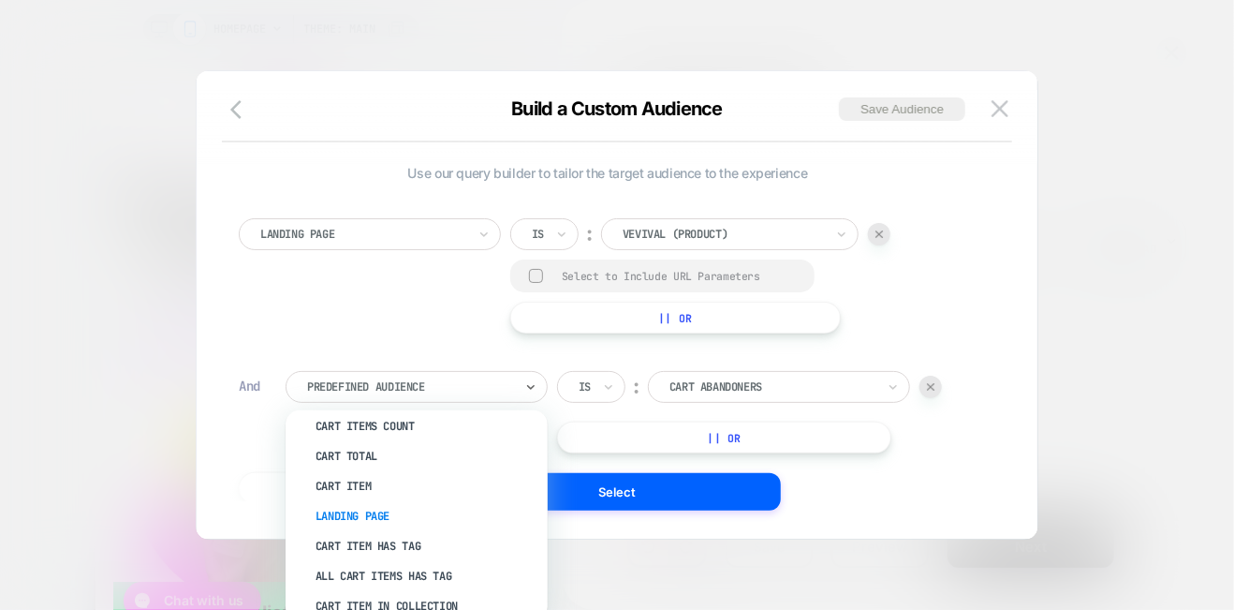
click at [371, 511] on div "Landing Page" at bounding box center [426, 516] width 244 height 30
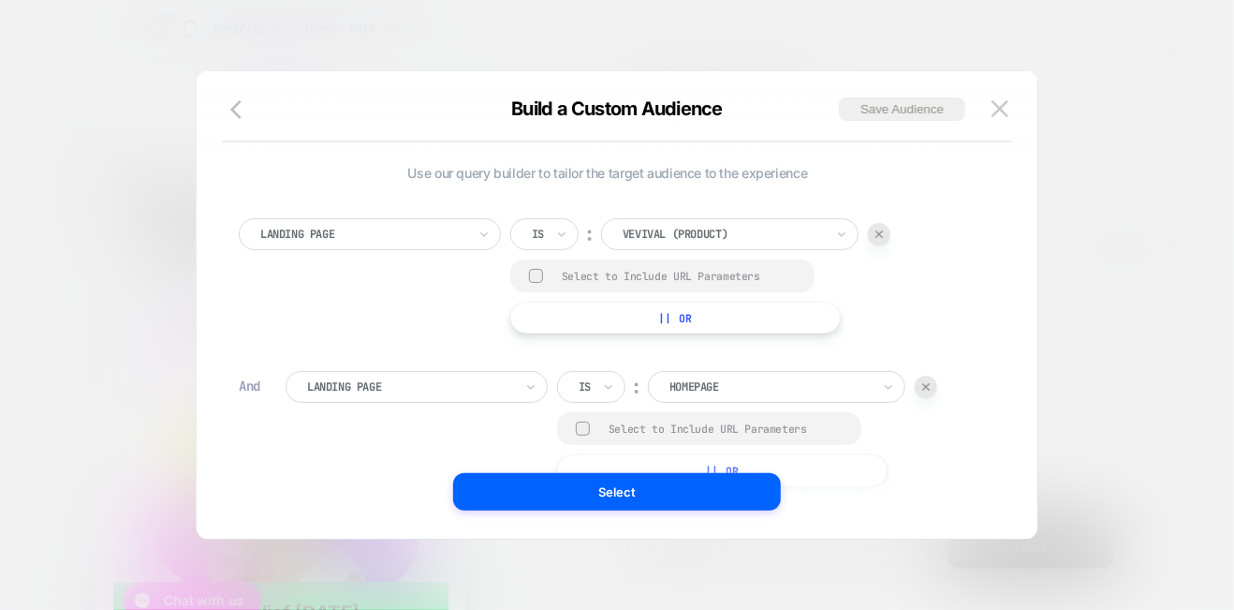
click at [711, 380] on div at bounding box center [770, 386] width 201 height 17
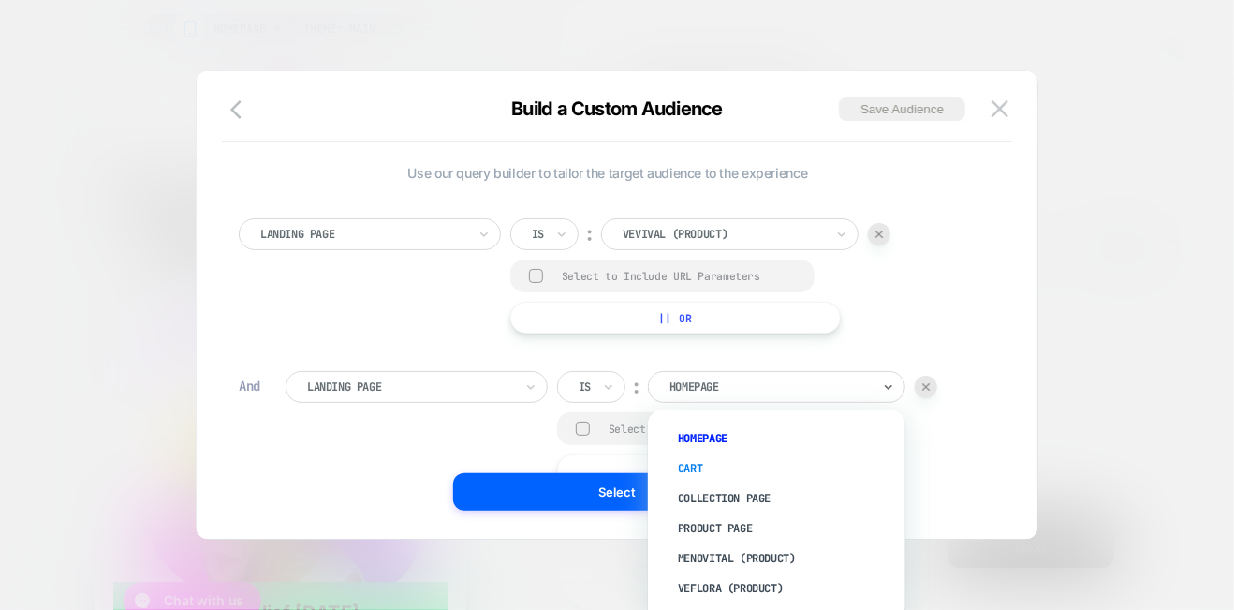
click at [699, 465] on div "Cart" at bounding box center [786, 468] width 239 height 30
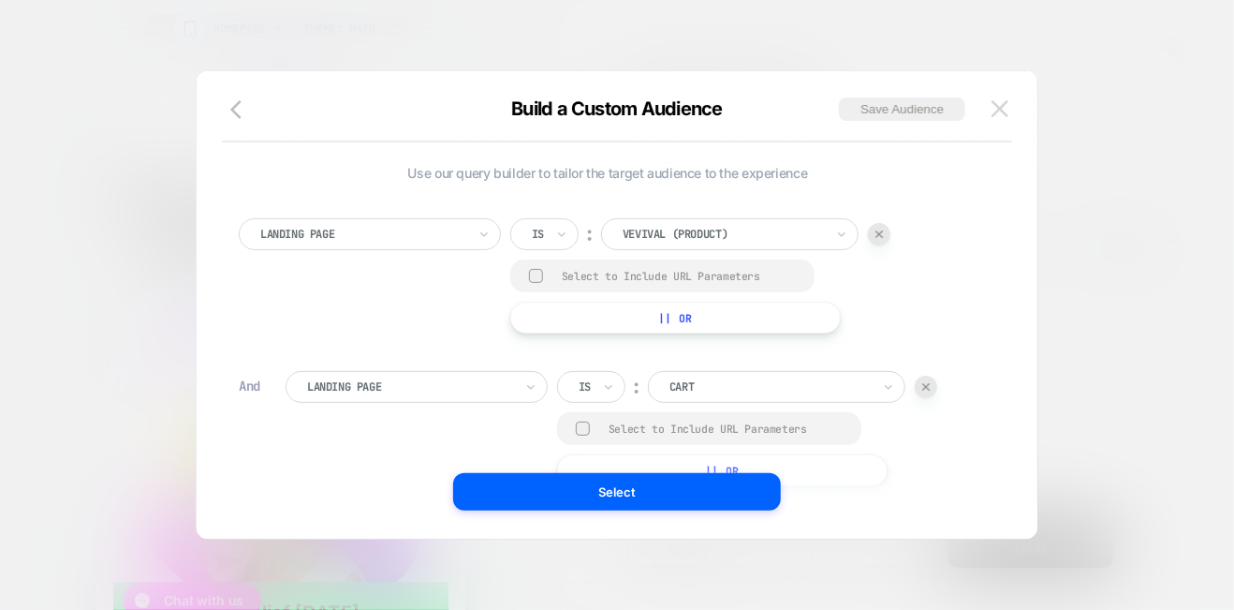
click at [1011, 98] on button at bounding box center [1000, 109] width 28 height 28
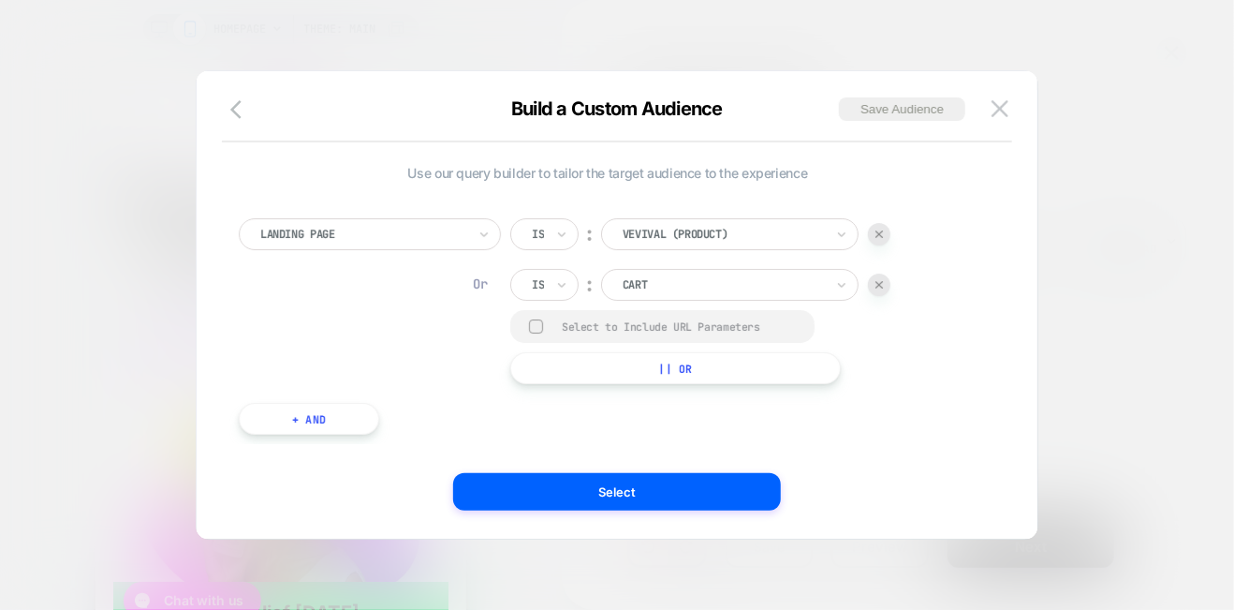
click at [450, 226] on div at bounding box center [363, 234] width 206 height 17
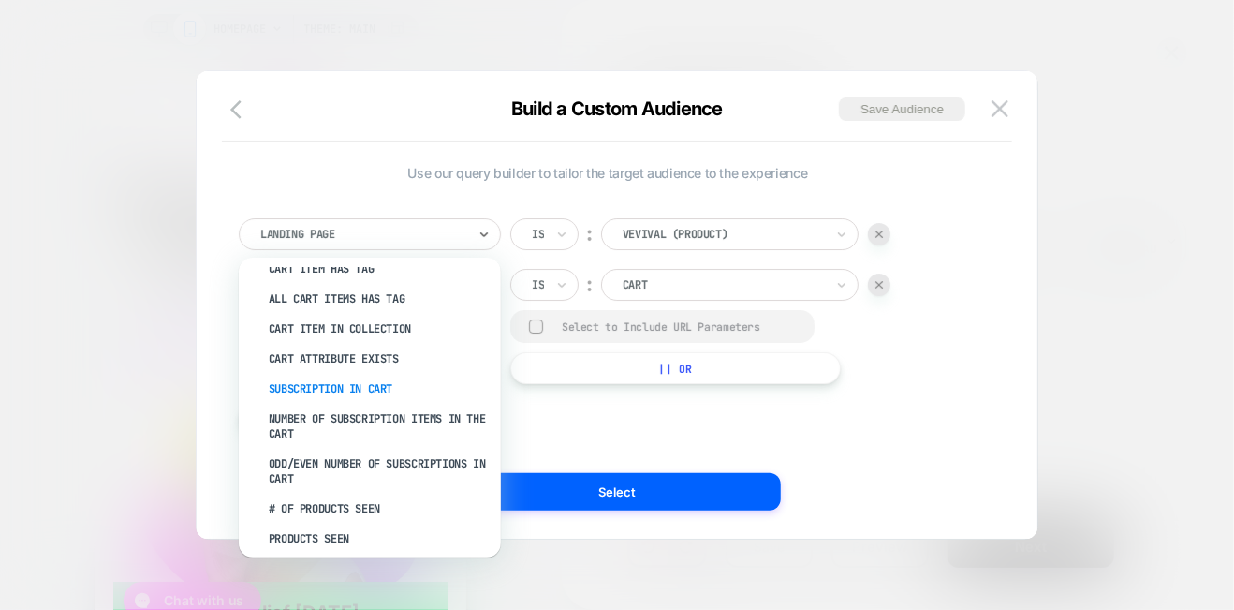
scroll to position [0, 0]
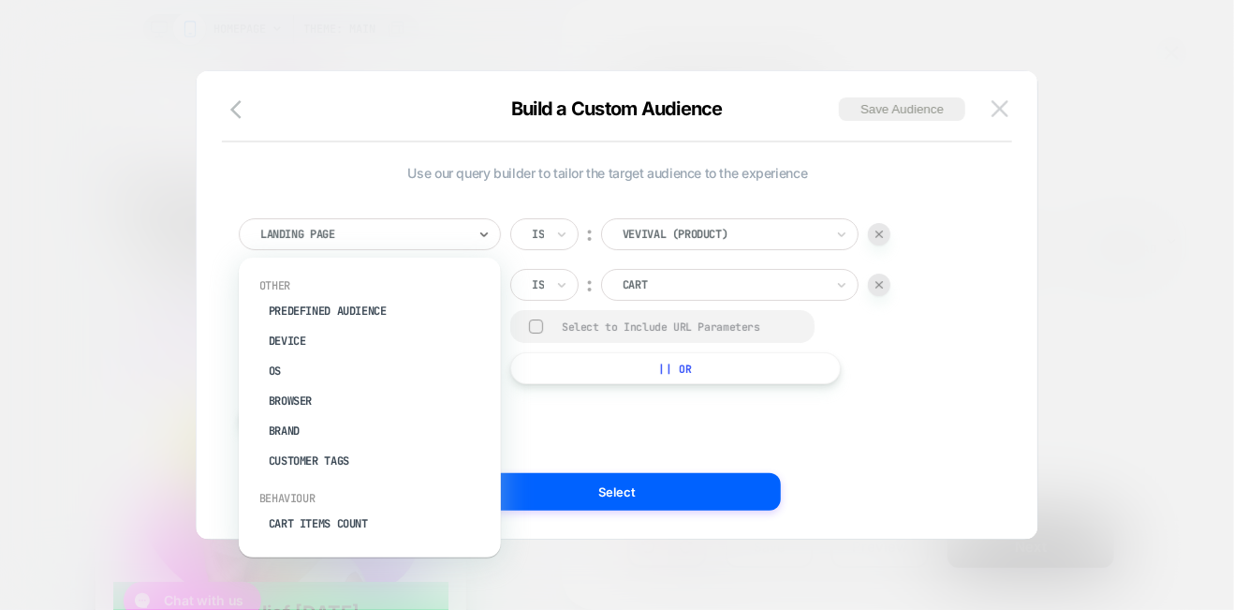
click at [1005, 111] on img at bounding box center [1000, 108] width 17 height 16
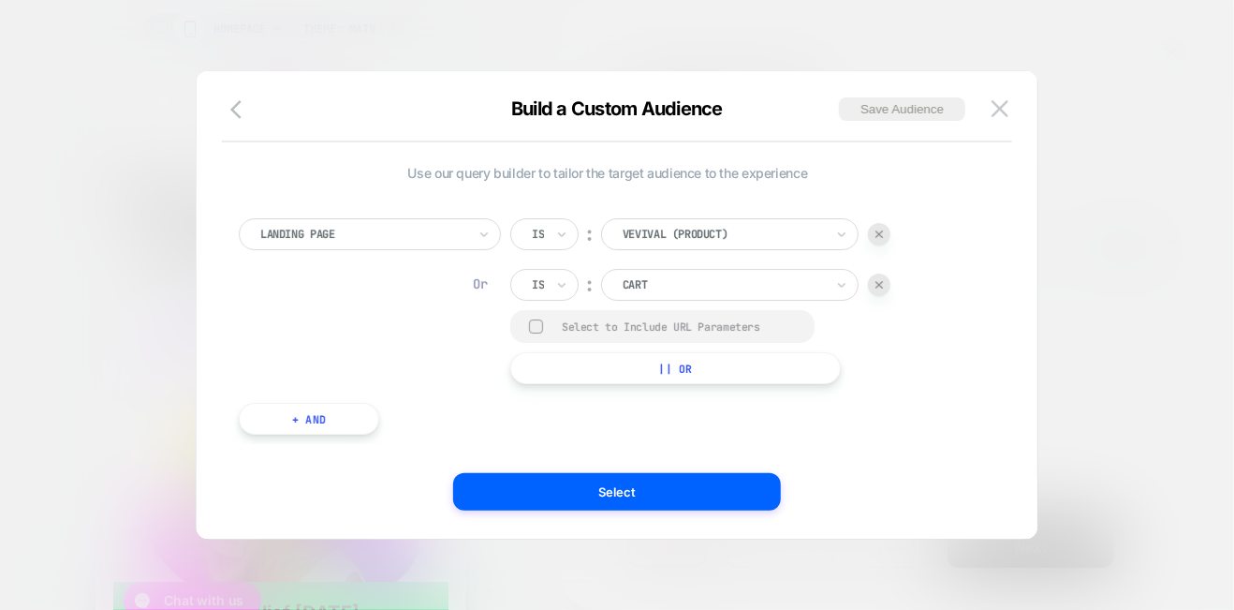
click at [873, 229] on div at bounding box center [879, 234] width 22 height 22
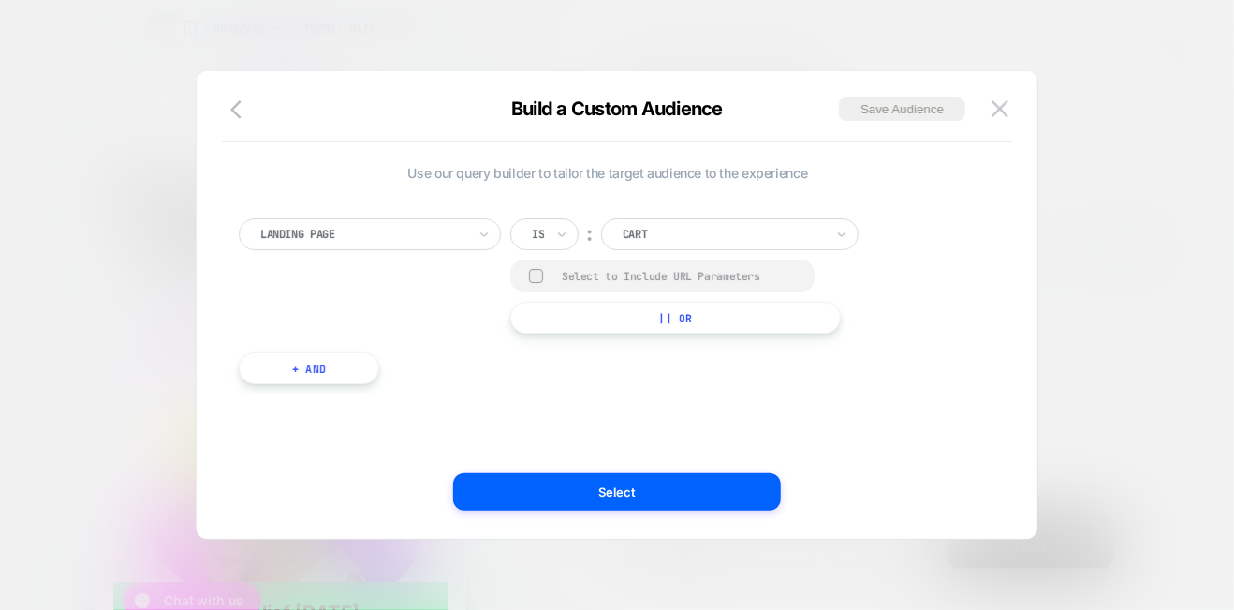
click at [877, 230] on div "Is ︰ Cart" at bounding box center [700, 234] width 380 height 32
click at [1002, 111] on img at bounding box center [1000, 108] width 17 height 16
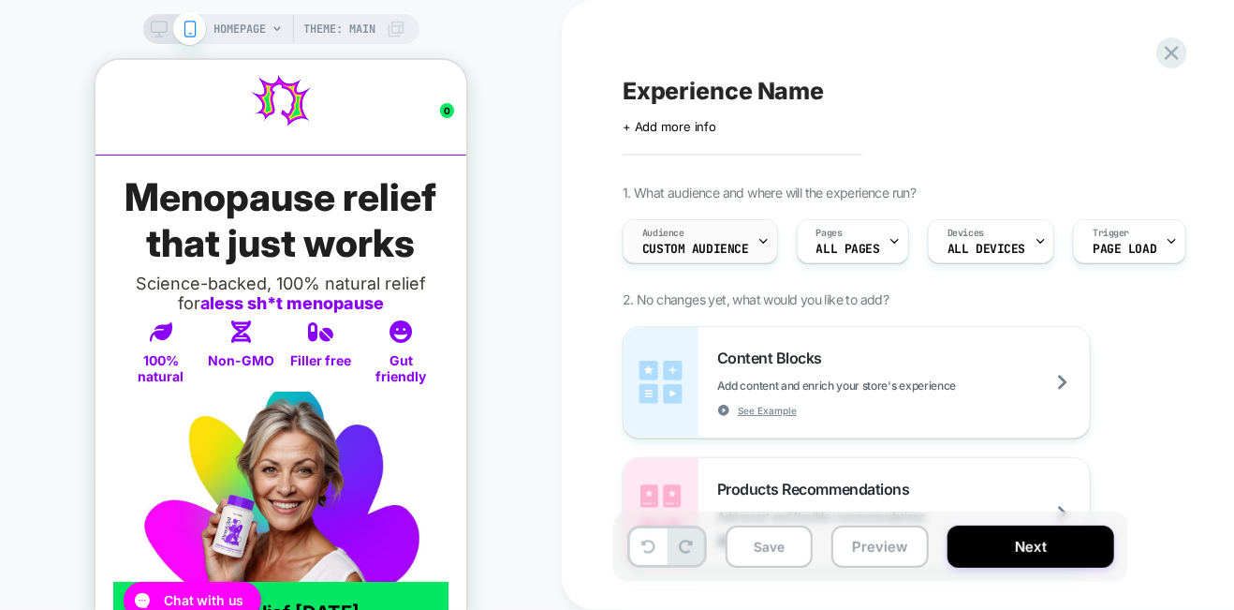
click at [761, 248] on div at bounding box center [764, 241] width 12 height 42
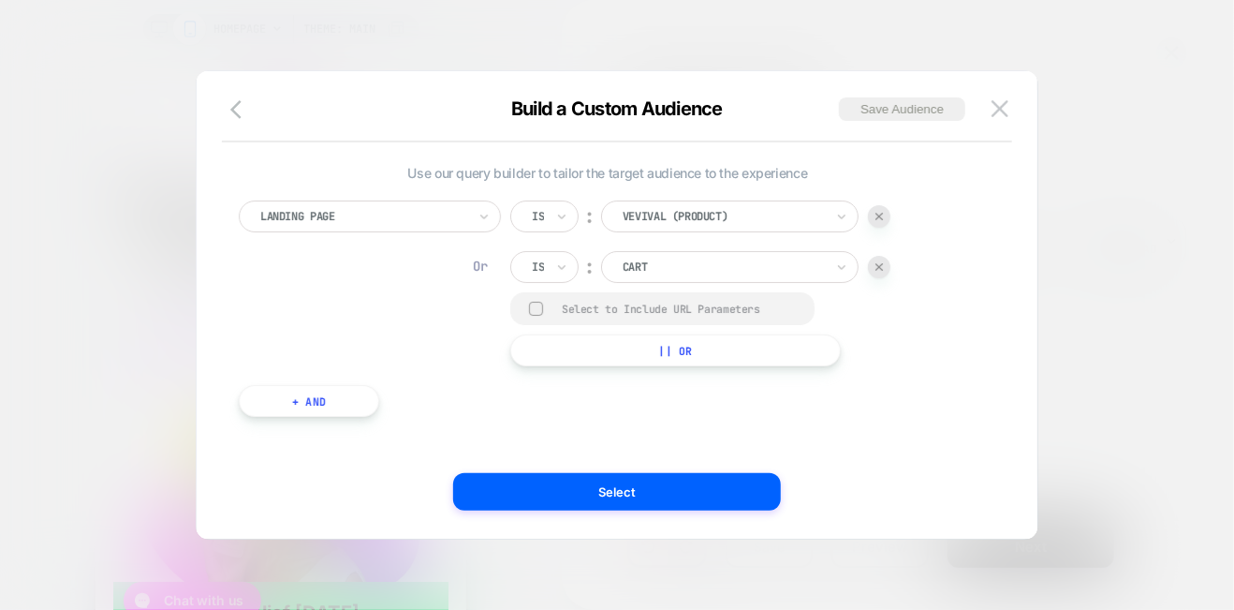
scroll to position [19, 0]
click at [879, 265] on img at bounding box center [879, 265] width 7 height 7
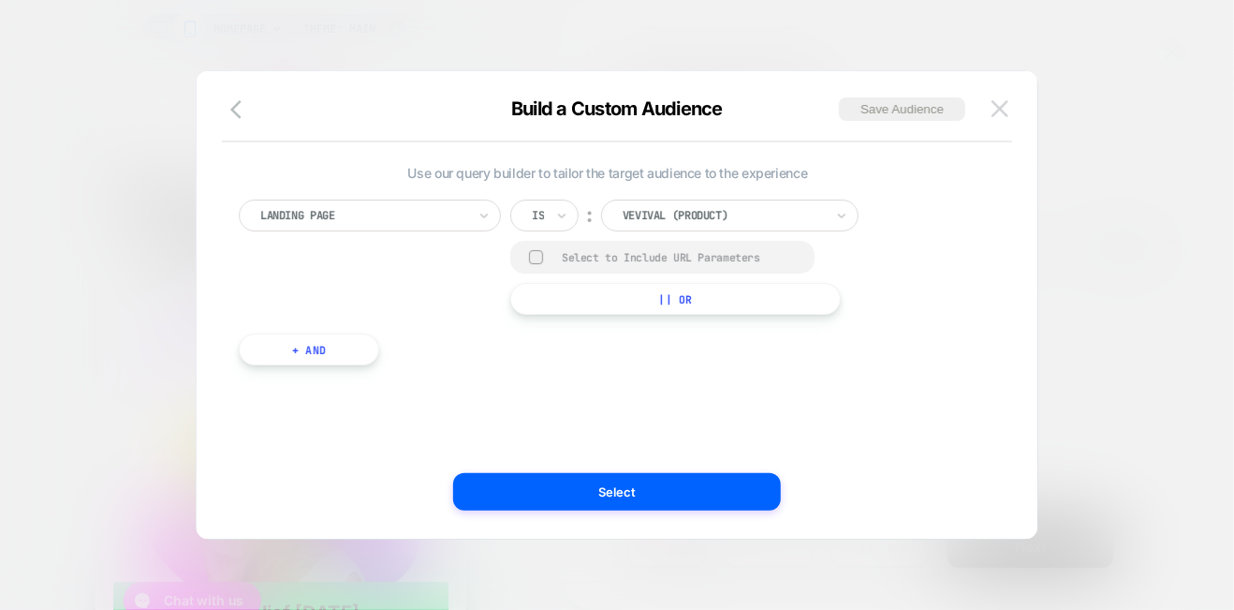
click at [1001, 110] on img at bounding box center [1000, 108] width 17 height 16
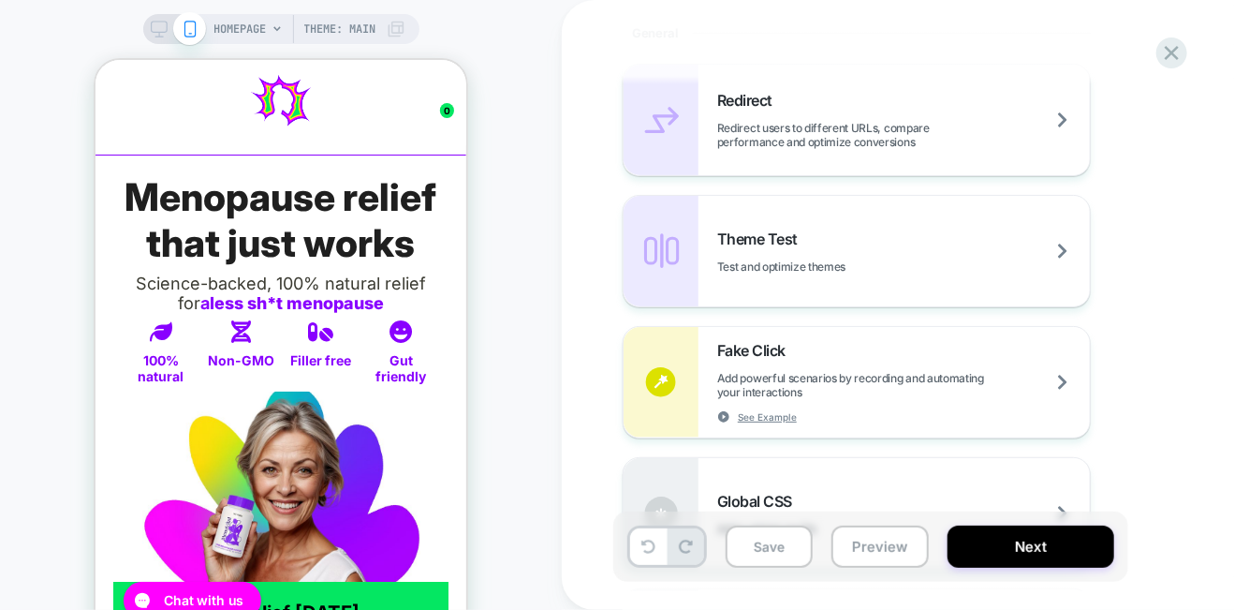
scroll to position [843, 0]
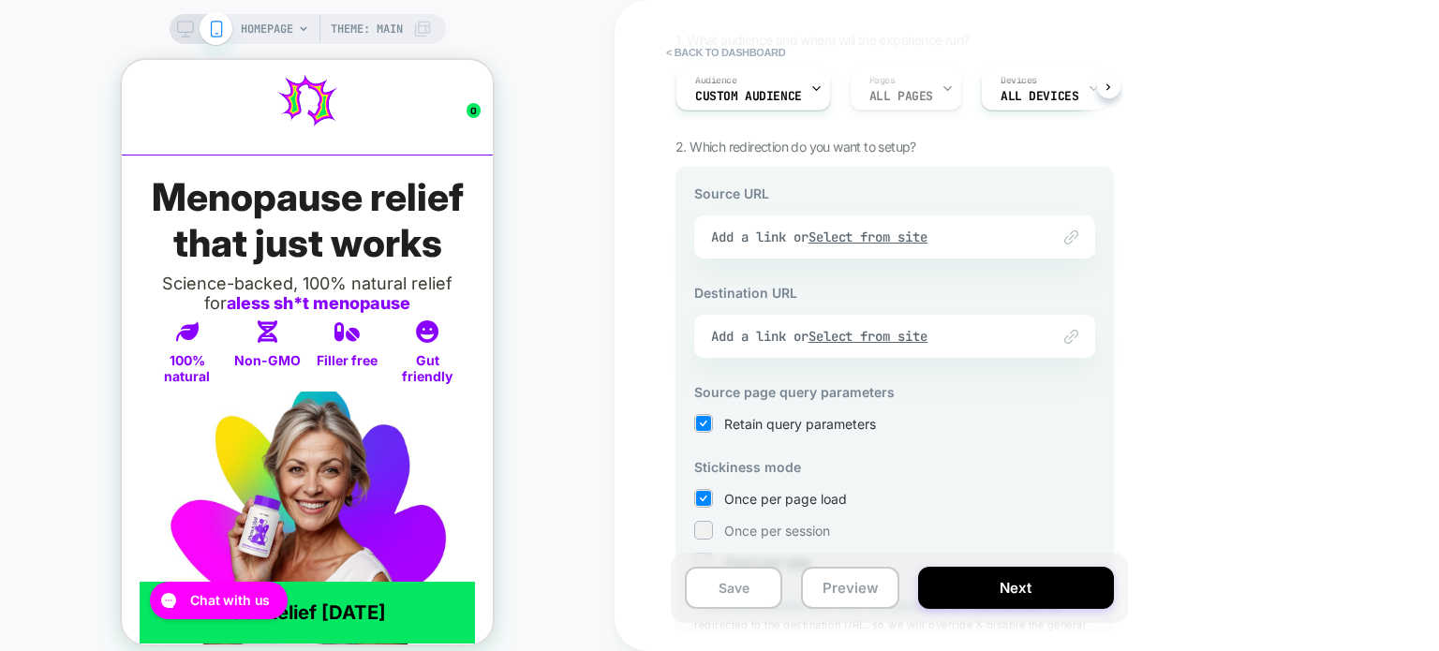
scroll to position [0, 0]
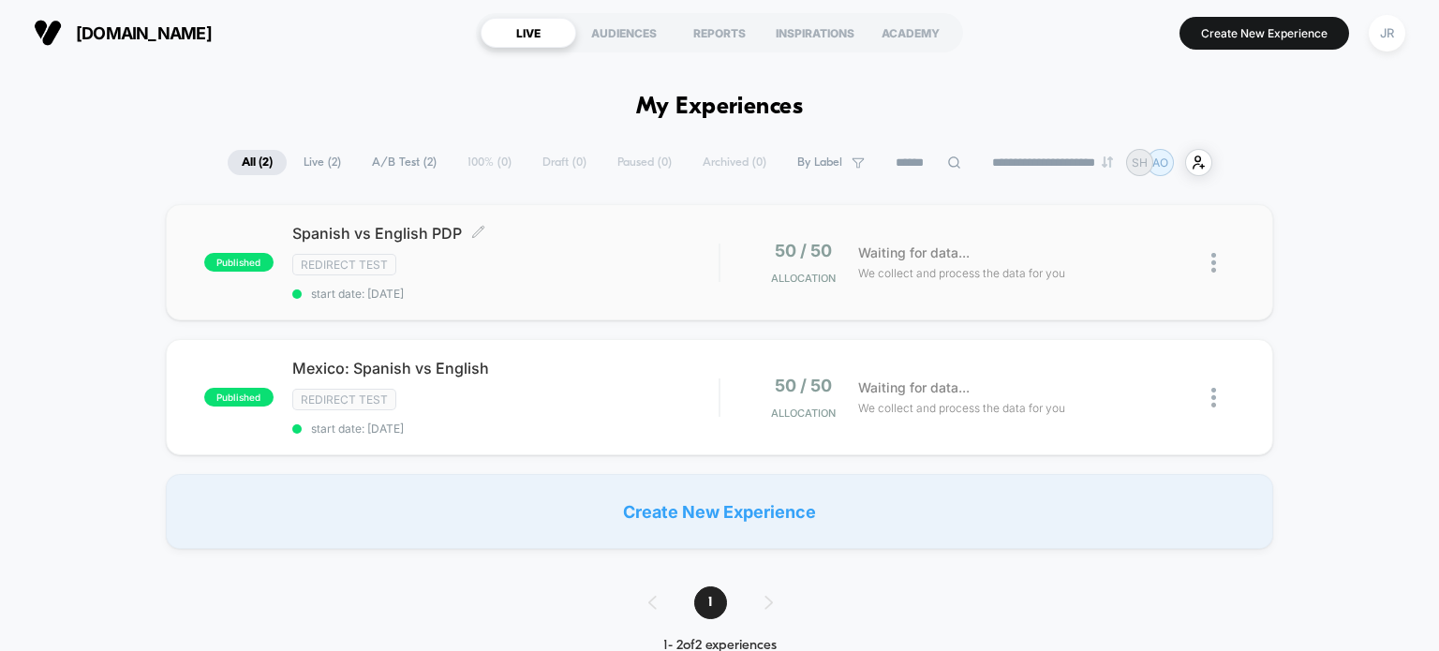
click at [597, 280] on div "Spanish vs English PDP Click to edit experience details Click to edit experienc…" at bounding box center [505, 262] width 427 height 77
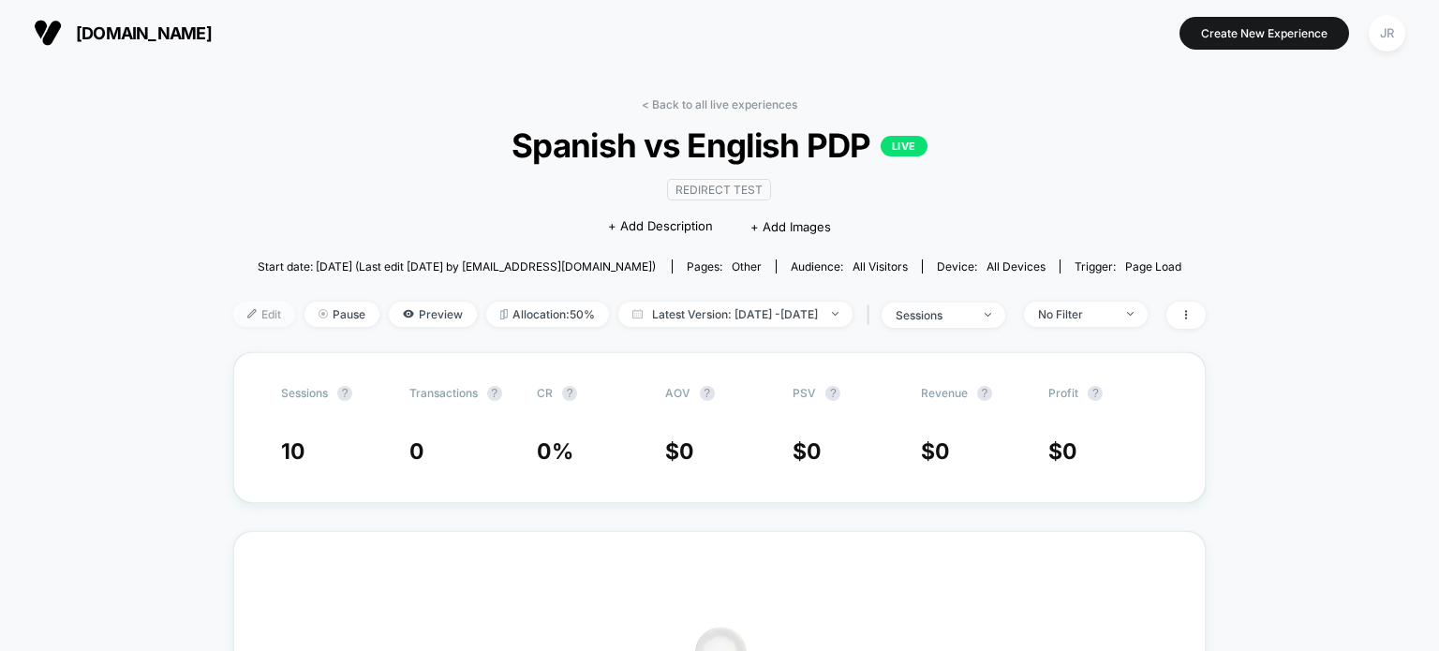
click at [241, 314] on span "Edit" at bounding box center [264, 314] width 62 height 25
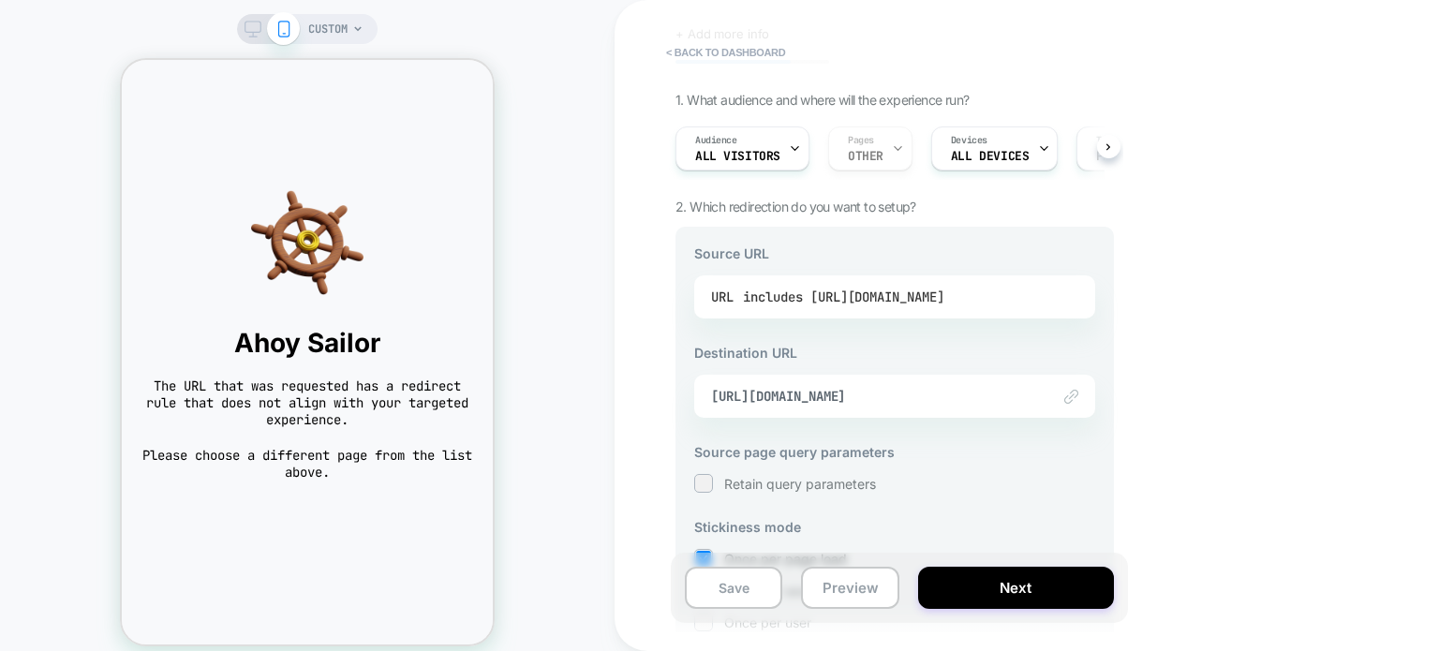
scroll to position [94, 0]
click at [924, 294] on div "includes https://www.thejerseynation.com/es/products/puerto-rico-custom-basebal…" at bounding box center [843, 296] width 201 height 28
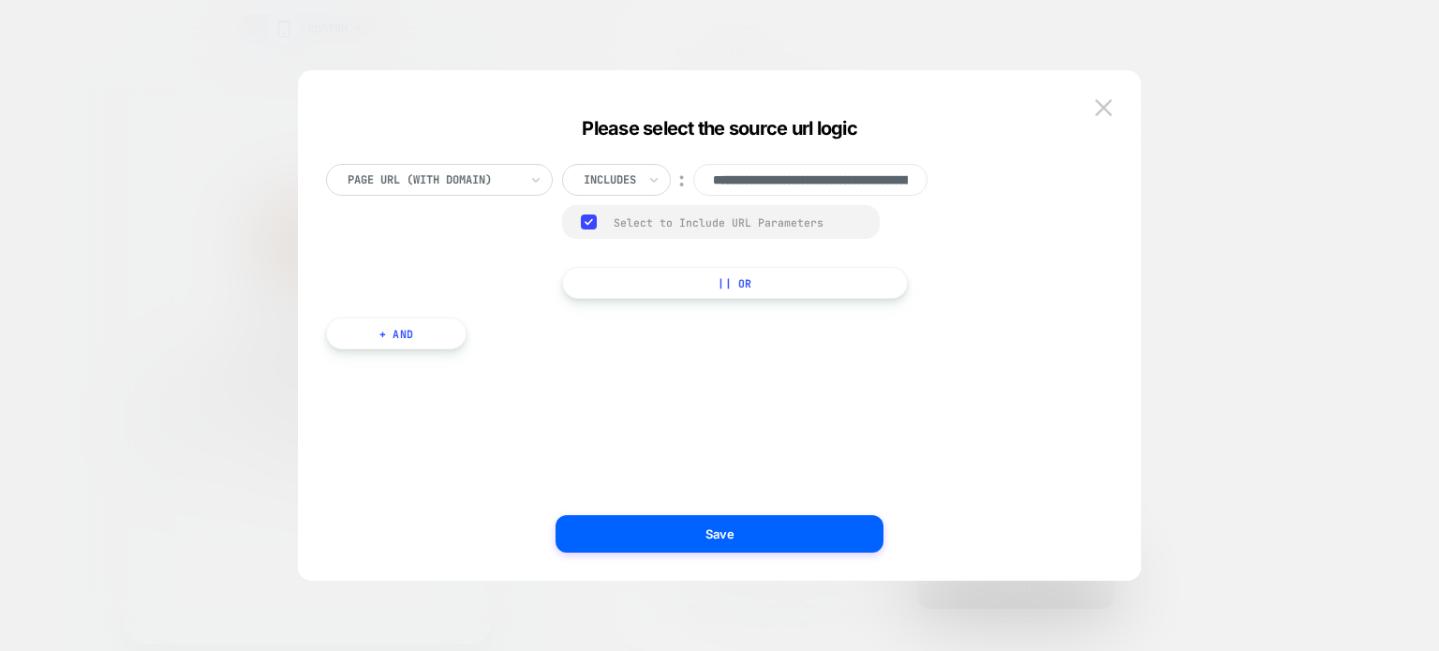
scroll to position [0, 418]
click at [879, 178] on input "**********" at bounding box center [810, 180] width 234 height 32
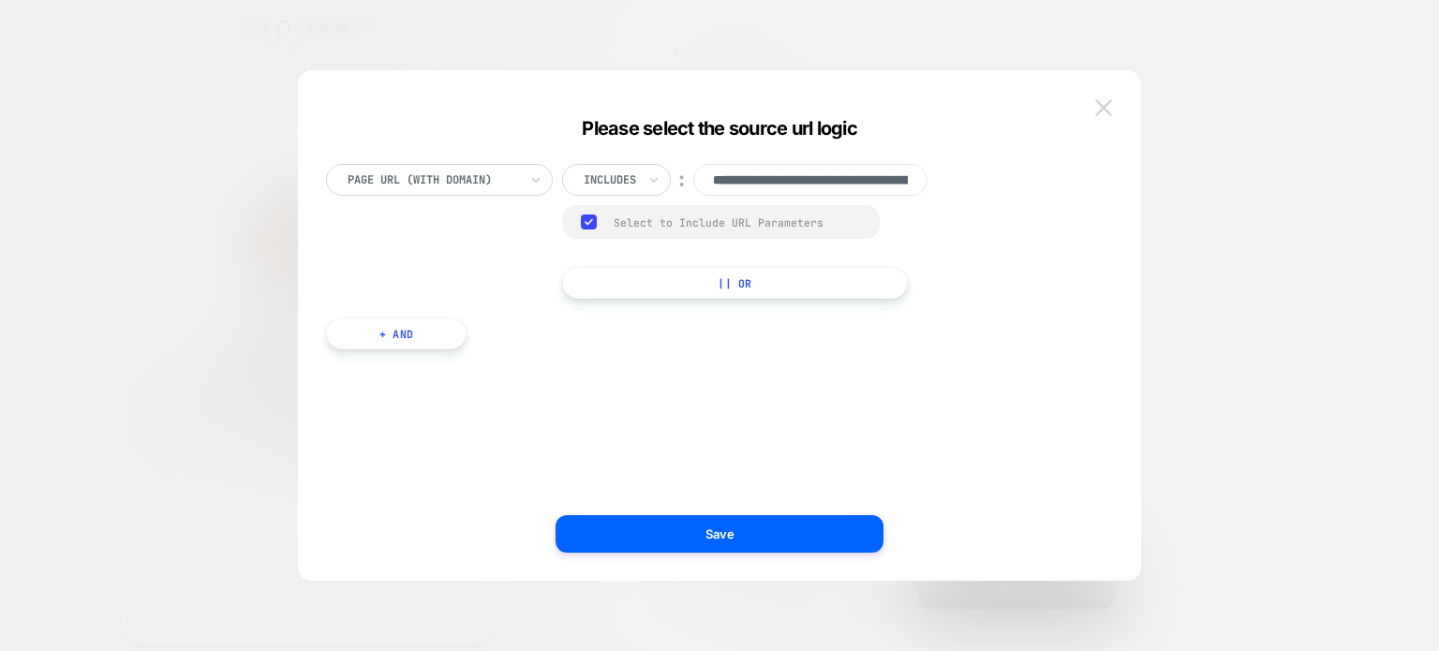
click at [1107, 109] on img at bounding box center [1103, 107] width 17 height 16
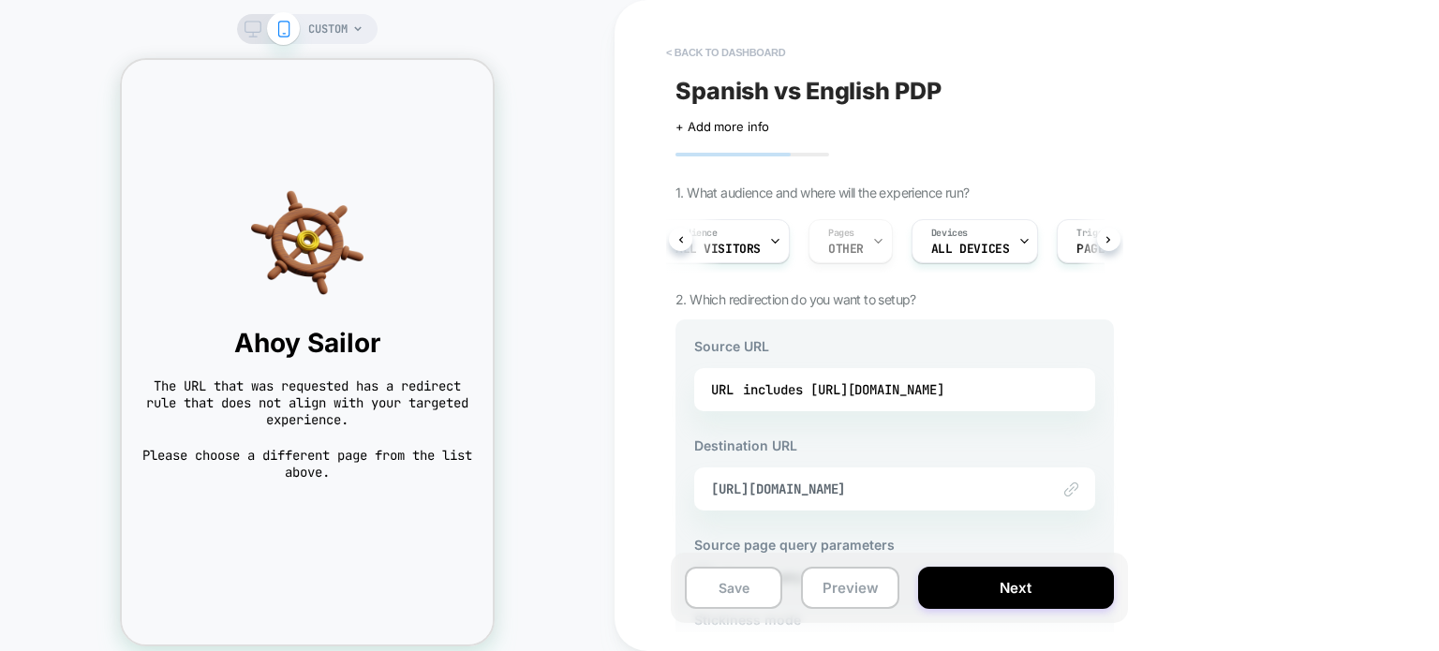
click at [678, 52] on button "< back to dashboard" at bounding box center [726, 52] width 138 height 30
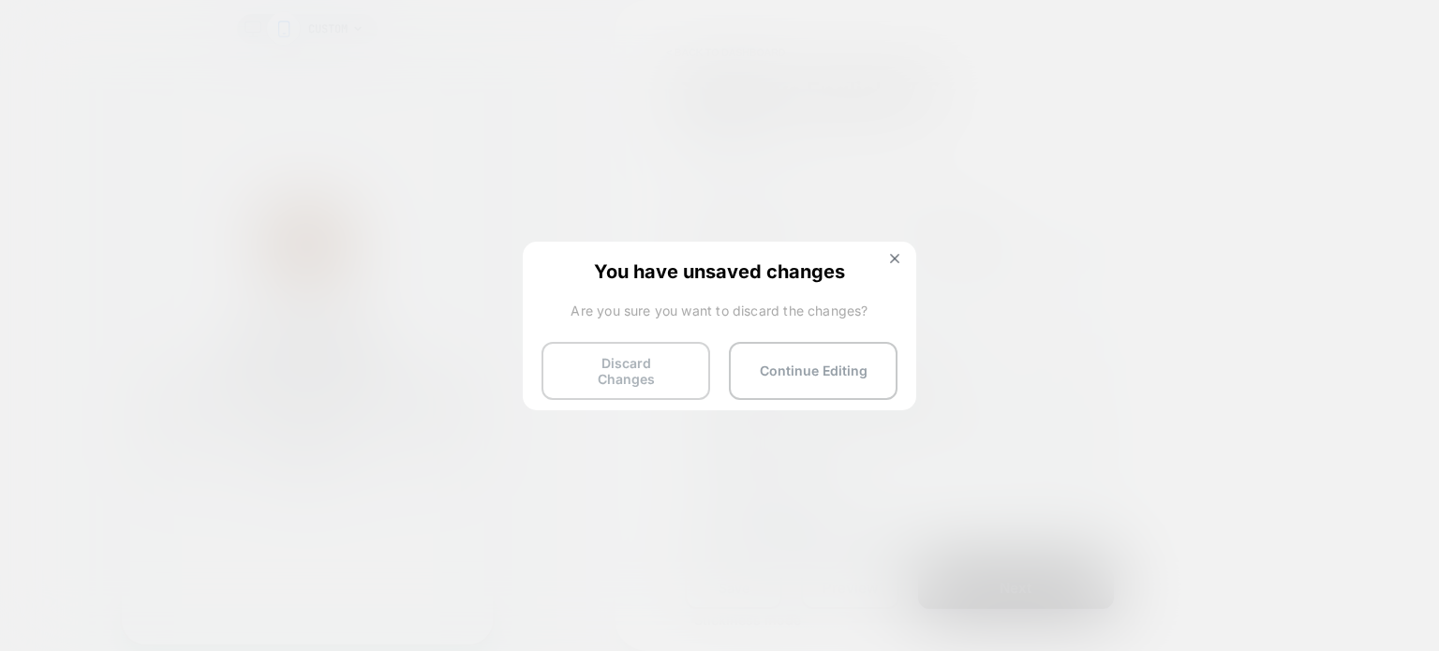
click at [628, 366] on button "Discard Changes" at bounding box center [625, 371] width 169 height 58
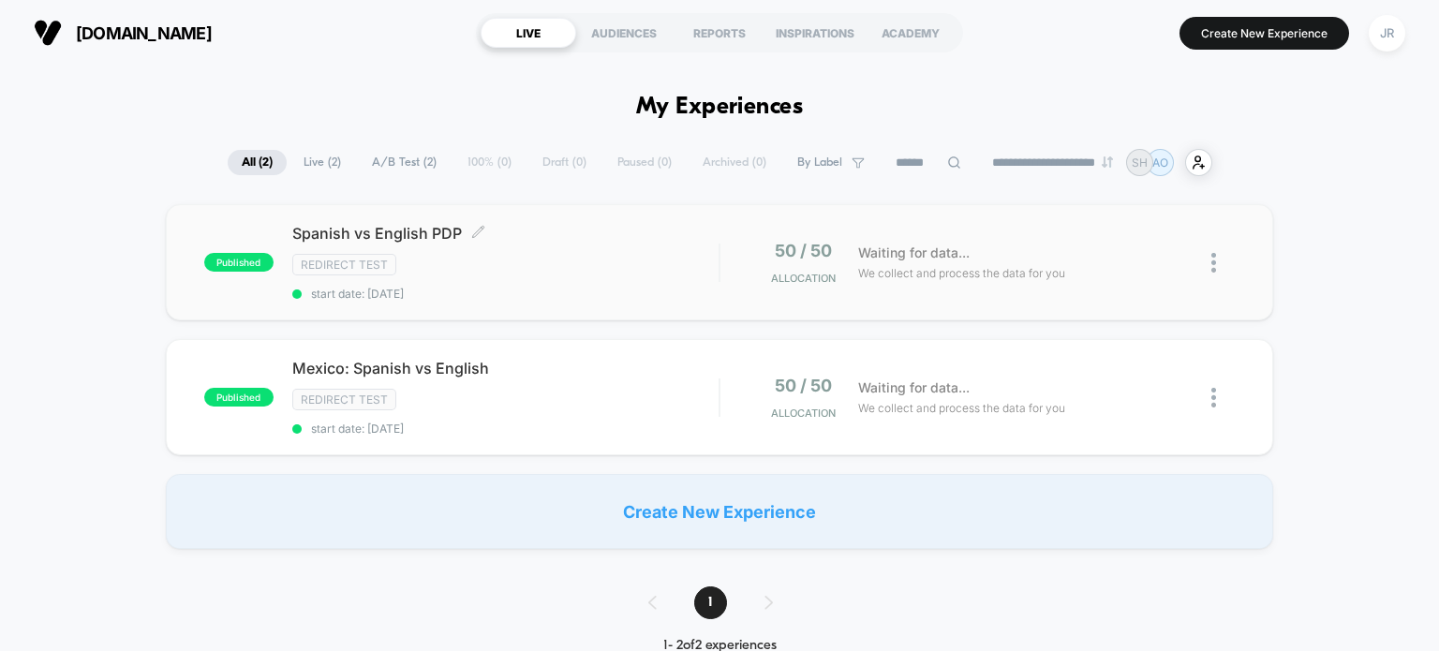
click at [566, 288] on span "start date: [DATE]" at bounding box center [505, 294] width 427 height 14
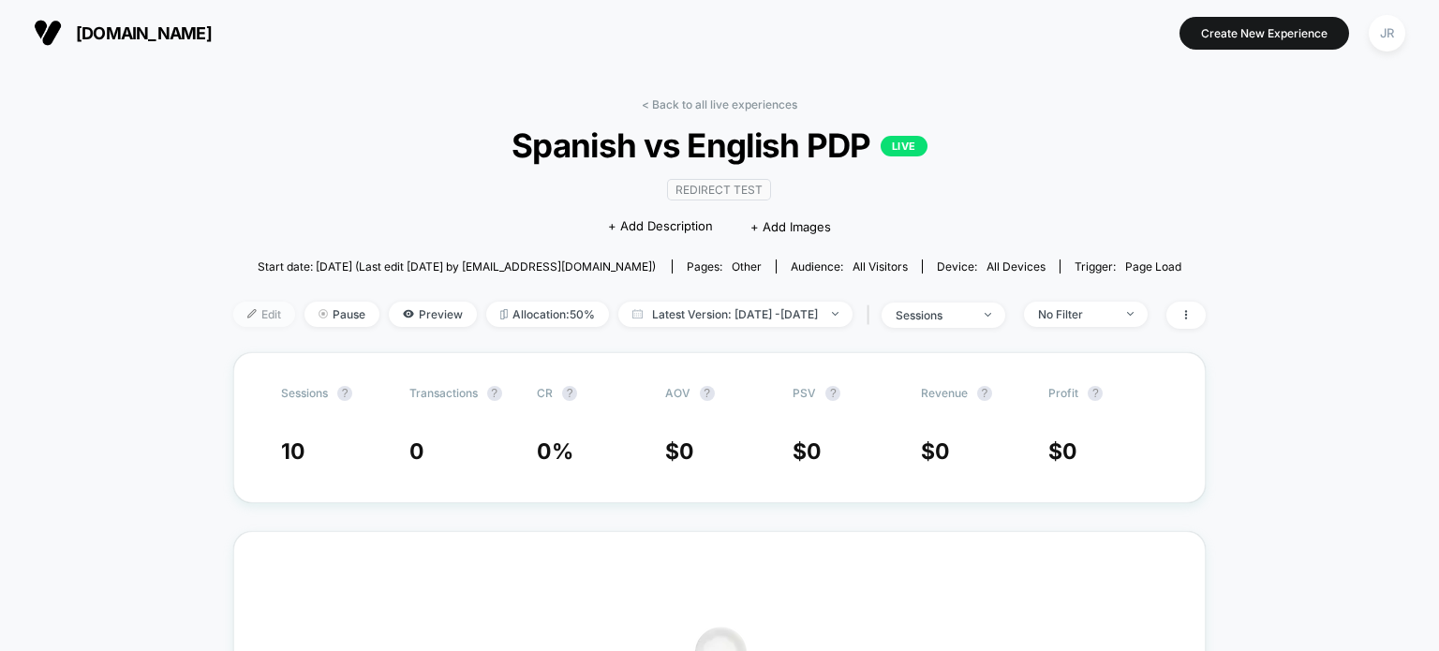
click at [244, 314] on span "Edit" at bounding box center [264, 314] width 62 height 25
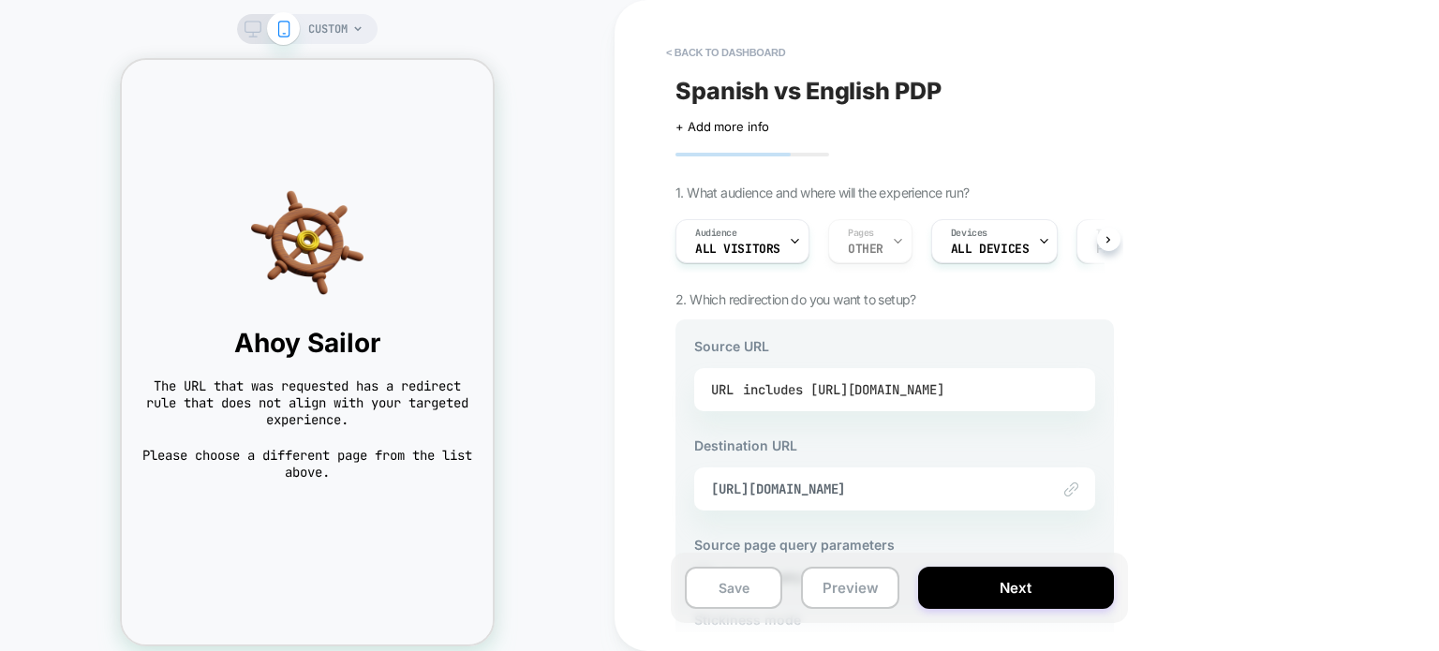
click at [901, 392] on div "includes https://www.thejerseynation.com/es/products/puerto-rico-custom-basebal…" at bounding box center [843, 390] width 201 height 28
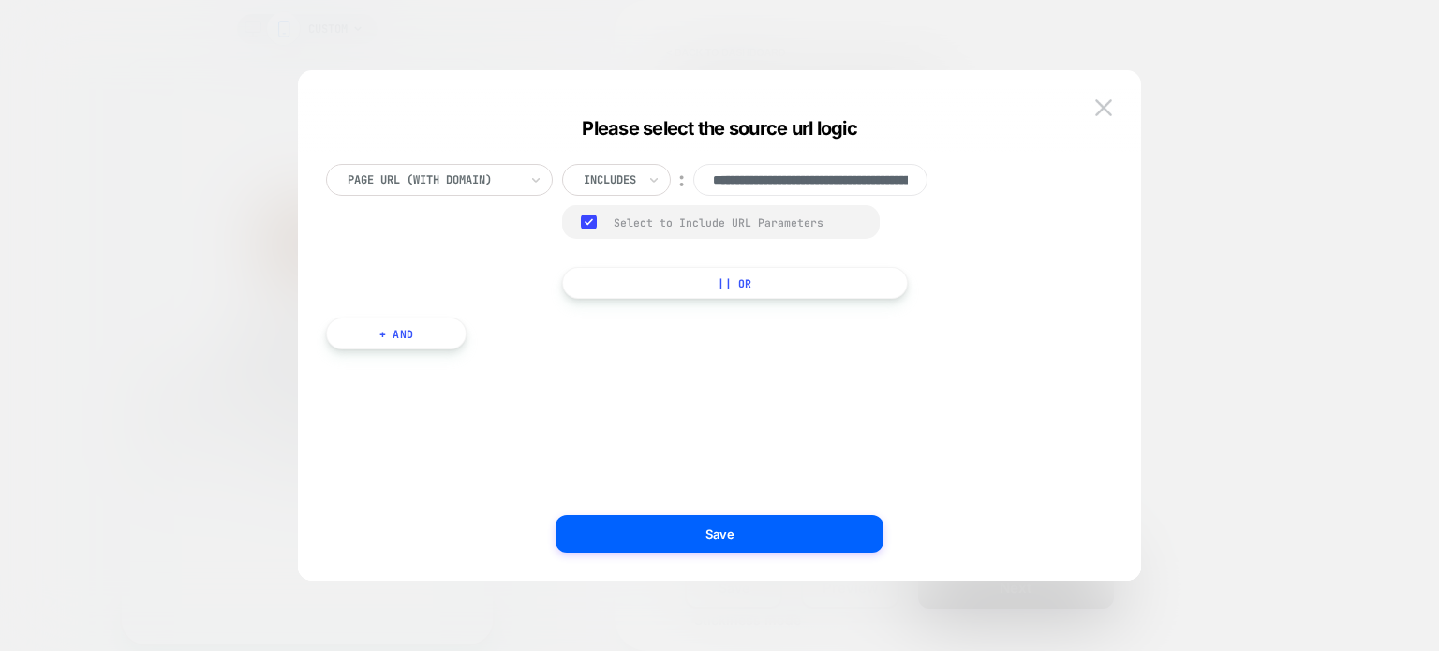
scroll to position [0, 418]
click at [872, 190] on input "**********" at bounding box center [810, 180] width 234 height 32
click at [1112, 104] on button at bounding box center [1103, 108] width 28 height 28
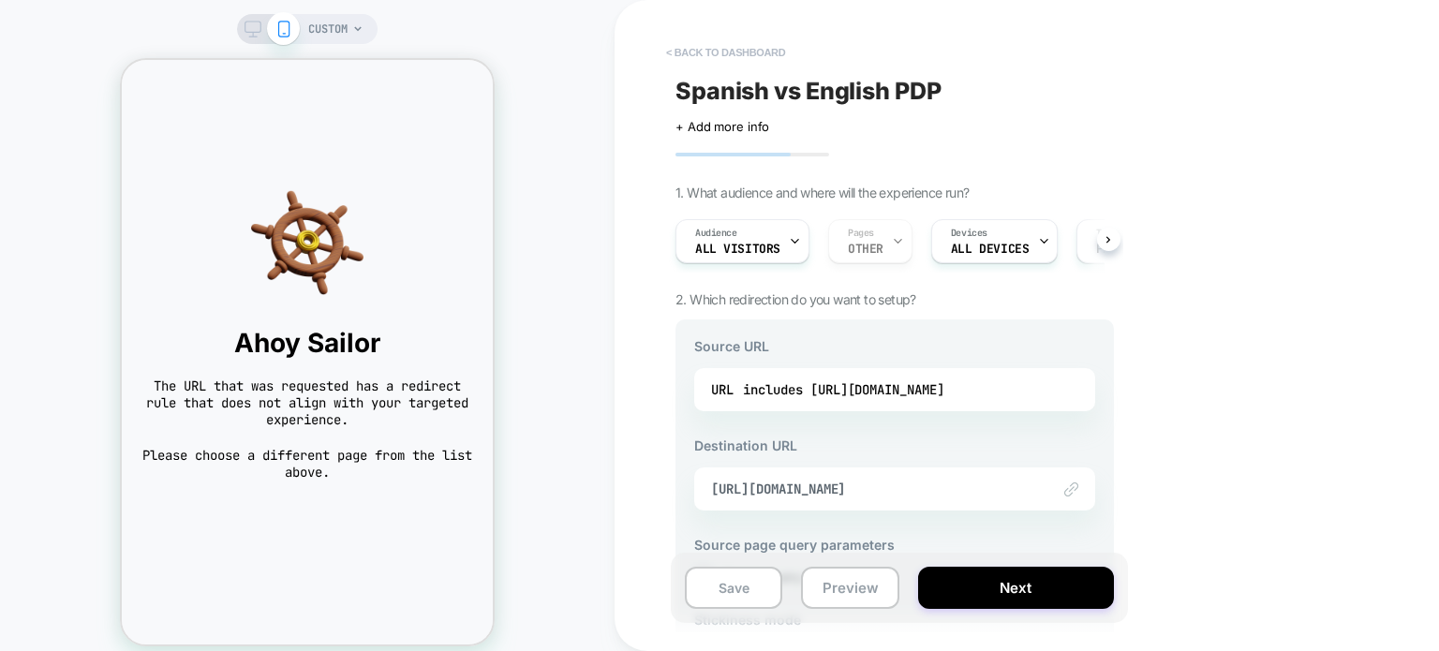
click at [679, 51] on button "< back to dashboard" at bounding box center [726, 52] width 138 height 30
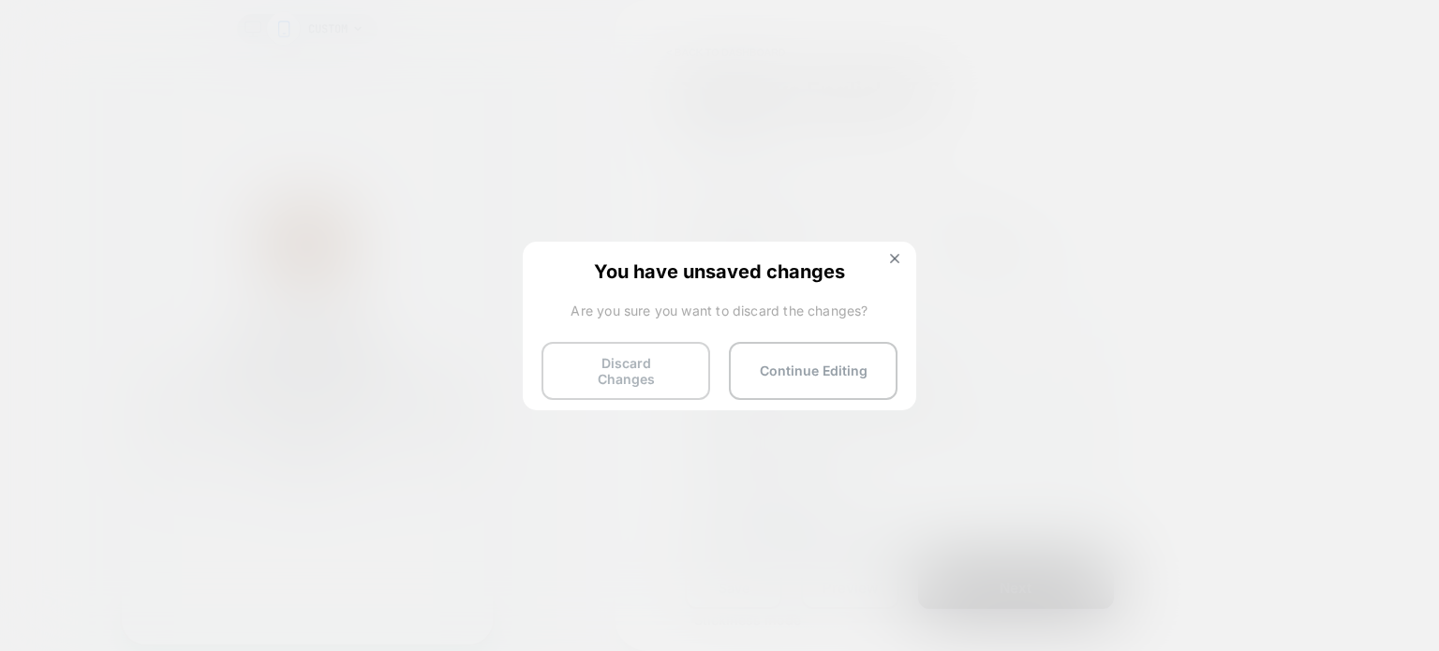
click at [584, 363] on button "Discard Changes" at bounding box center [625, 371] width 169 height 58
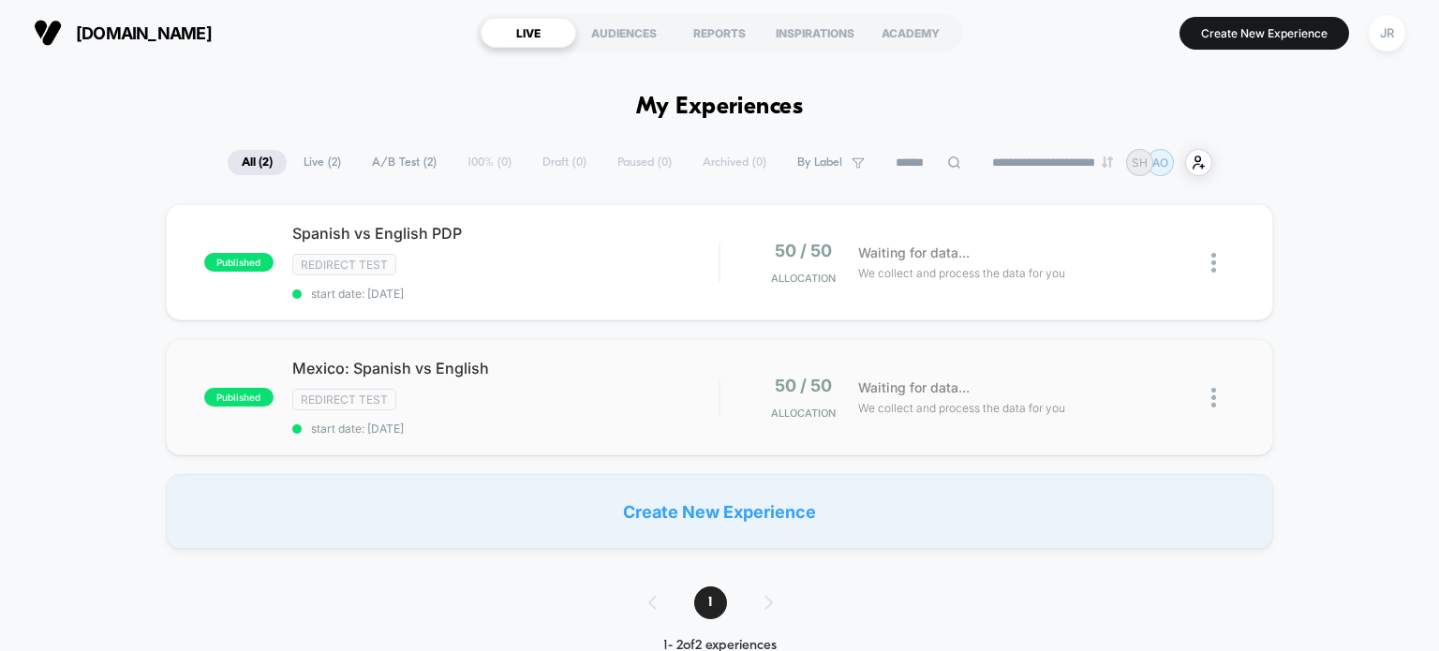
click at [616, 403] on div "Redirect Test" at bounding box center [505, 400] width 427 height 22
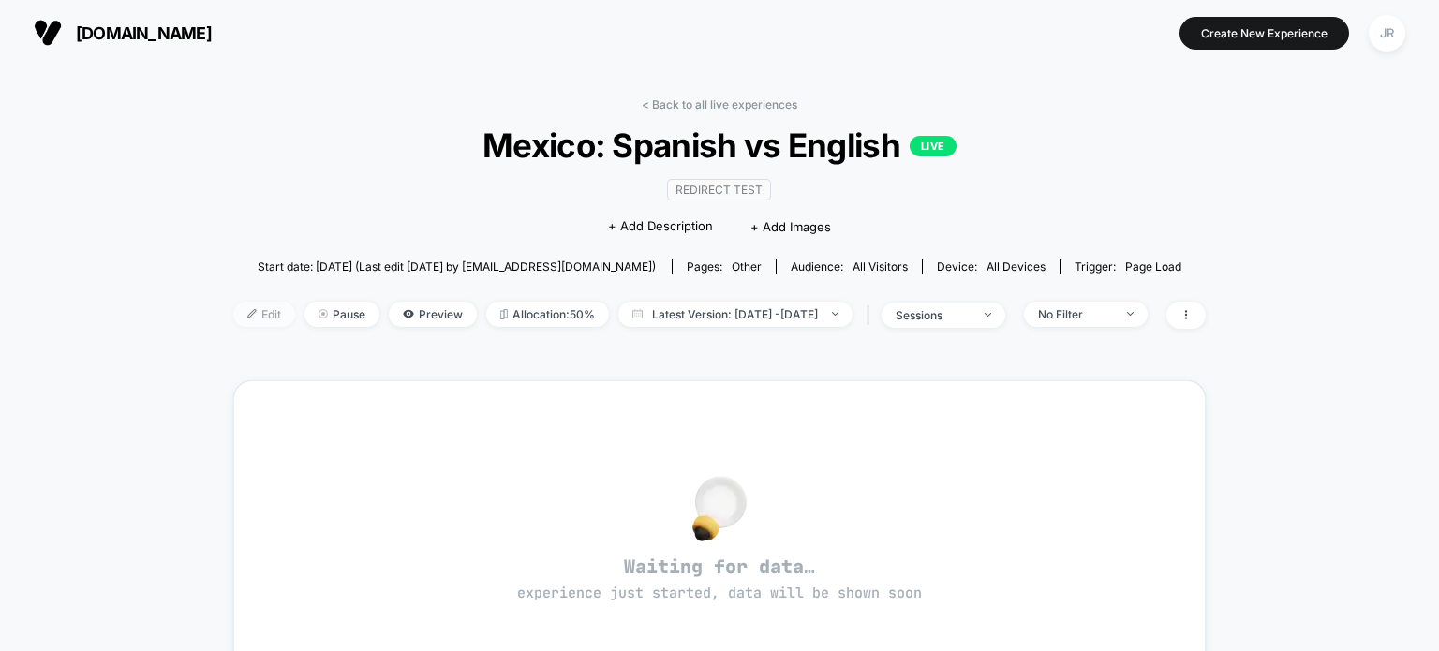
click at [240, 318] on span "Edit" at bounding box center [264, 314] width 62 height 25
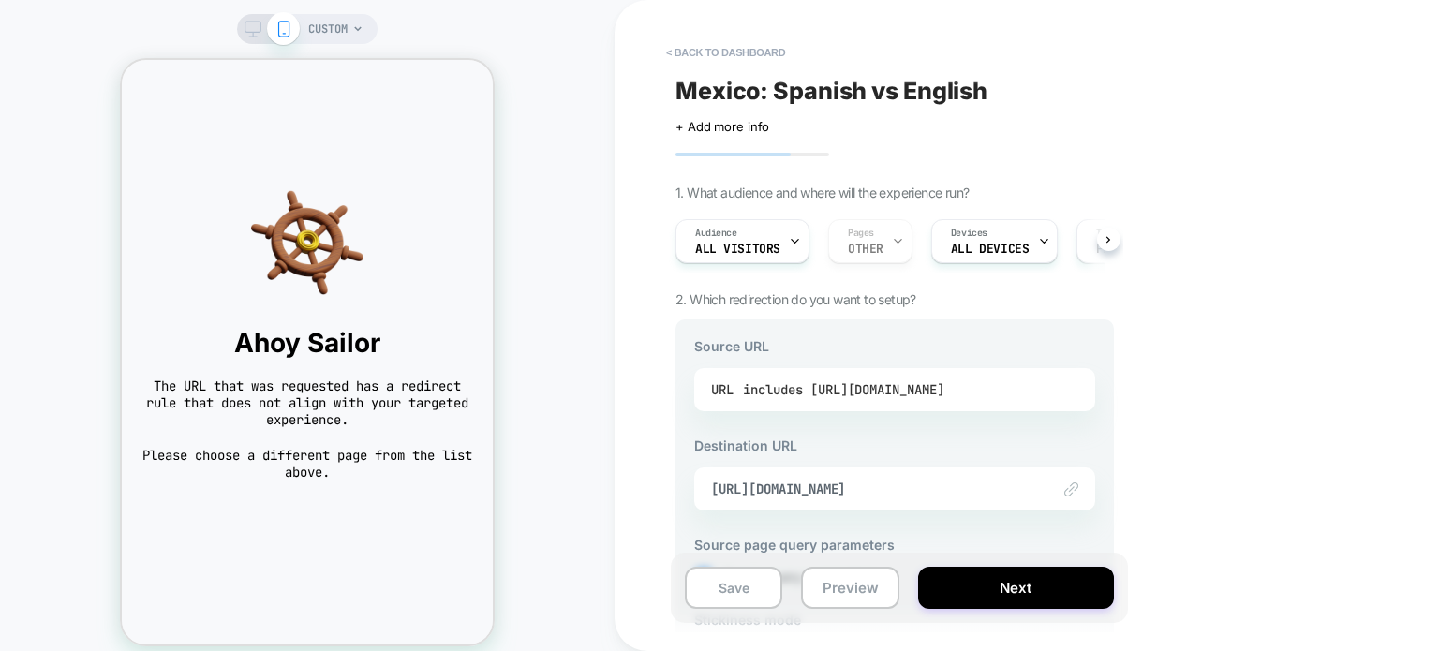
click at [903, 386] on div "includes https://www.thejerseynation.com/es/products/mexico-custom-baseball-jer…" at bounding box center [843, 390] width 201 height 28
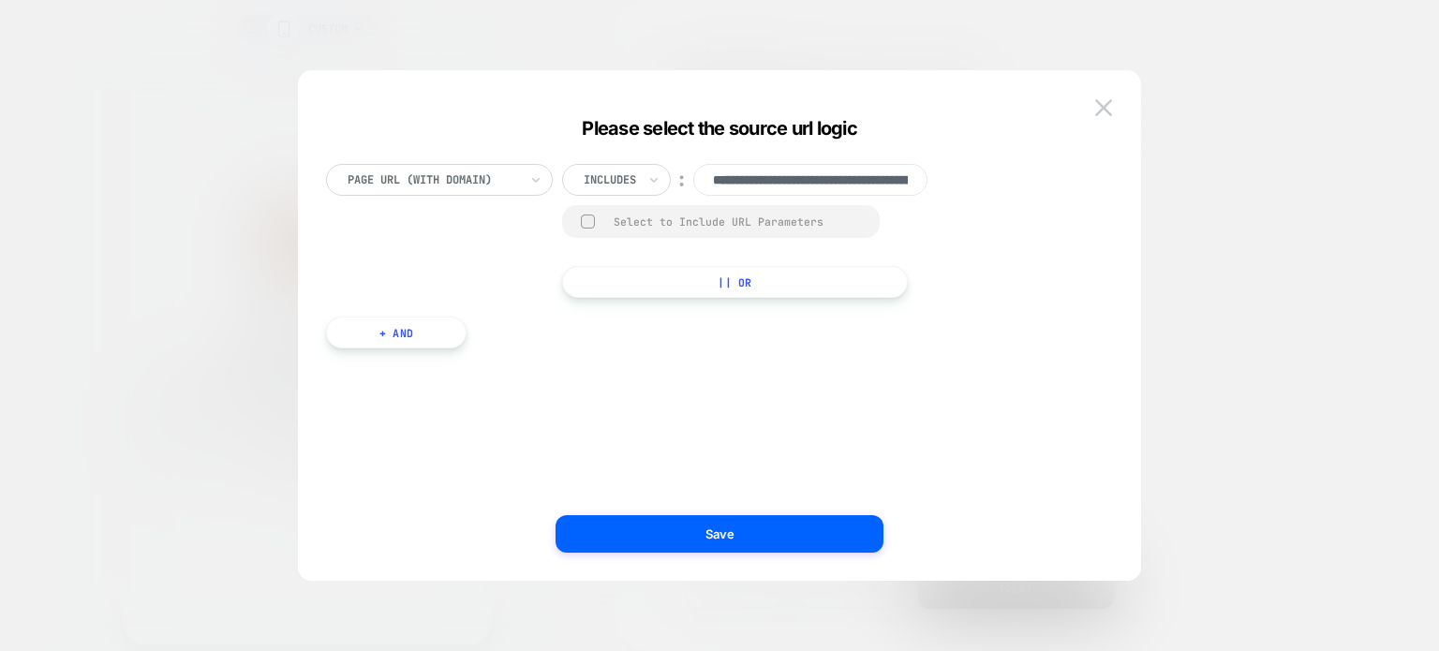
scroll to position [0, 378]
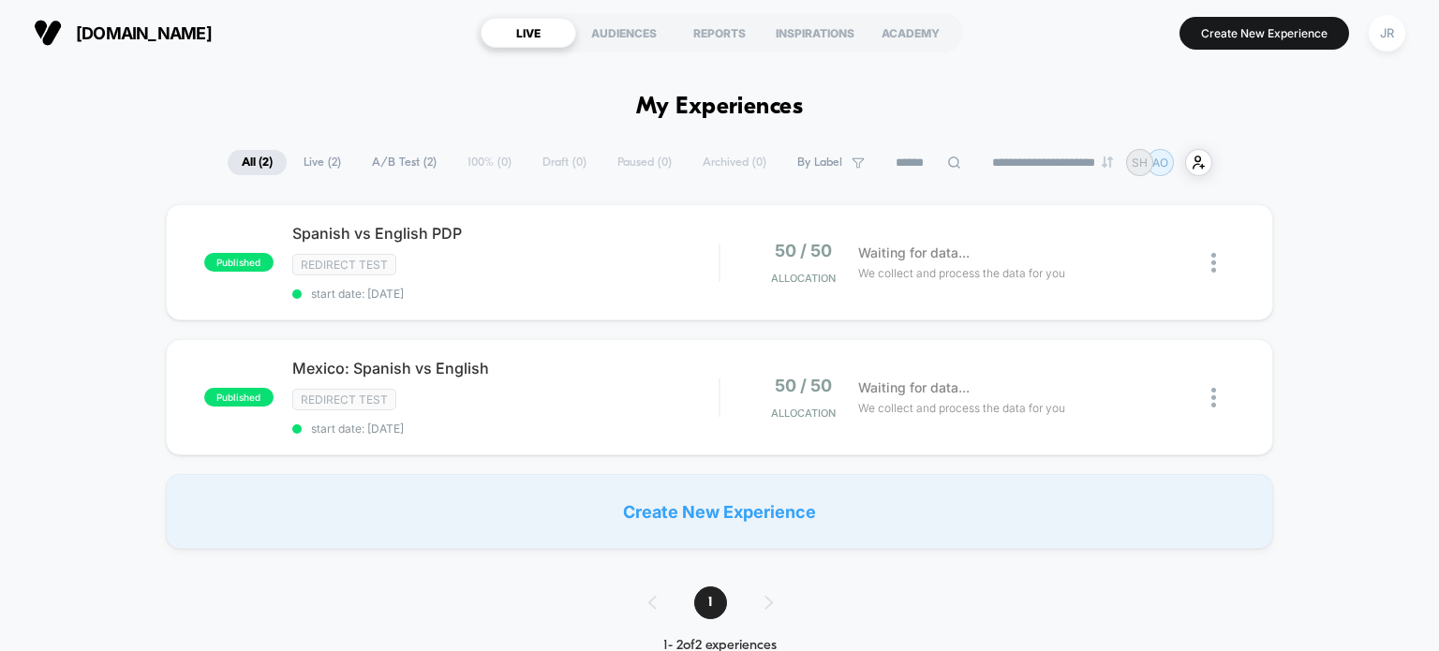
click at [379, 159] on span "A/B Test ( 2 )" at bounding box center [404, 162] width 93 height 25
click at [633, 273] on div "Spanish vs English PDP Click to edit experience details Click to edit experienc…" at bounding box center [505, 262] width 427 height 77
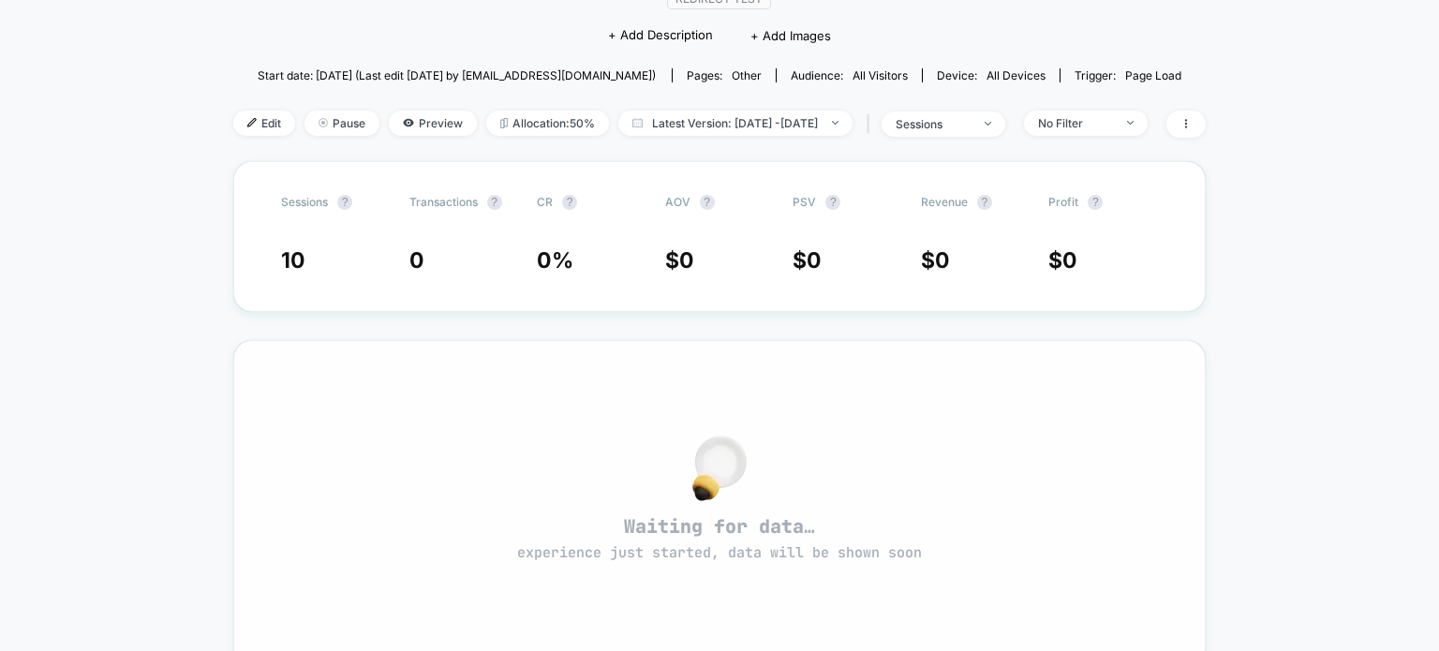
scroll to position [94, 0]
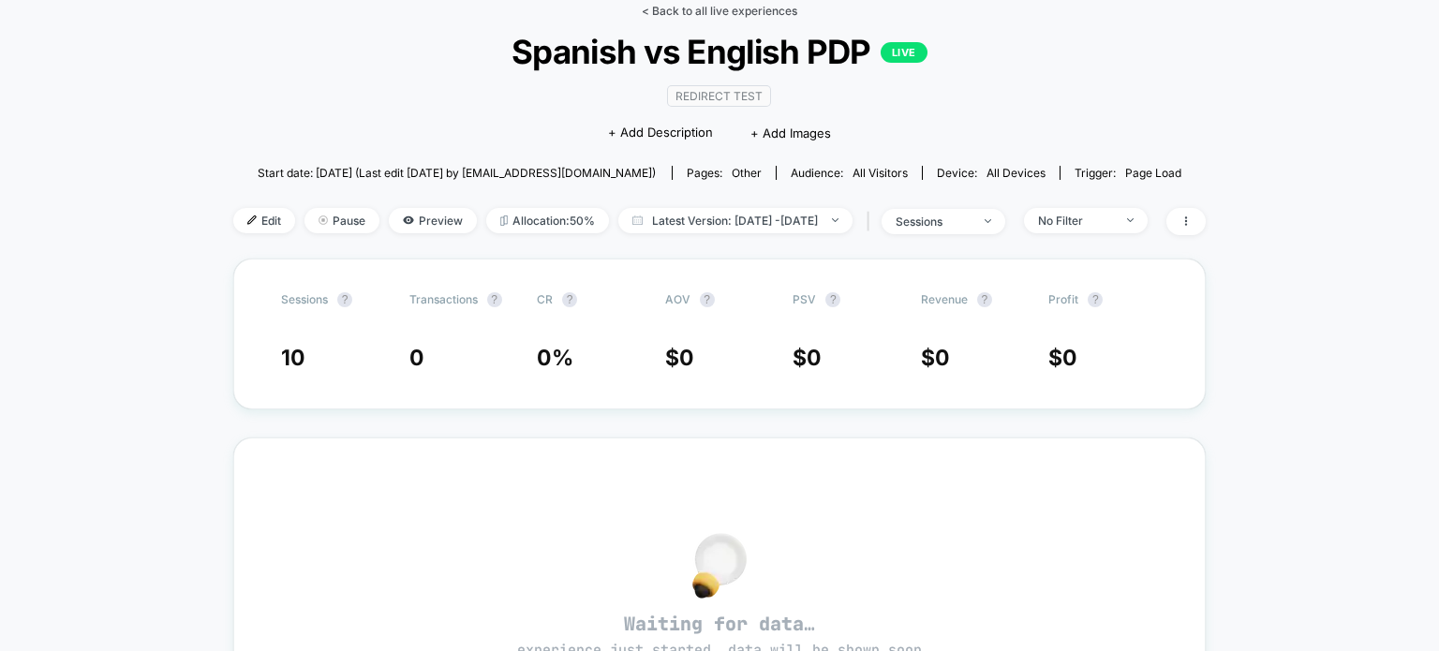
click at [644, 10] on link "< Back to all live experiences" at bounding box center [719, 11] width 155 height 14
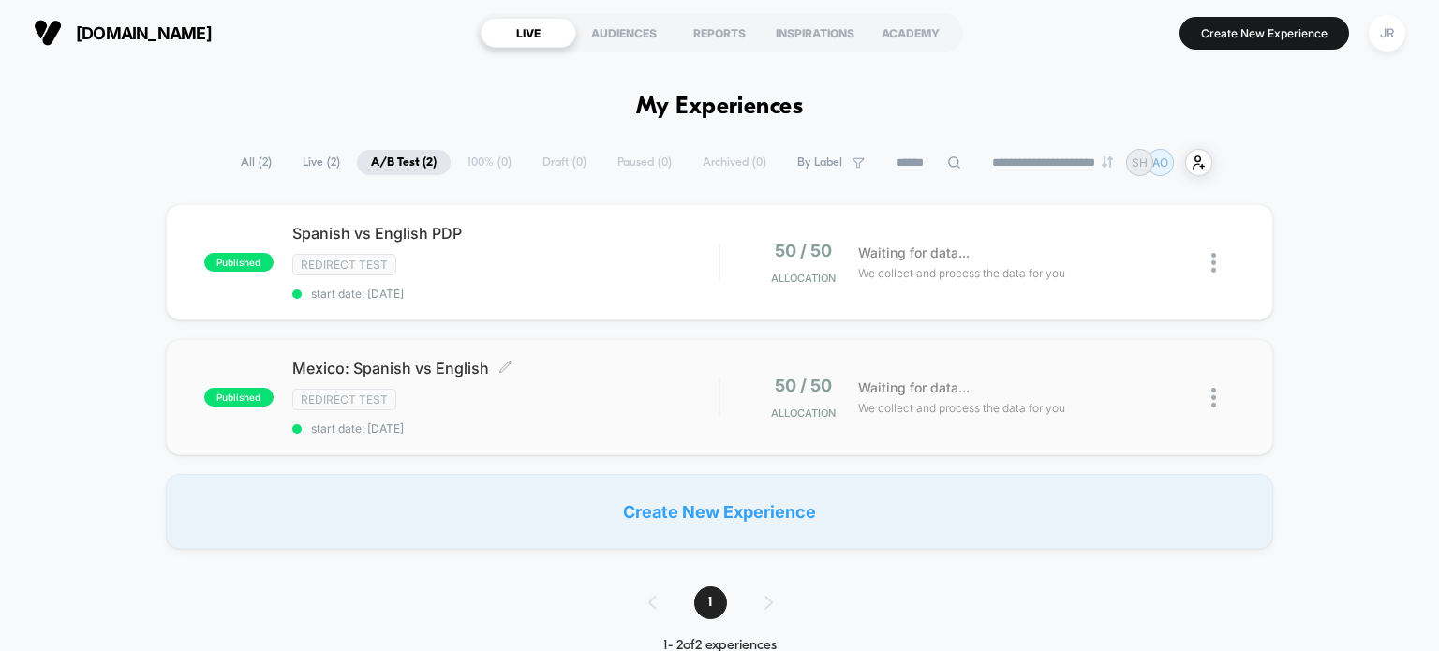
click at [610, 365] on span "Mexico: Spanish vs English Click to edit experience details" at bounding box center [505, 368] width 427 height 19
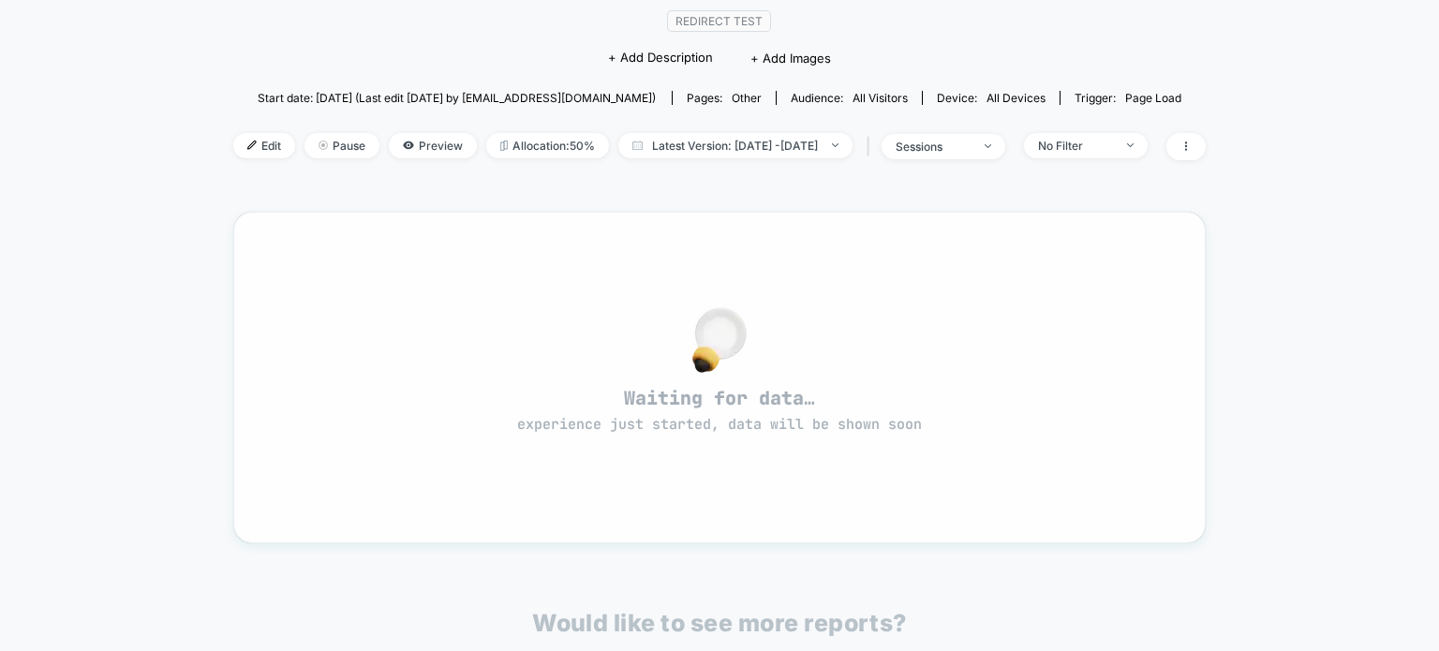
scroll to position [94, 0]
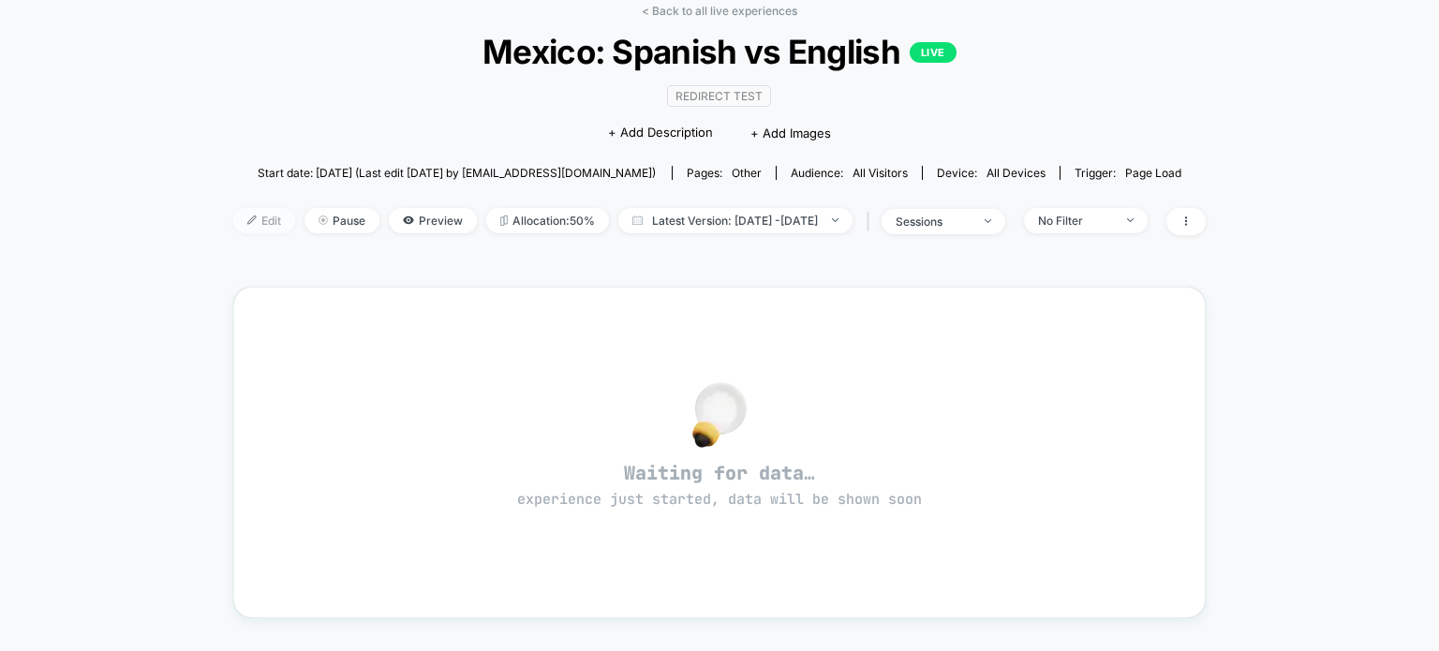
click at [236, 222] on span "Edit" at bounding box center [264, 220] width 62 height 25
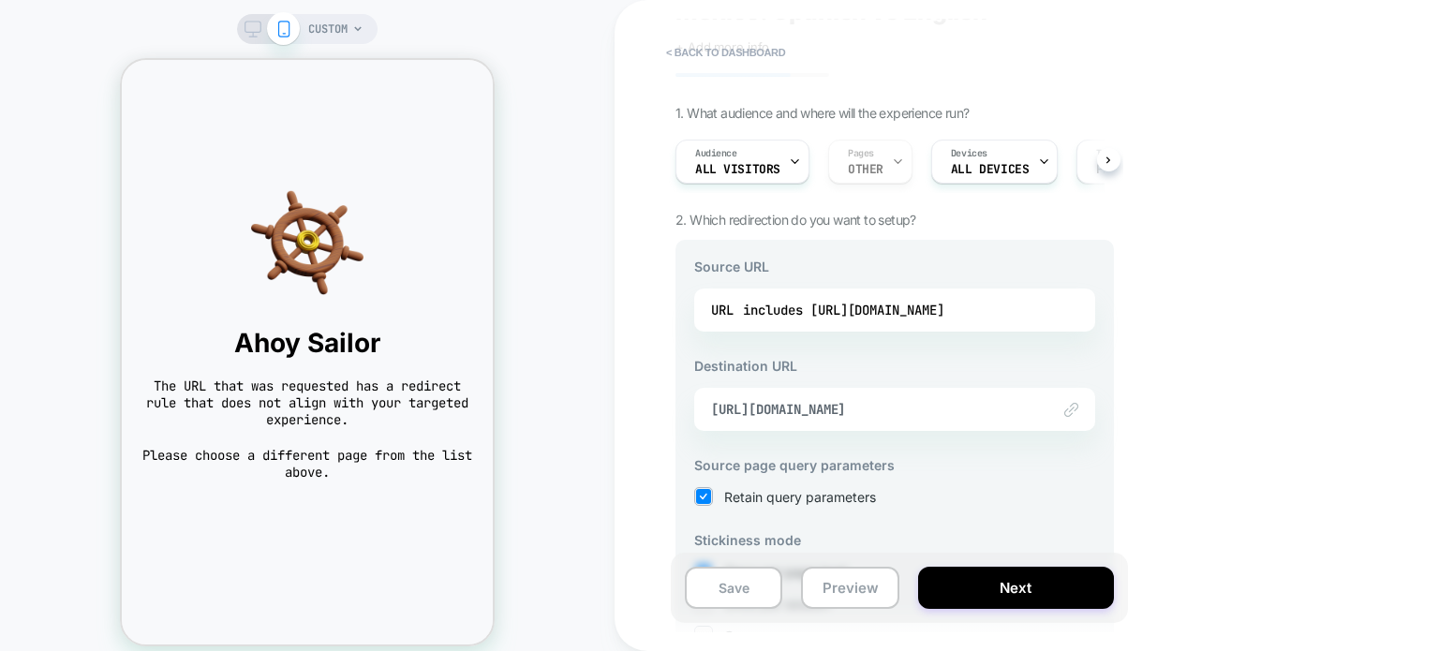
scroll to position [79, 0]
click at [673, 52] on button "< back to dashboard" at bounding box center [726, 52] width 138 height 30
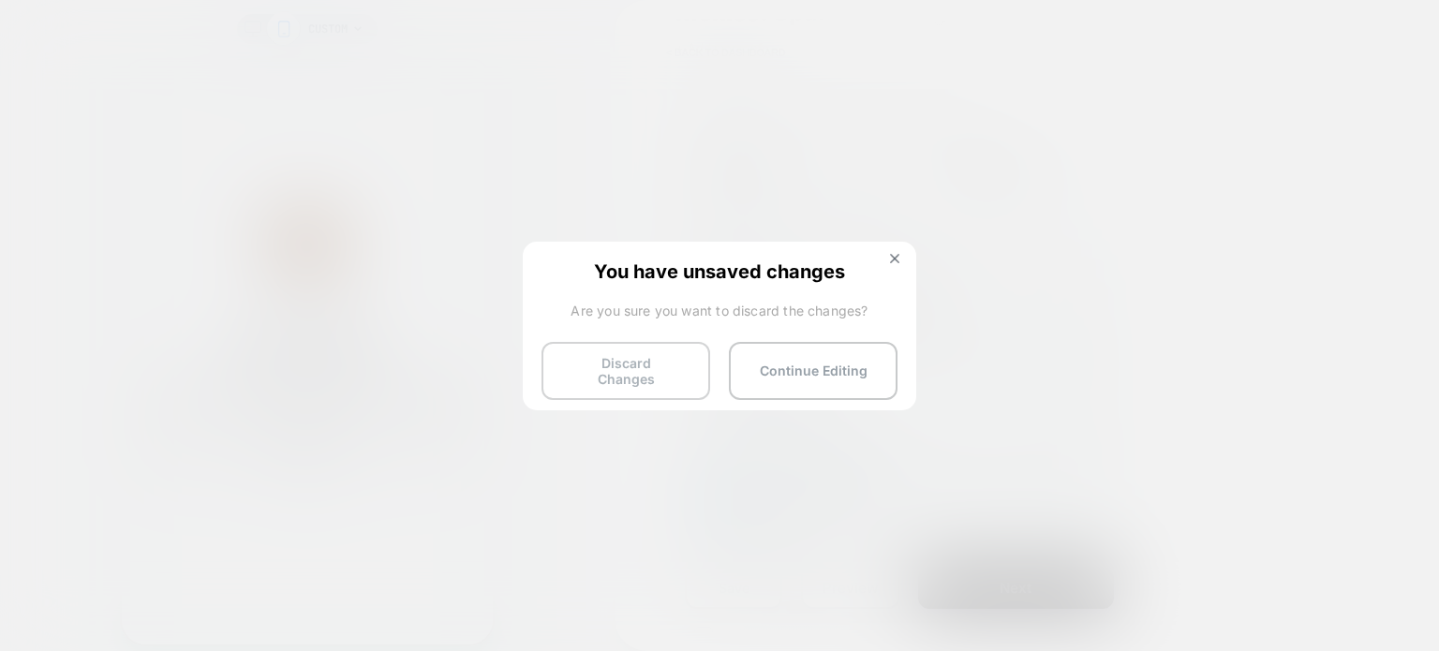
click at [641, 364] on button "Discard Changes" at bounding box center [625, 371] width 169 height 58
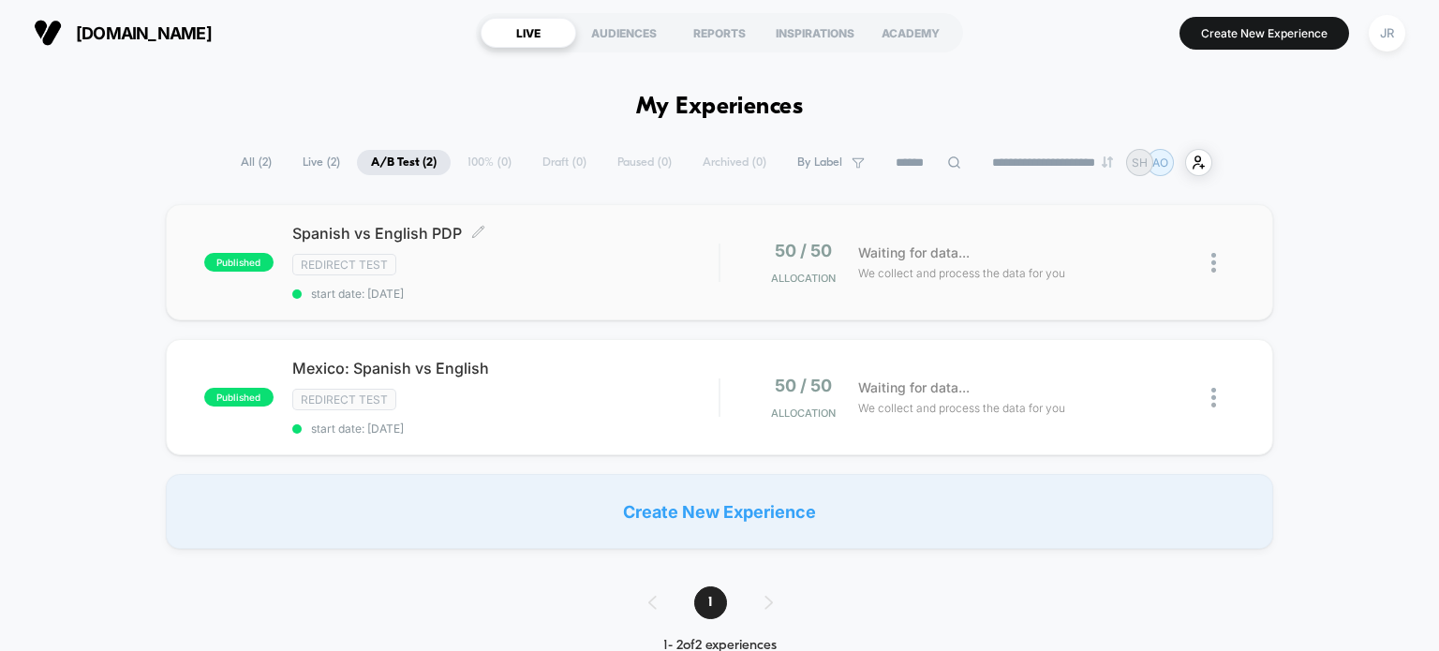
click at [619, 294] on span "start date: [DATE]" at bounding box center [505, 294] width 427 height 14
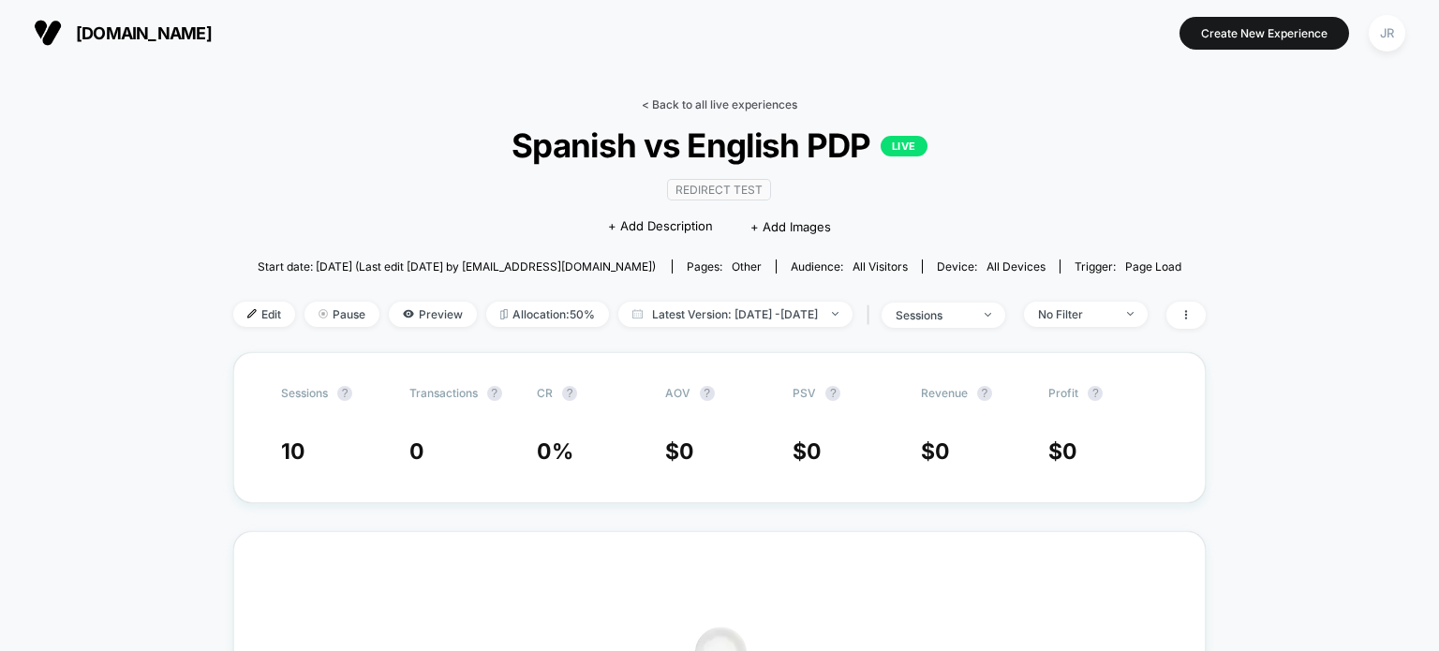
click at [658, 98] on link "< Back to all live experiences" at bounding box center [719, 104] width 155 height 14
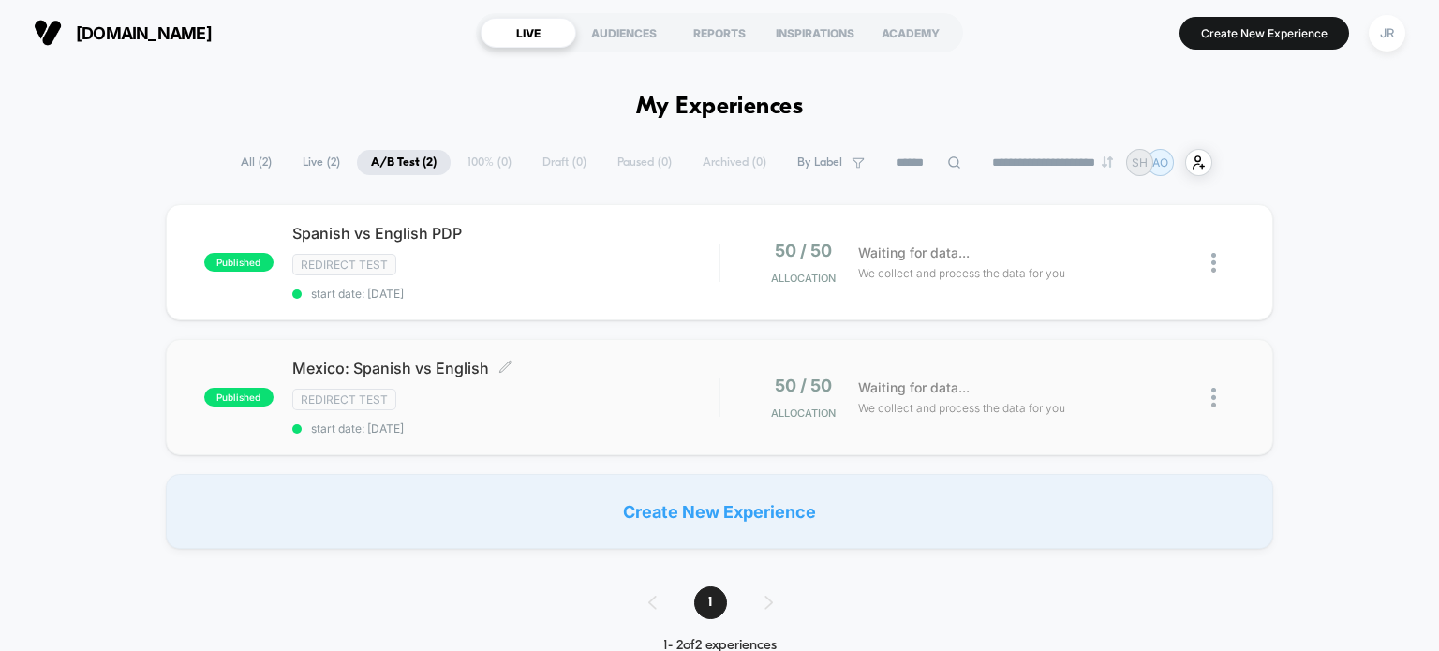
click at [556, 376] on div "Mexico: Spanish vs English Click to edit experience details Click to edit exper…" at bounding box center [505, 397] width 427 height 77
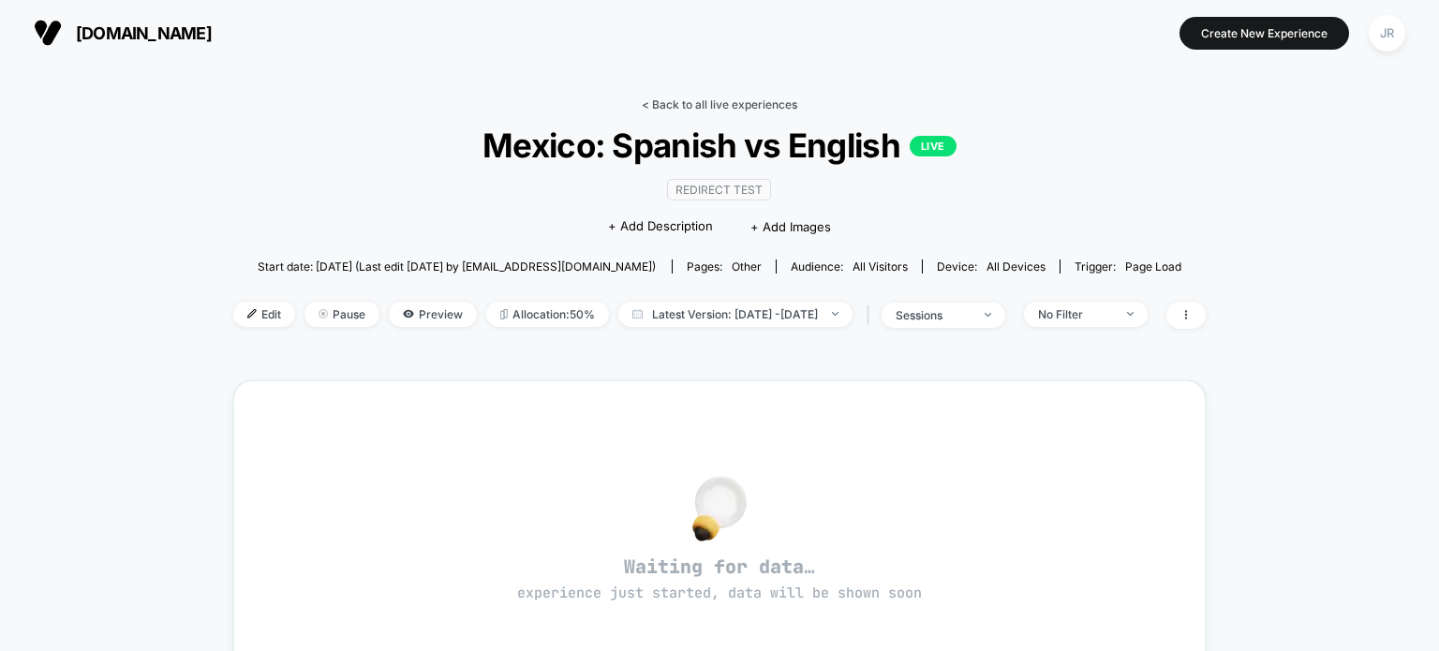
click at [649, 104] on link "< Back to all live experiences" at bounding box center [719, 104] width 155 height 14
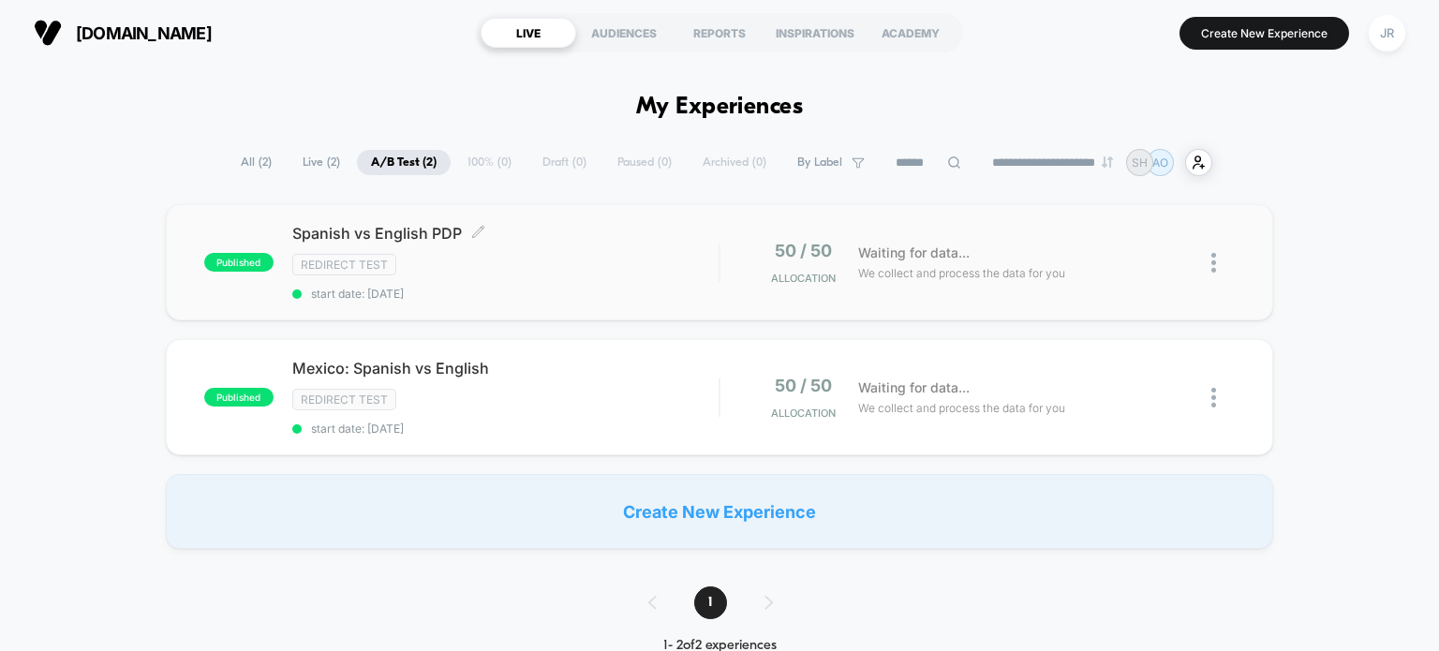
click at [554, 259] on div "Redirect Test" at bounding box center [505, 265] width 427 height 22
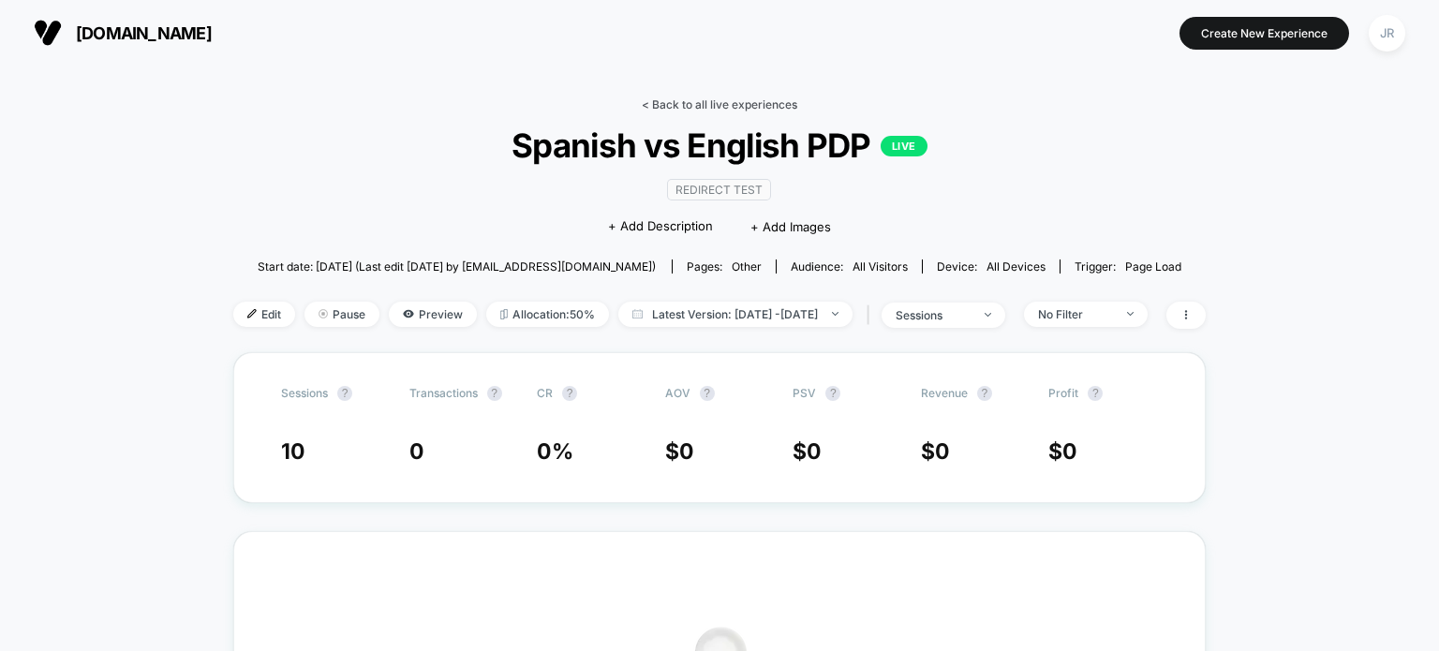
click at [649, 102] on link "< Back to all live experiences" at bounding box center [719, 104] width 155 height 14
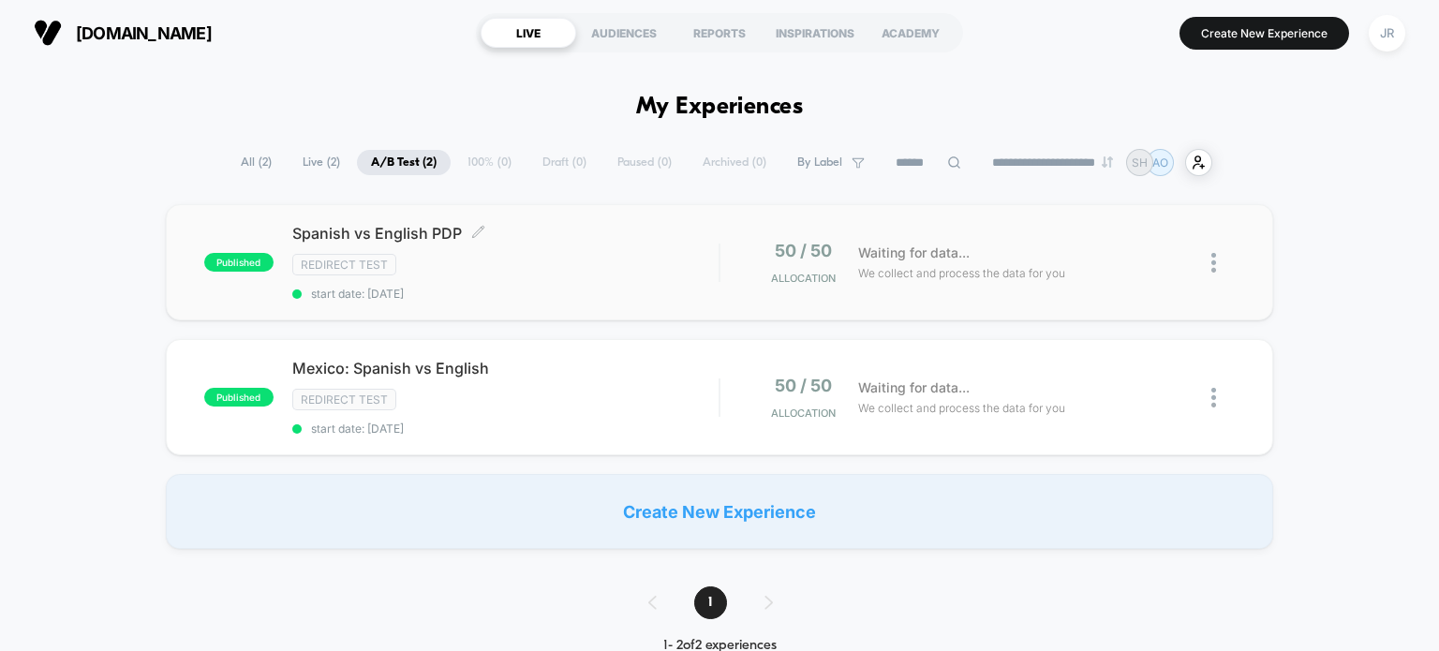
click at [526, 259] on div "Redirect Test" at bounding box center [505, 265] width 427 height 22
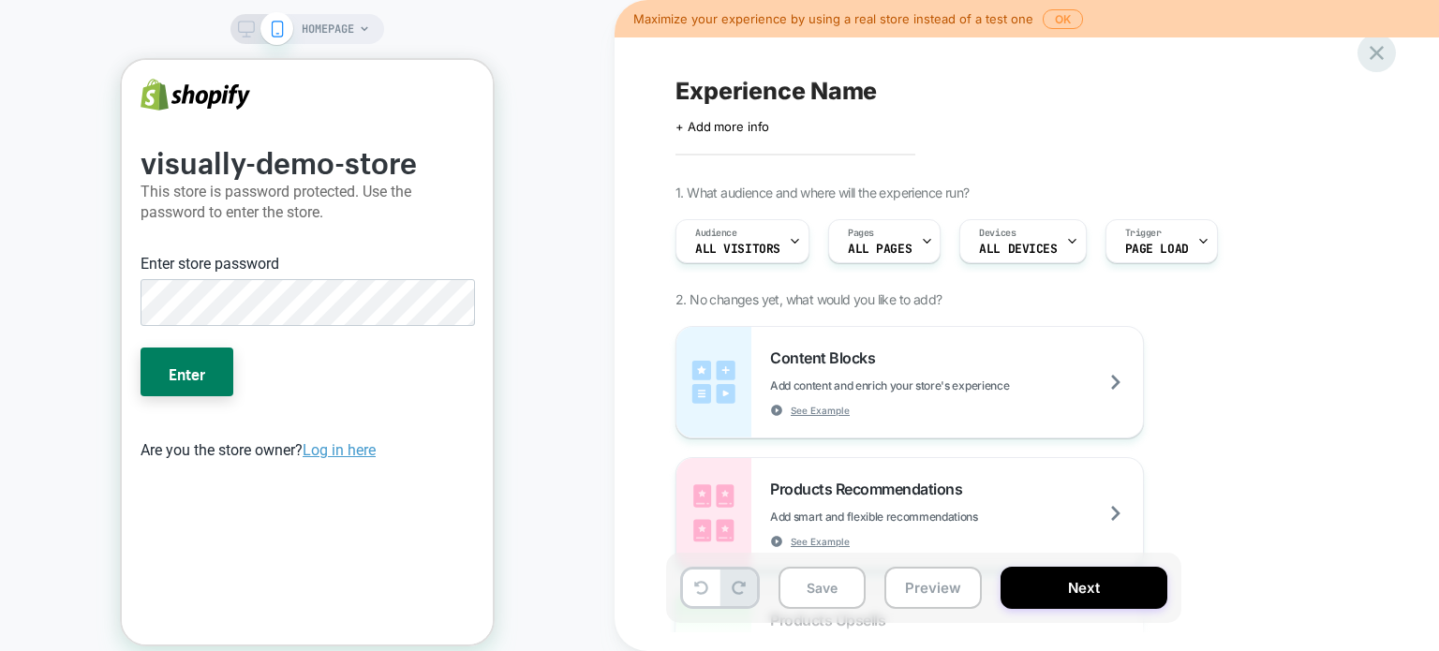
click at [1379, 60] on icon at bounding box center [1376, 52] width 25 height 25
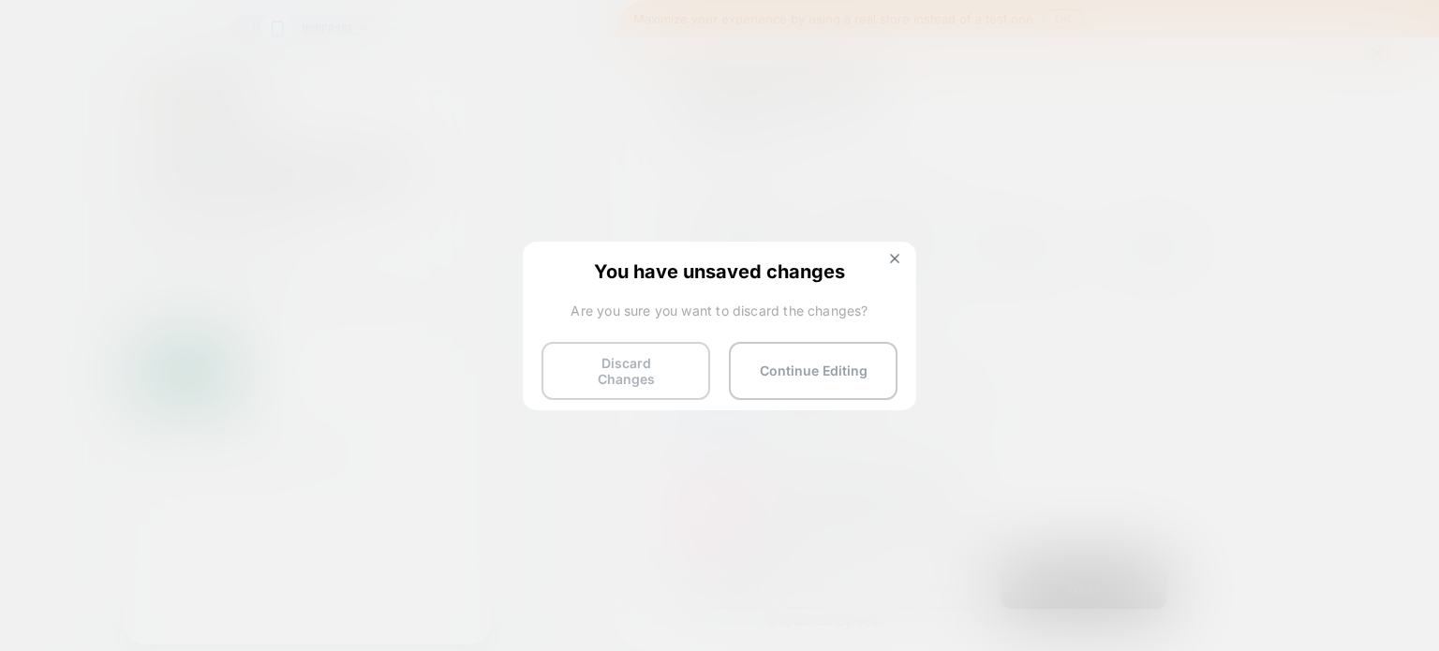
click at [645, 367] on button "Discard Changes" at bounding box center [625, 371] width 169 height 58
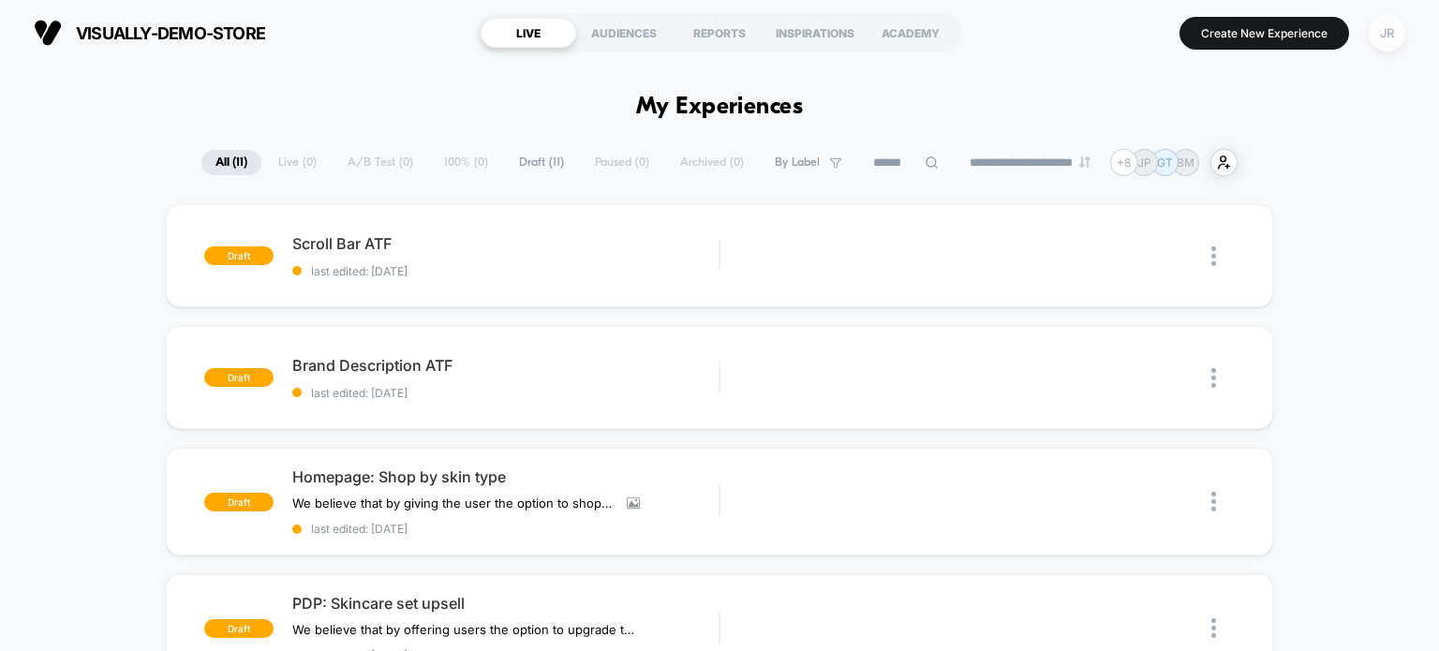
click at [1382, 37] on div "JR" at bounding box center [1386, 33] width 37 height 37
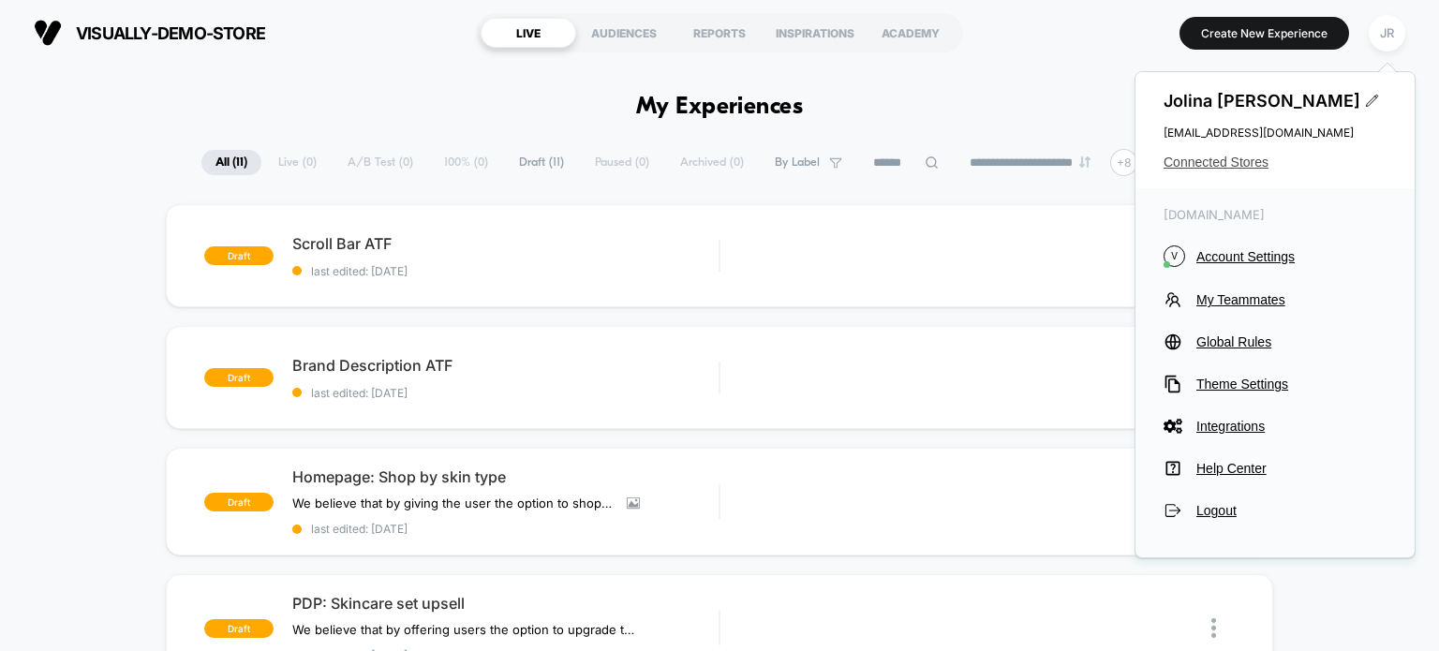
click at [1206, 165] on span "Connected Stores" at bounding box center [1274, 162] width 223 height 15
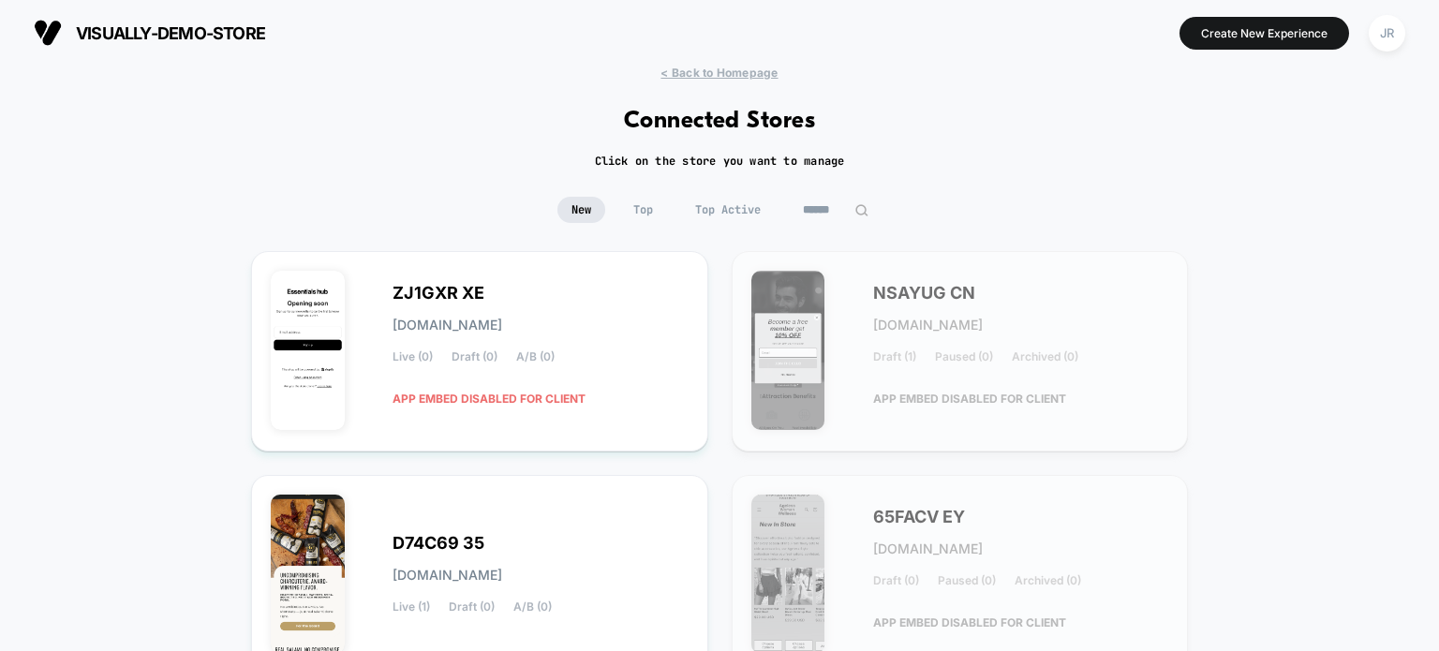
click at [844, 209] on input at bounding box center [836, 210] width 94 height 26
paste input "*******"
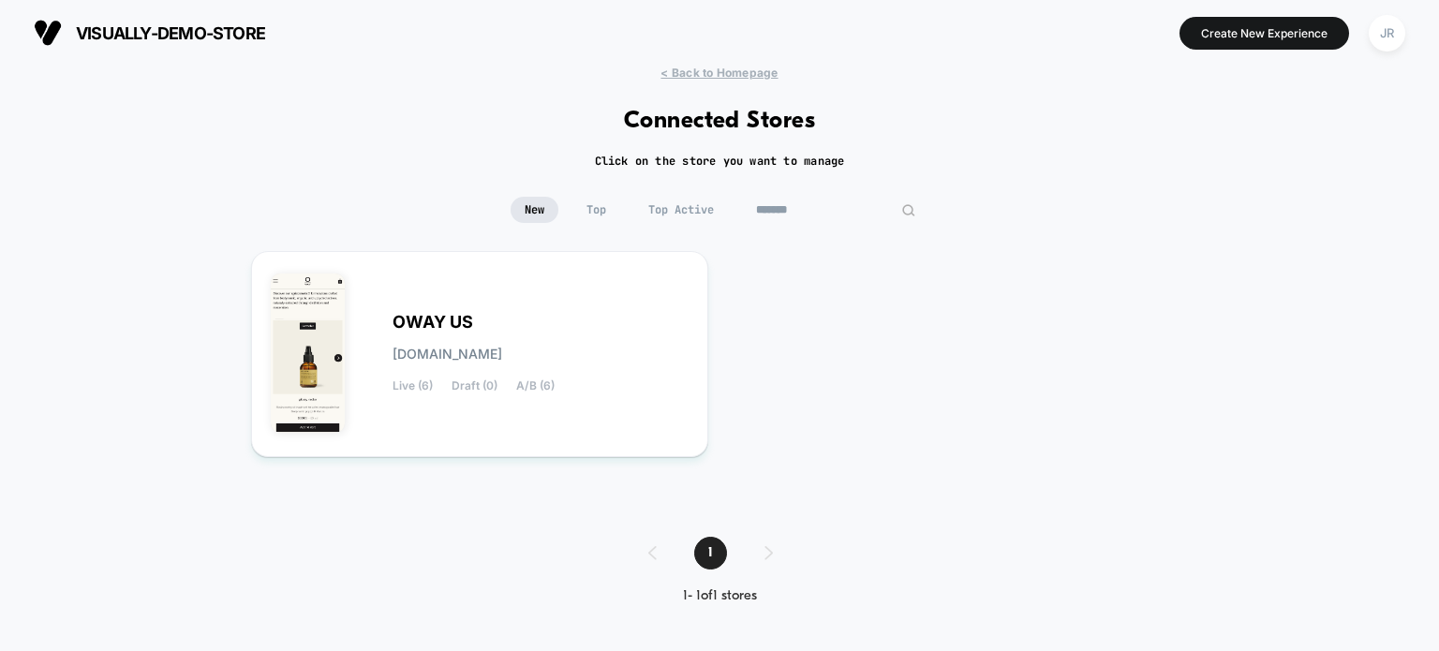
type input "*******"
click at [642, 367] on div "OWAY US oway-us.myshopify.com Live (6) Draft (0) A/B (6)" at bounding box center [540, 354] width 296 height 77
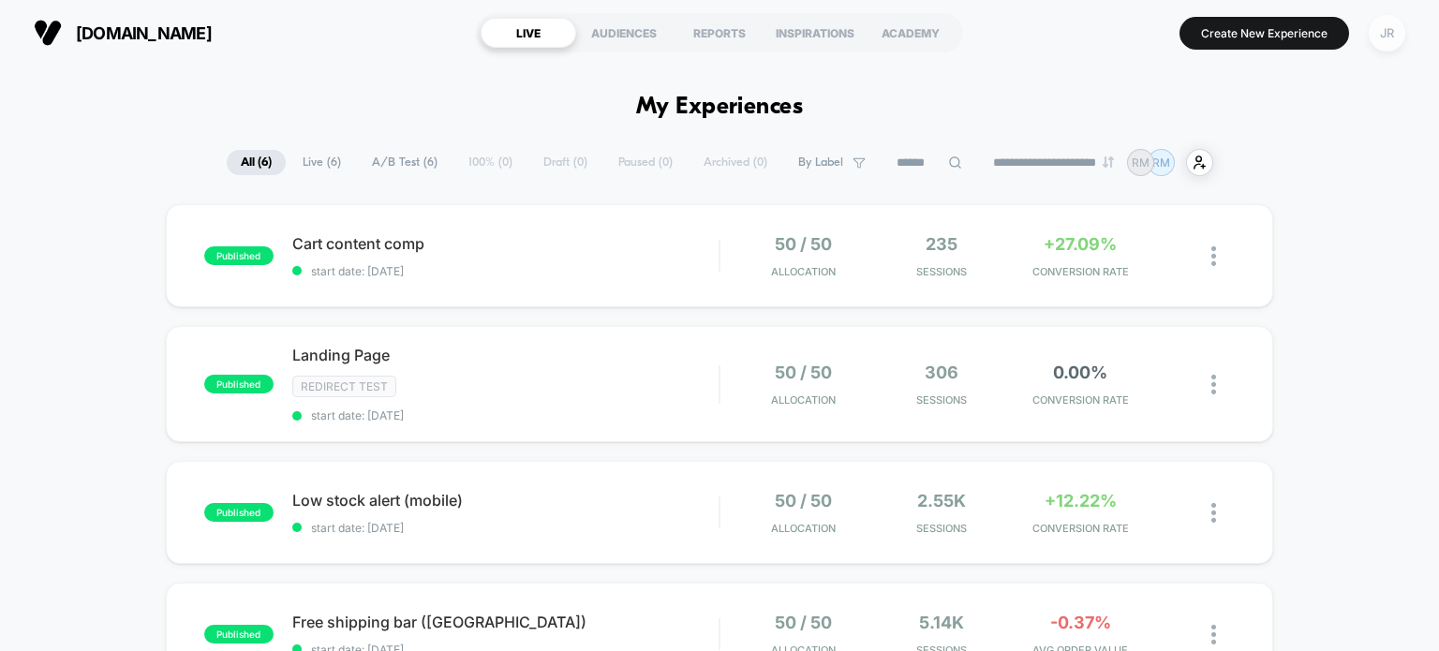
click at [1383, 33] on div "JR" at bounding box center [1386, 33] width 37 height 37
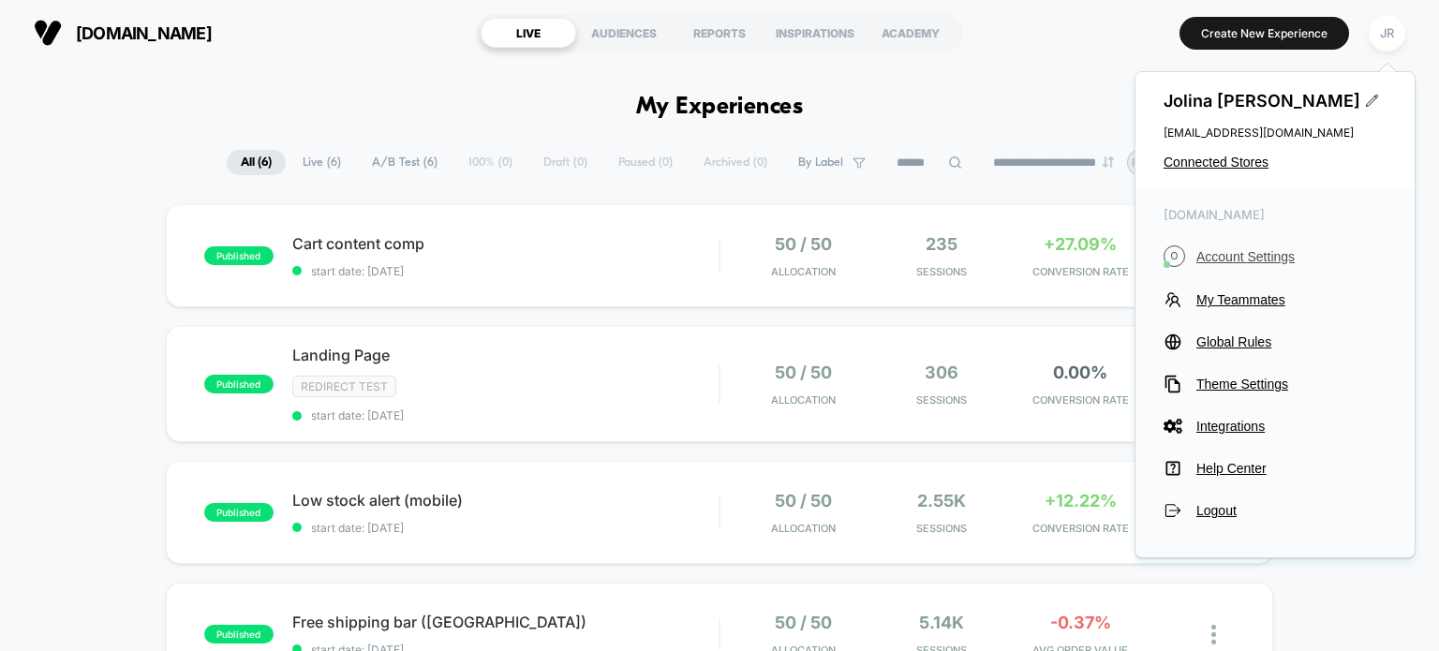
click at [1272, 253] on span "Account Settings" at bounding box center [1291, 256] width 190 height 15
